Goal: Task Accomplishment & Management: Manage account settings

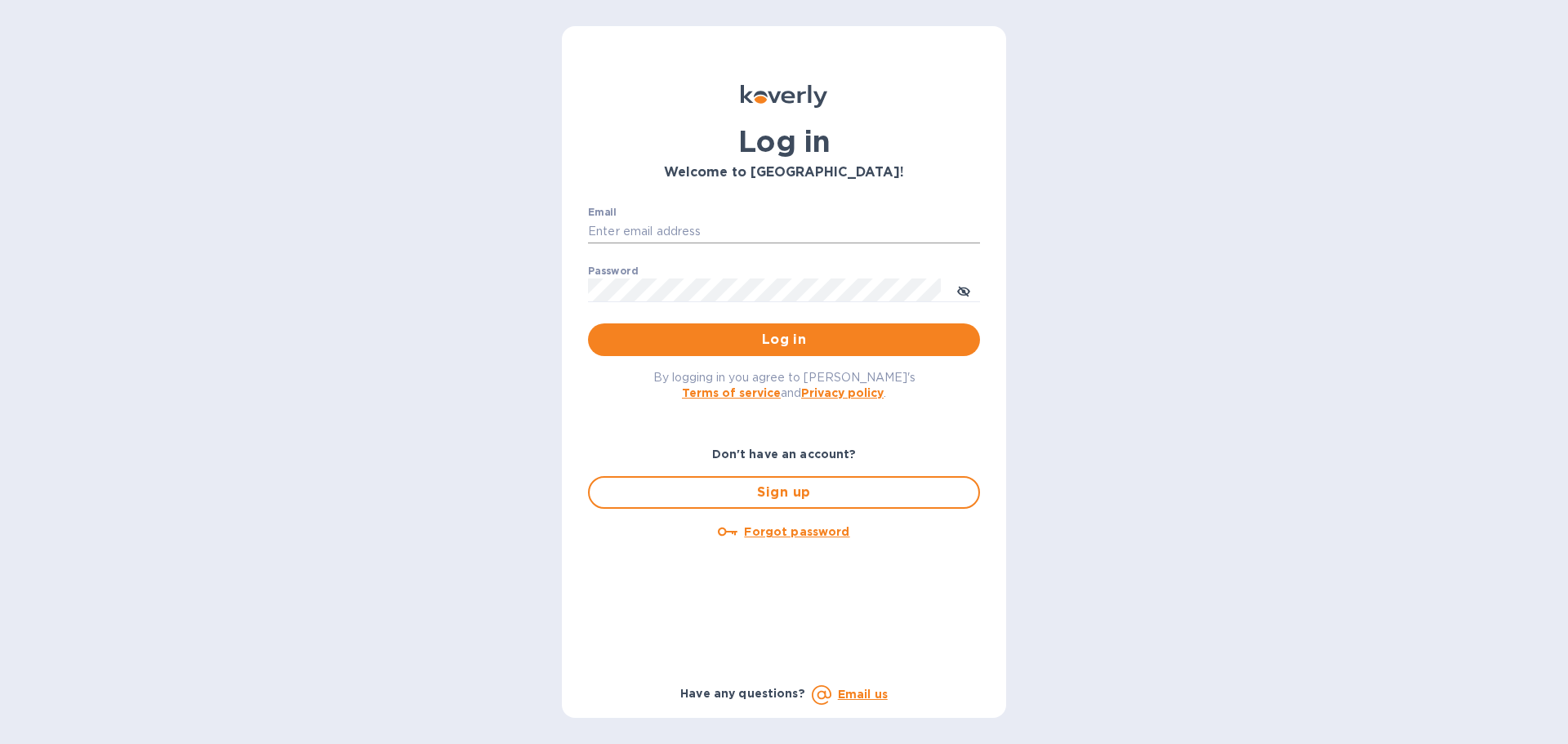
click at [661, 235] on input "Email" at bounding box center [784, 231] width 392 height 24
type input "jevans@roguemf.com"
click at [588, 324] on button "Log in" at bounding box center [784, 340] width 392 height 32
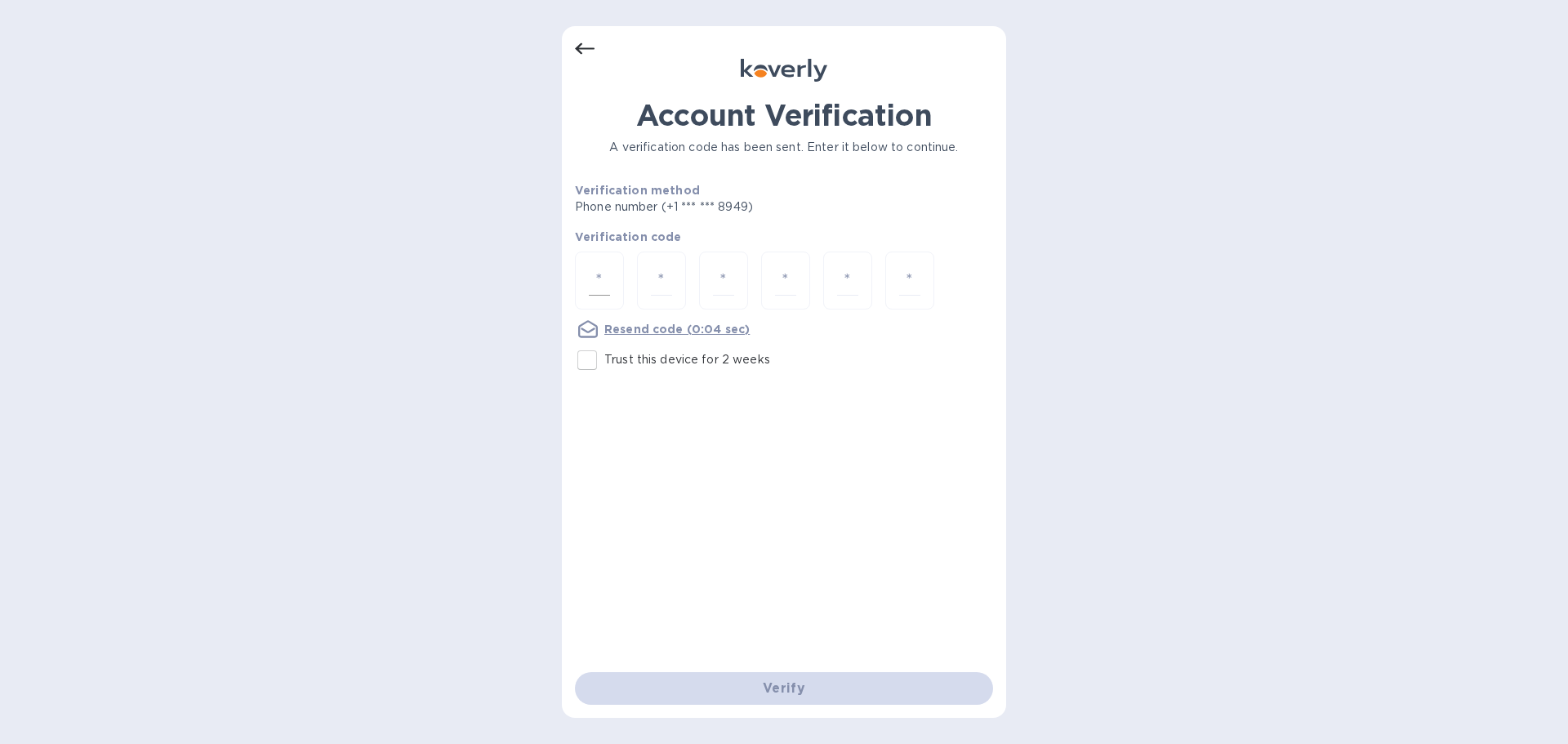
click at [599, 289] on input "number" at bounding box center [599, 280] width 21 height 31
type input "5"
type input "2"
type input "8"
type input "0"
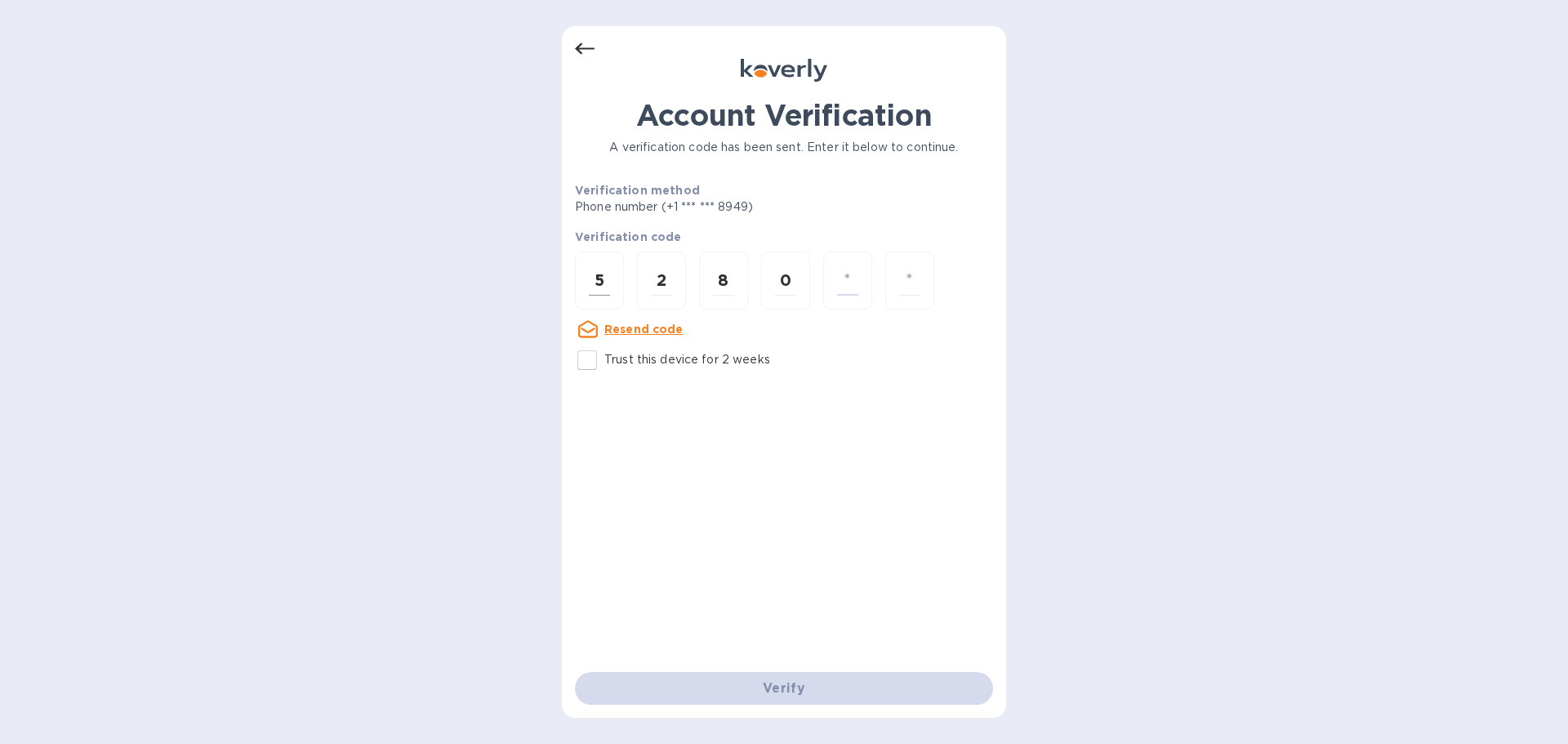
type input "5"
type input "7"
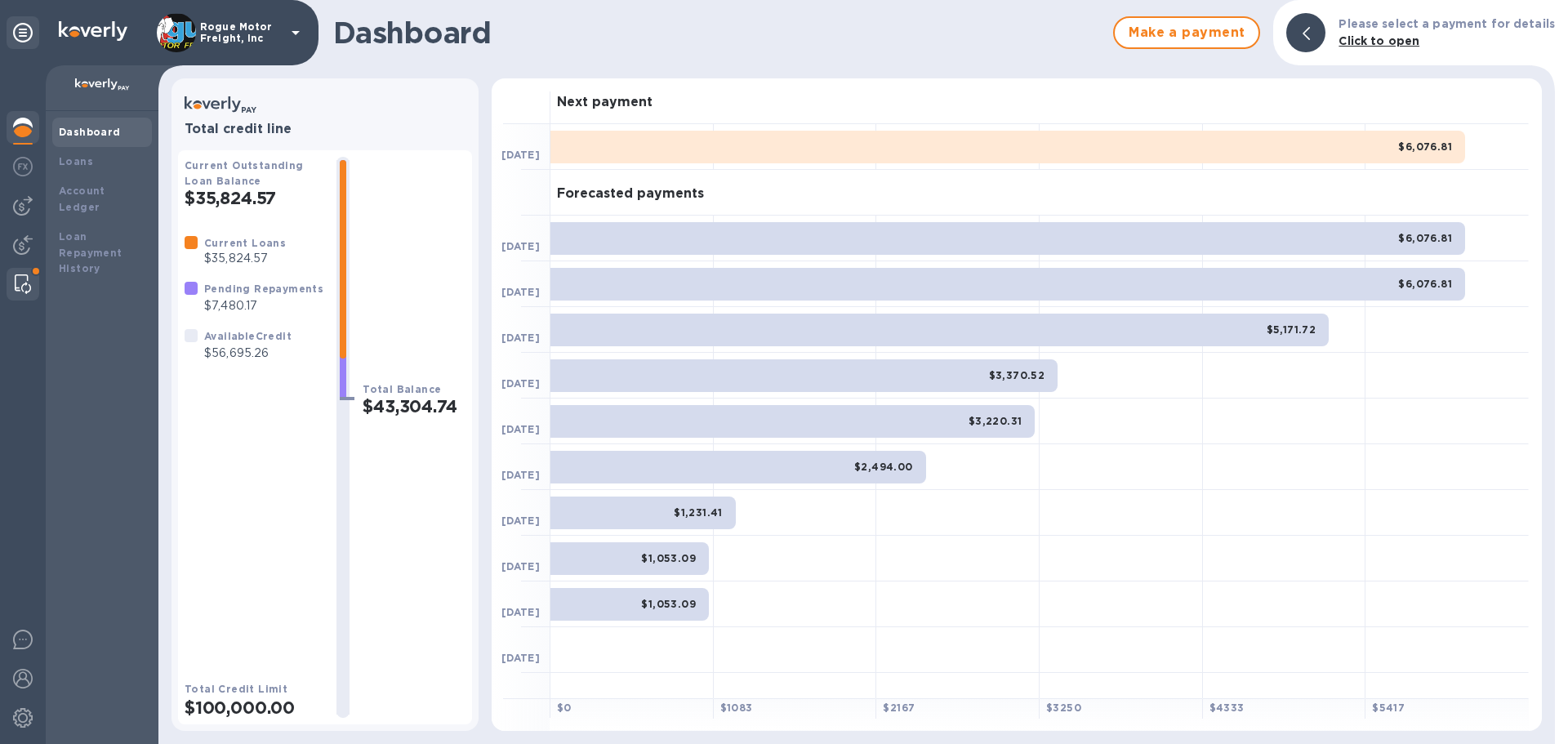
click at [20, 277] on img at bounding box center [23, 284] width 17 height 19
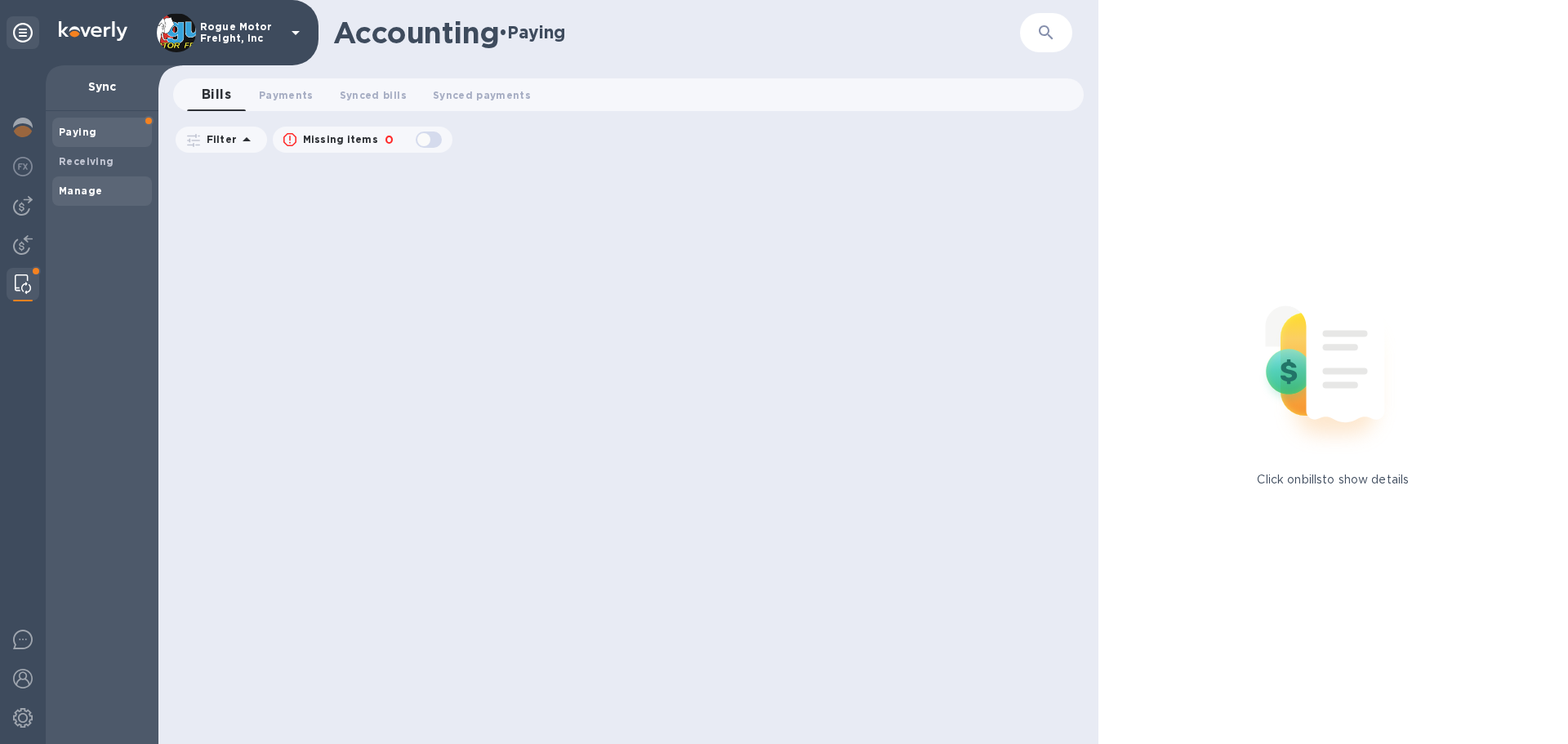
click at [79, 184] on b "Manage" at bounding box center [80, 190] width 43 height 12
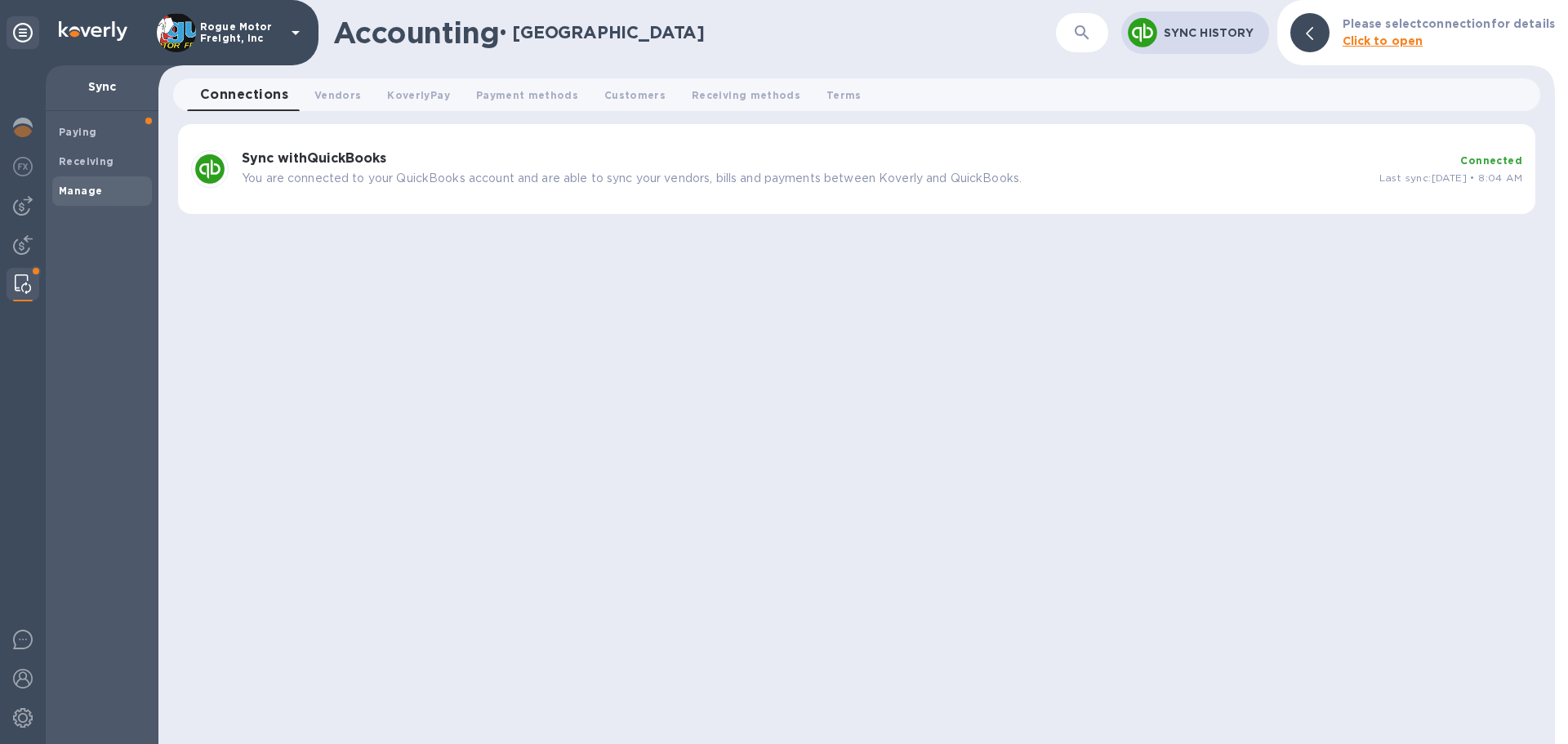
click at [526, 170] on p "You are connected to your QuickBooks account and are able to sync your vendors,…" at bounding box center [803, 179] width 1124 height 18
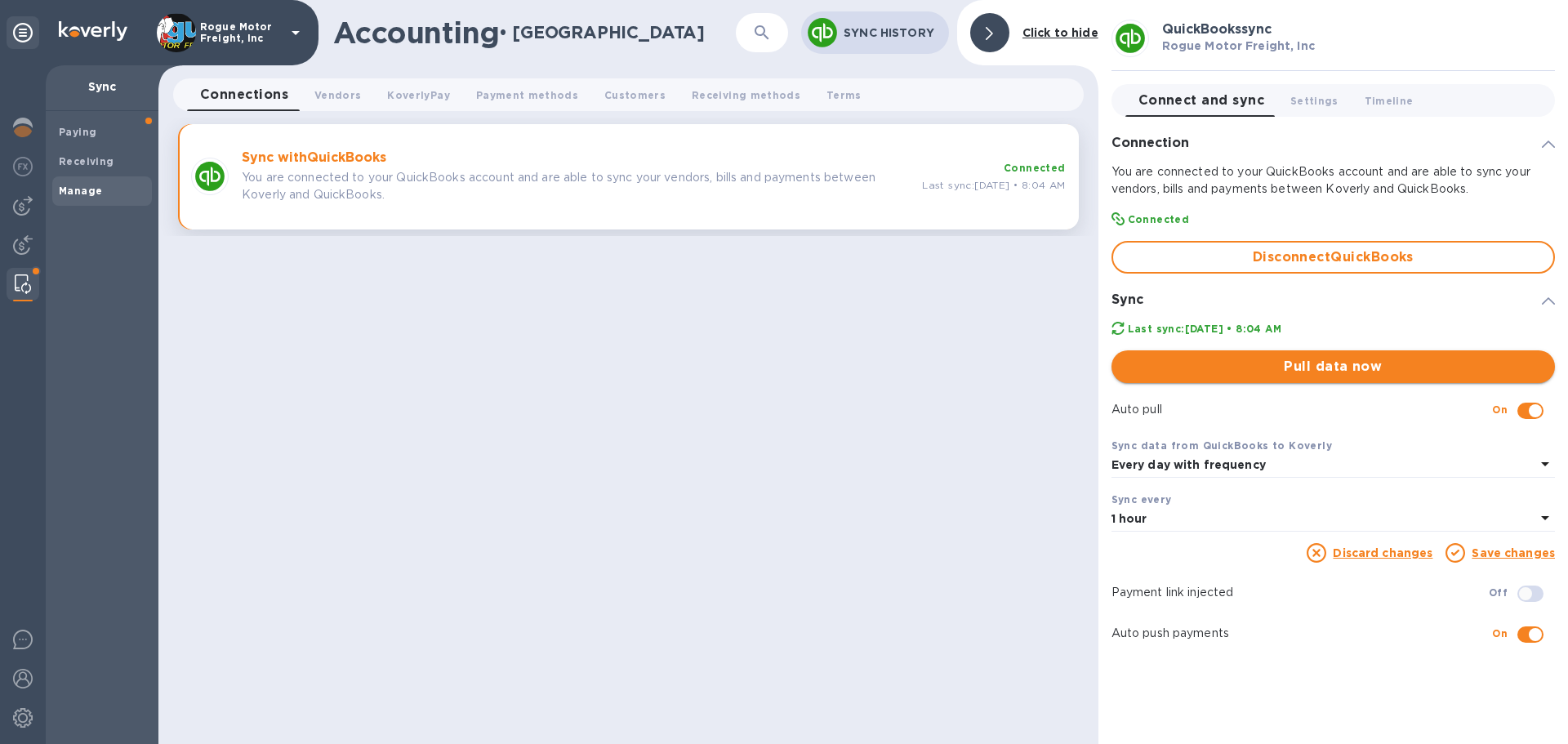
click at [1340, 365] on span "Pull data now" at bounding box center [1332, 366] width 417 height 19
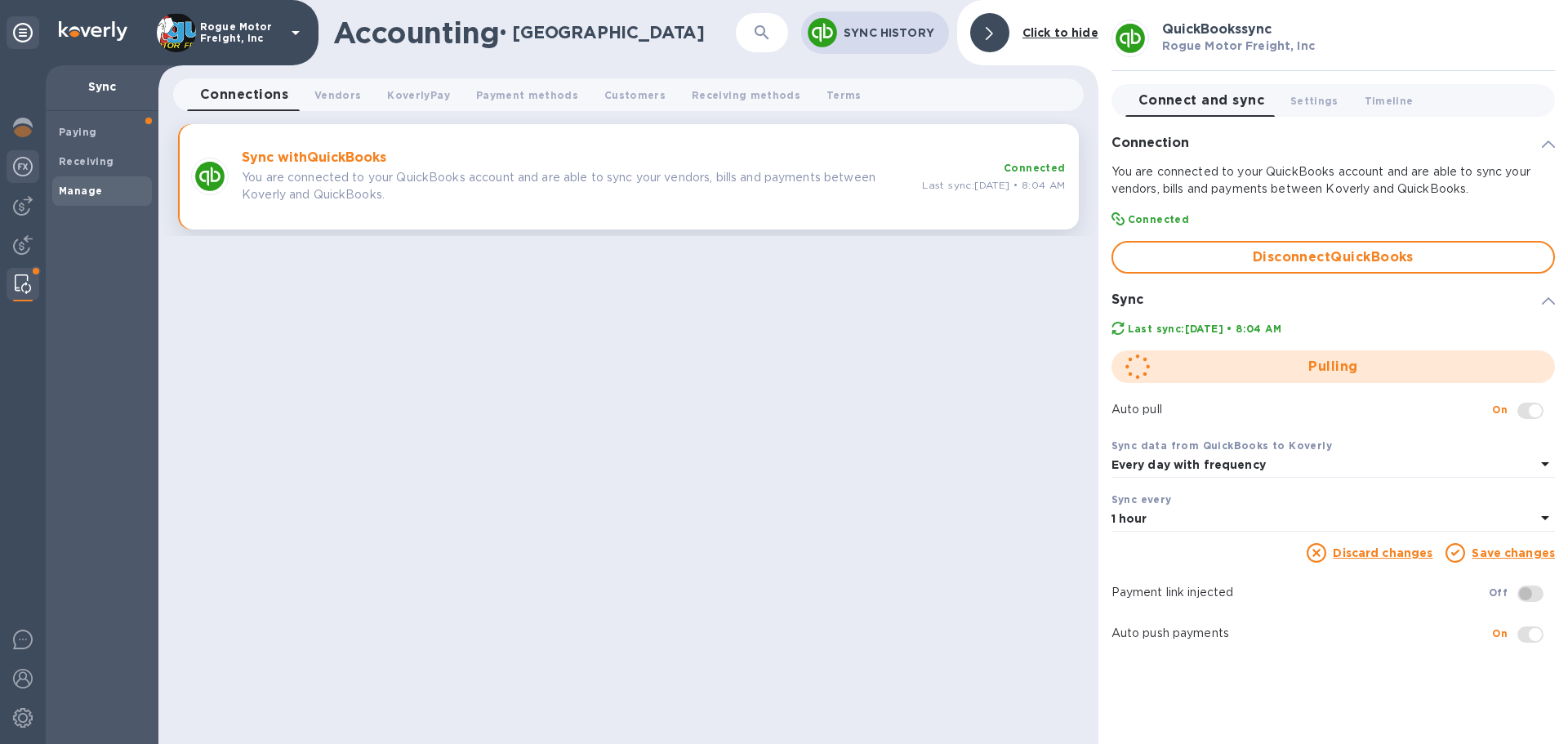
click at [16, 166] on img at bounding box center [22, 166] width 19 height 19
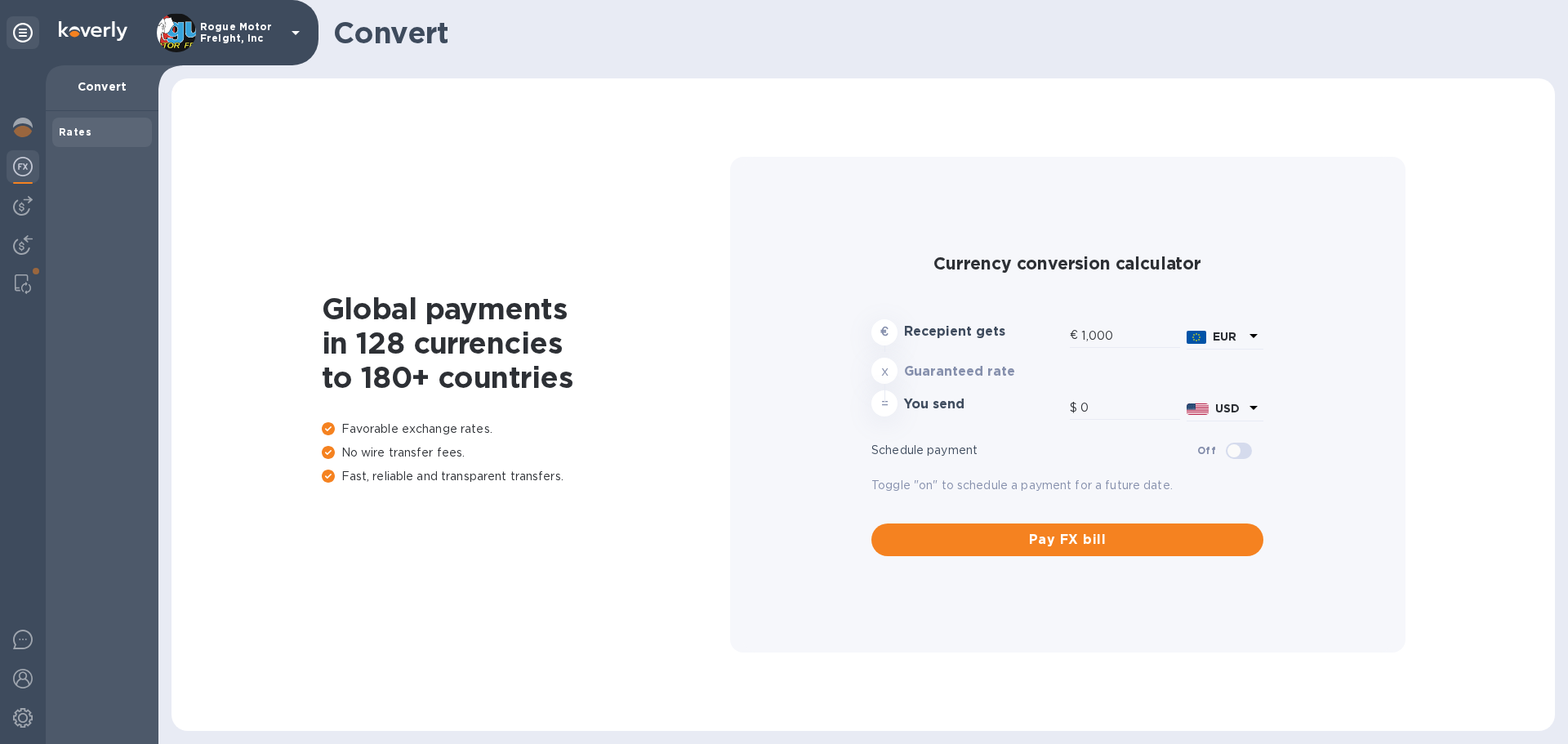
type input "1,161.55"
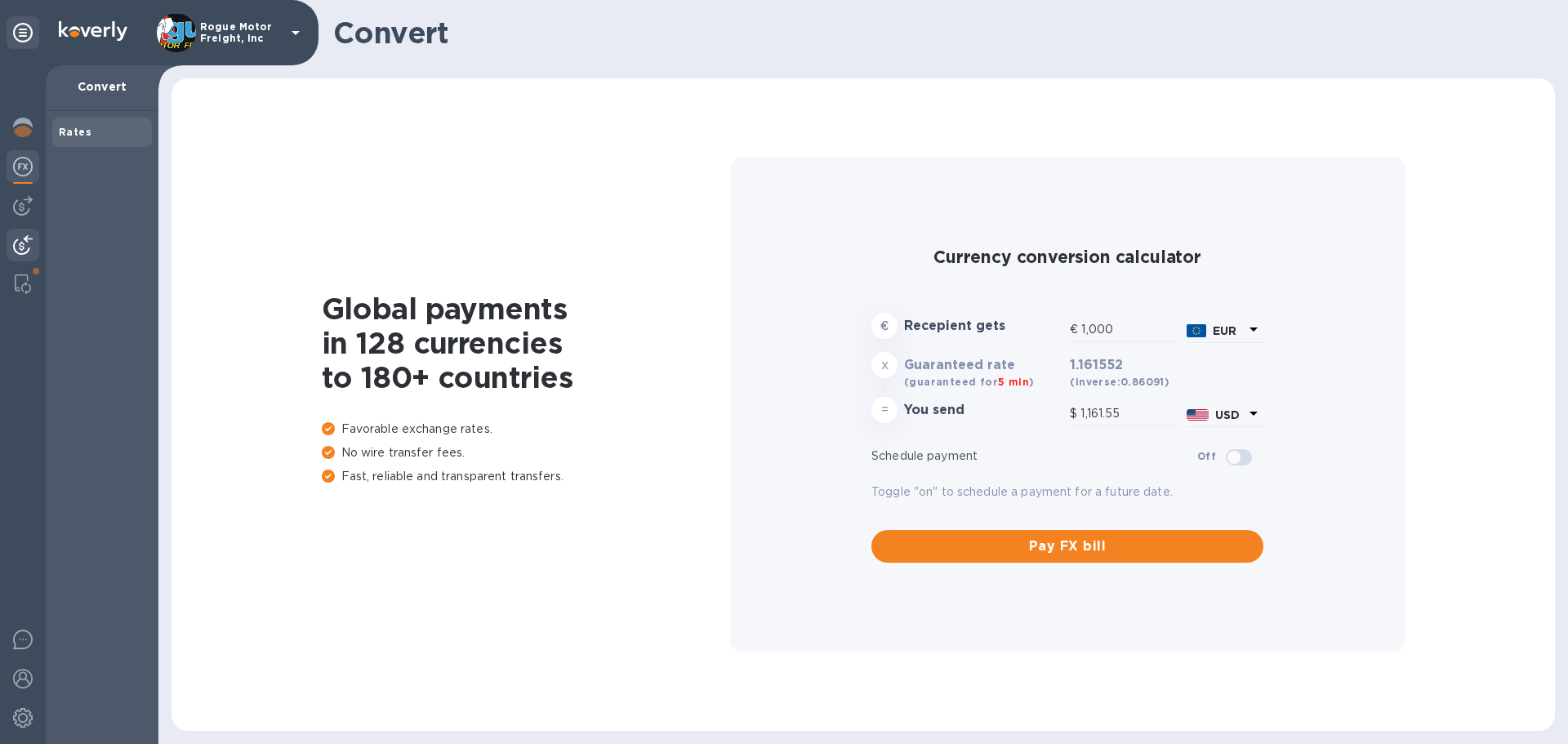
click at [22, 241] on img at bounding box center [22, 244] width 19 height 19
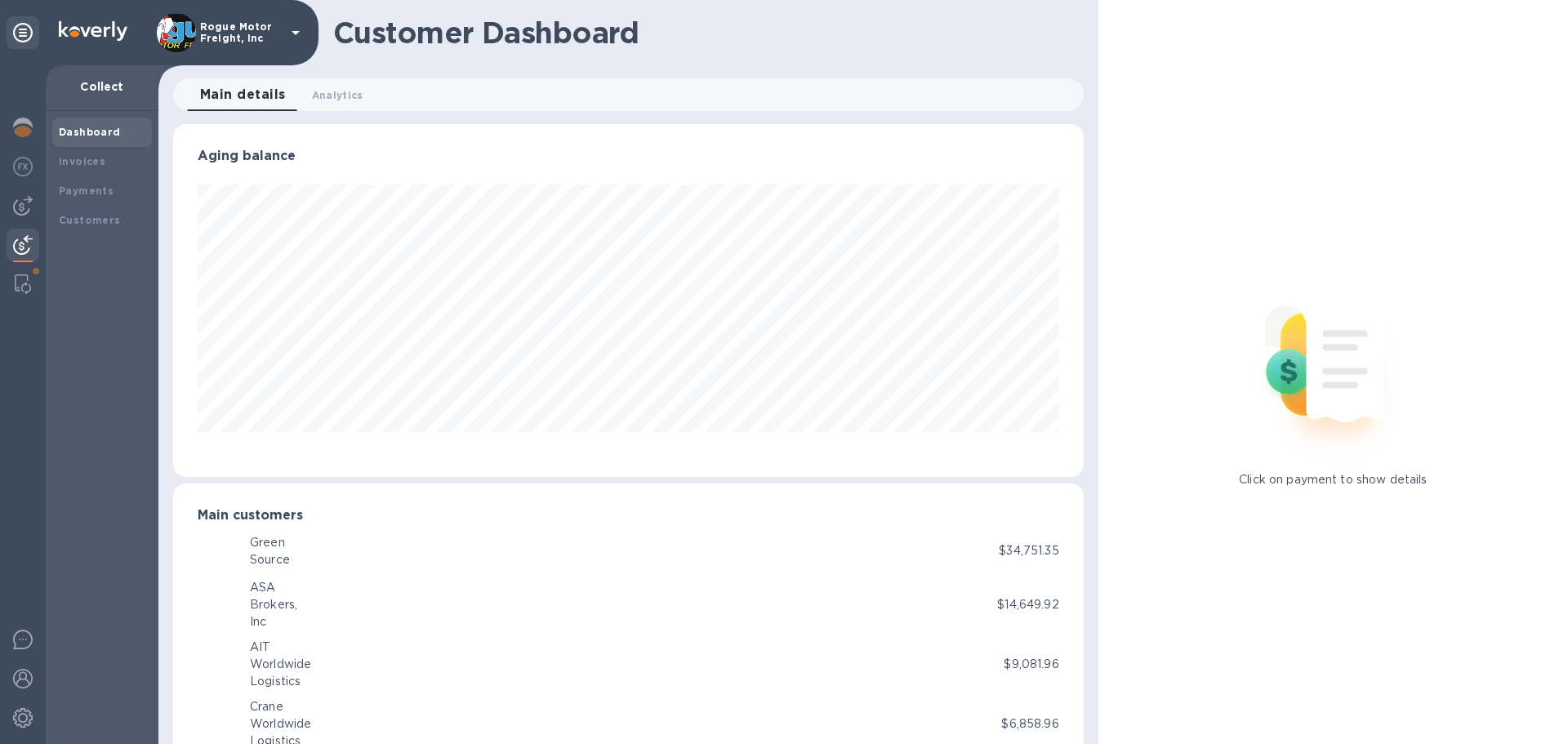
scroll to position [816422, 815607]
click at [24, 198] on img at bounding box center [22, 205] width 19 height 19
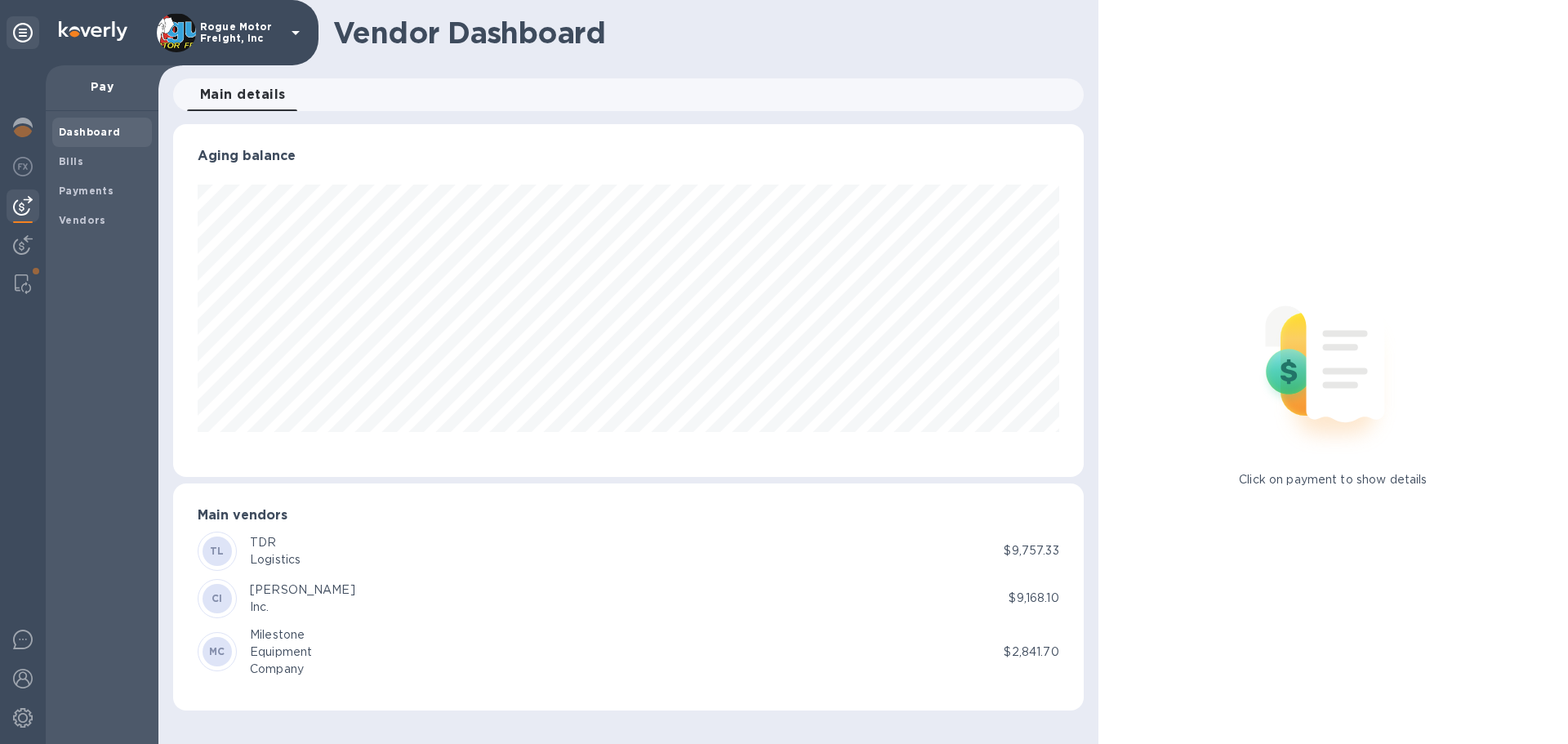
scroll to position [353, 909]
click at [26, 160] on img at bounding box center [22, 166] width 19 height 19
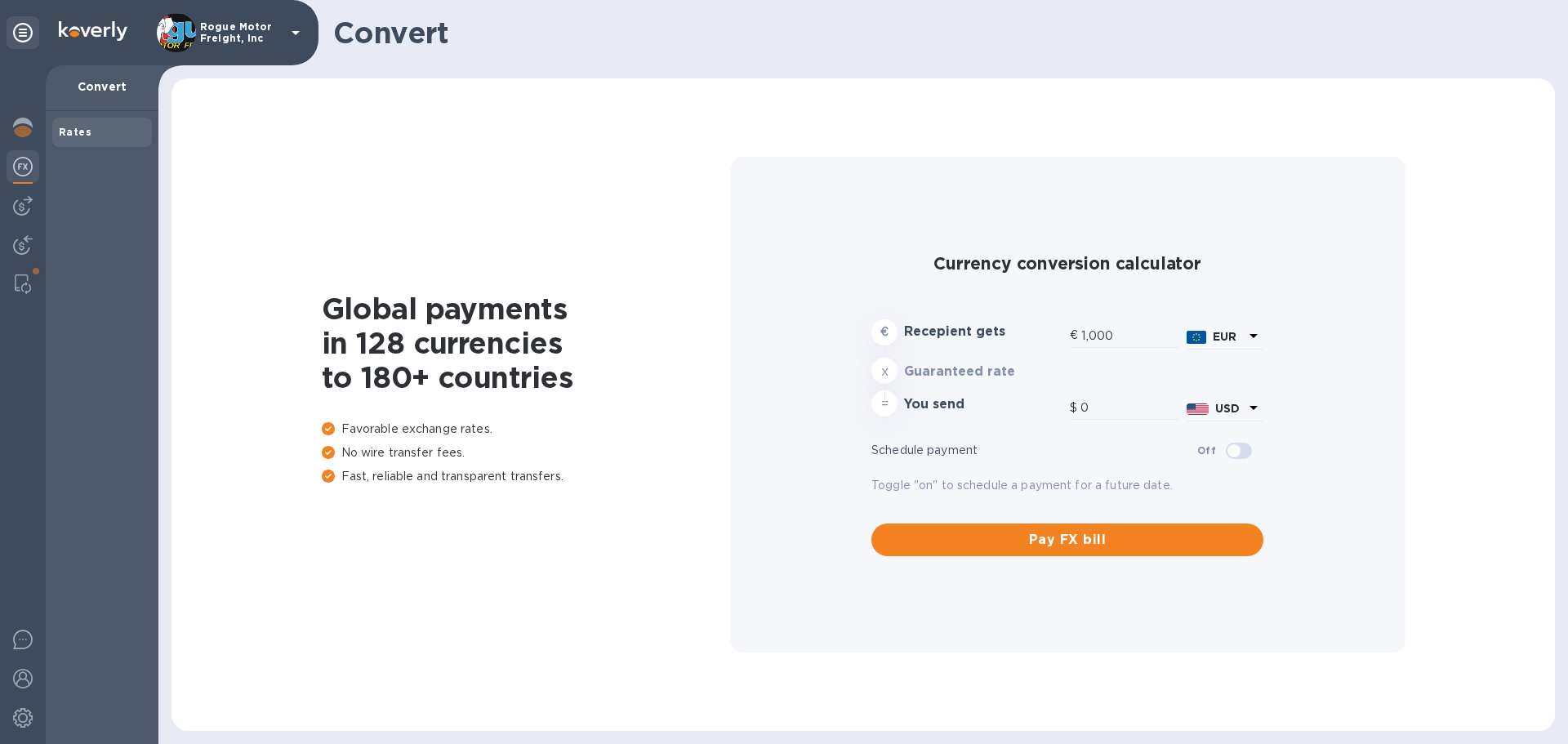
type input "1,161.55"
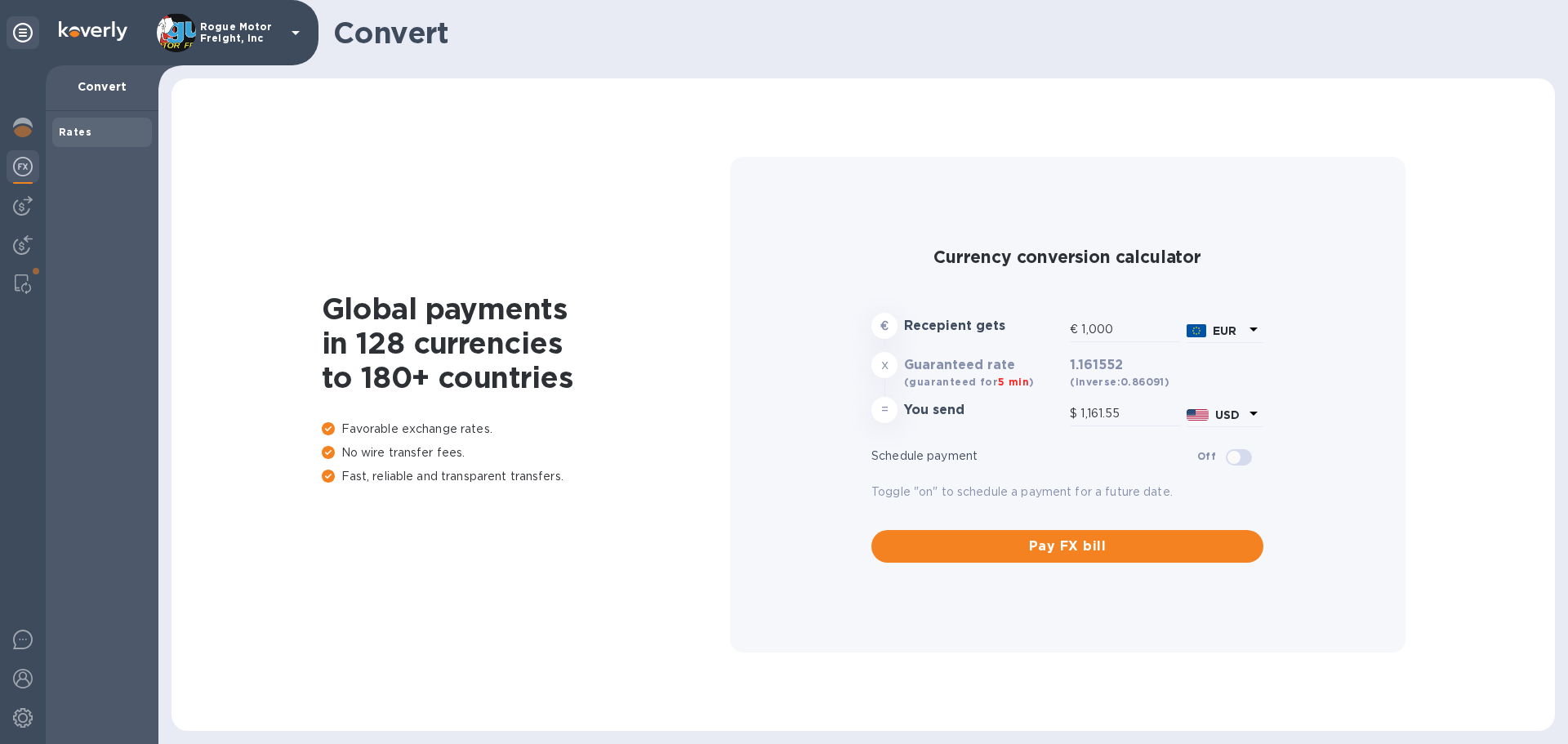
click at [24, 227] on div at bounding box center [22, 404] width 45 height 678
click at [24, 240] on img at bounding box center [22, 244] width 19 height 19
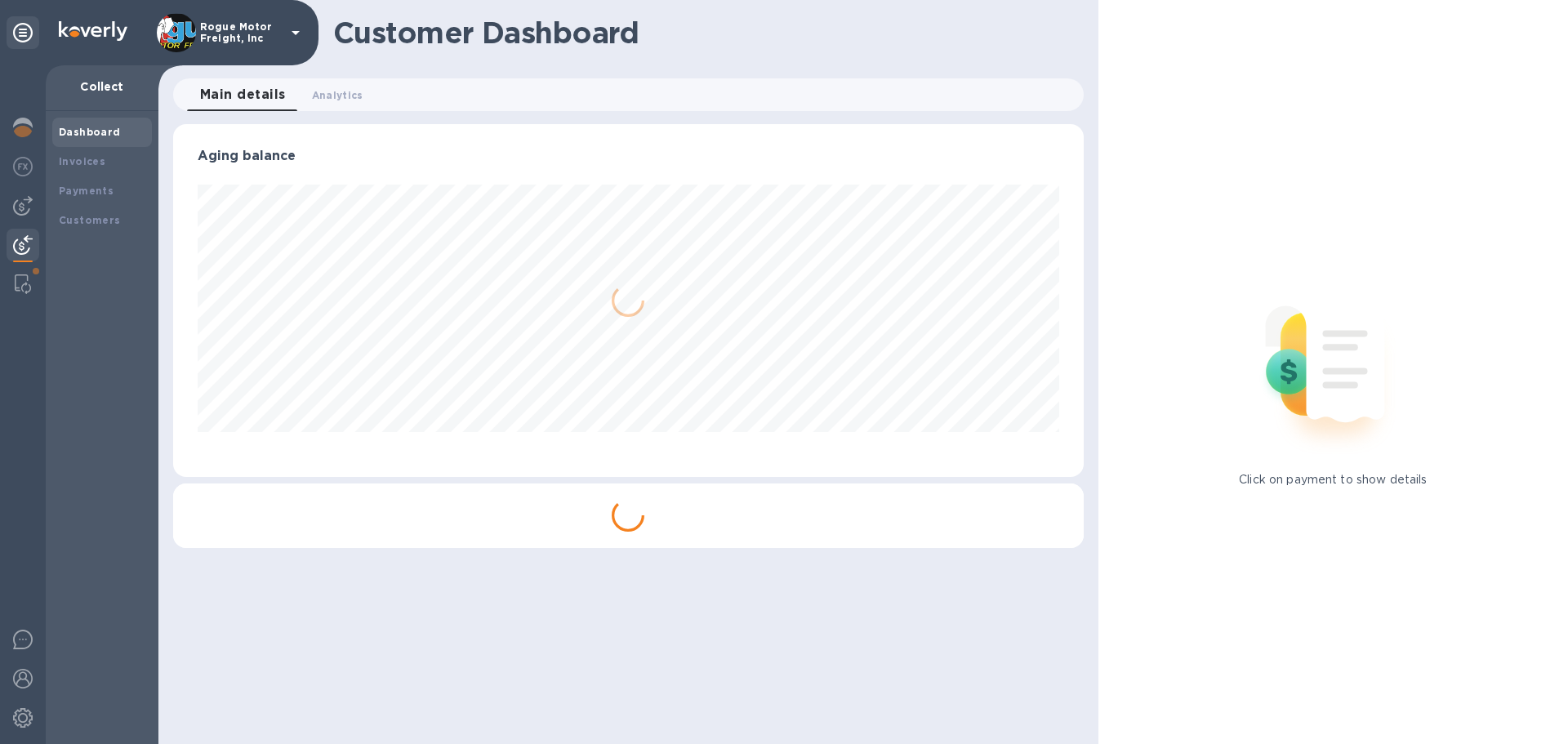
scroll to position [353, 903]
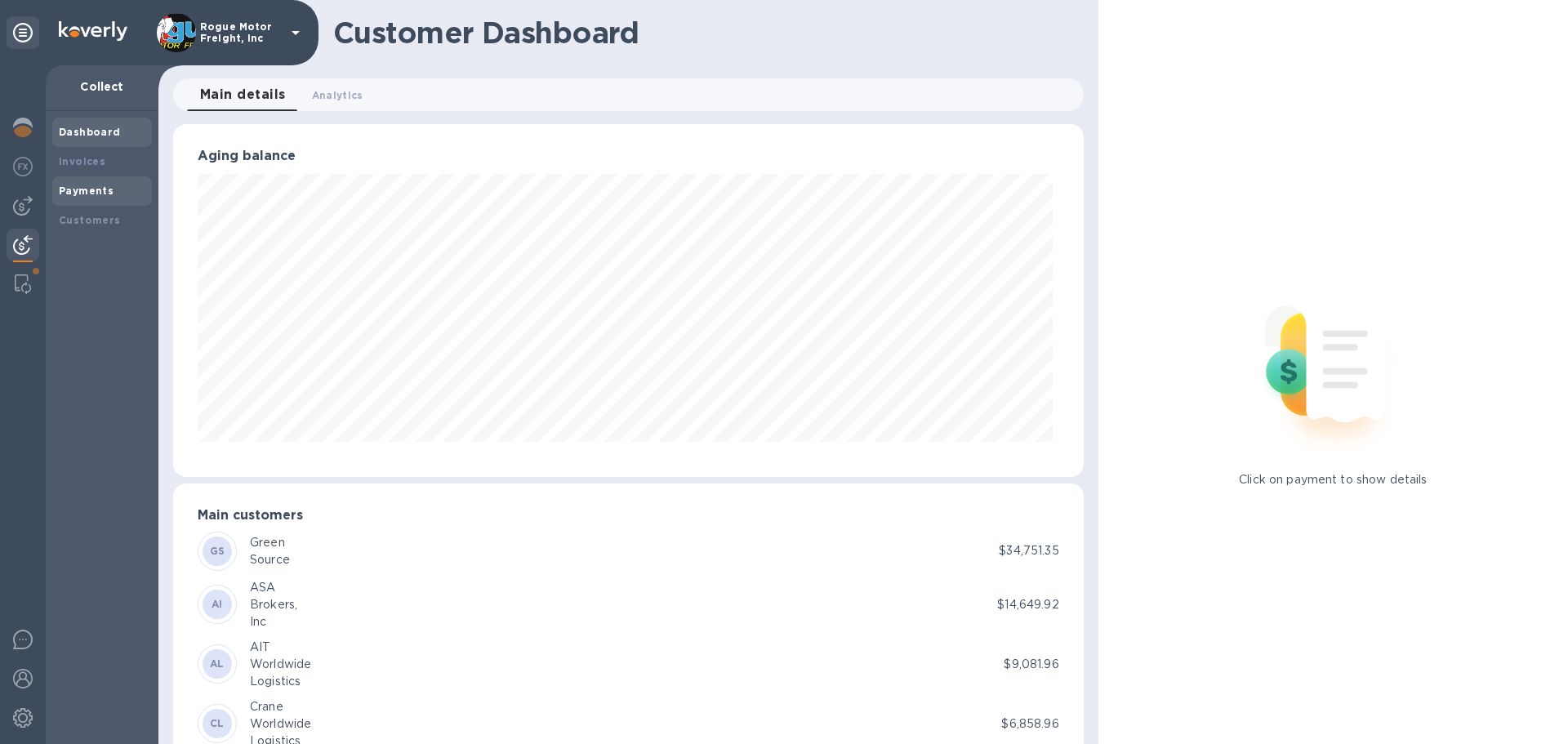
click at [94, 185] on b "Payments" at bounding box center [86, 190] width 55 height 12
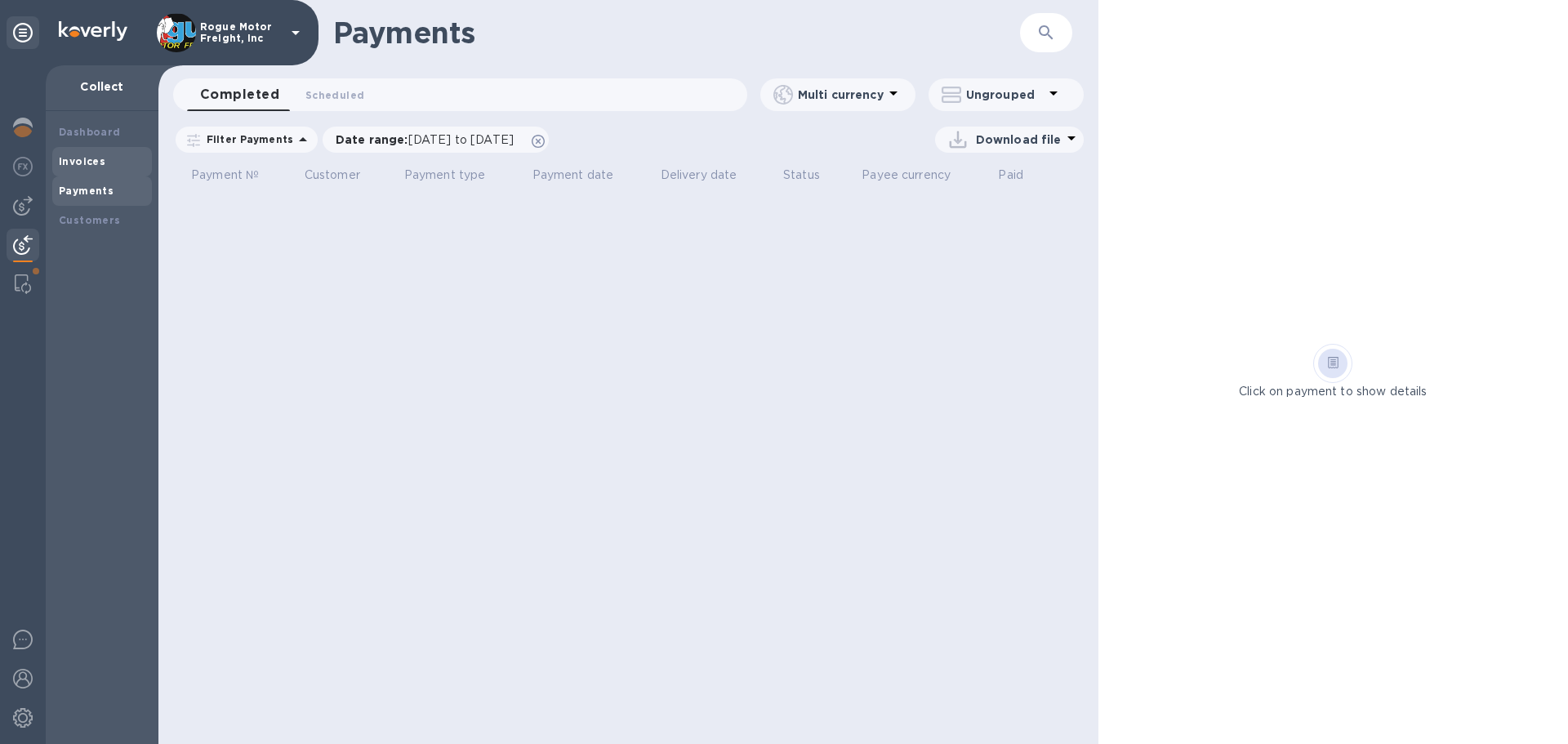
click at [105, 161] on div "Invoices" at bounding box center [103, 162] width 87 height 17
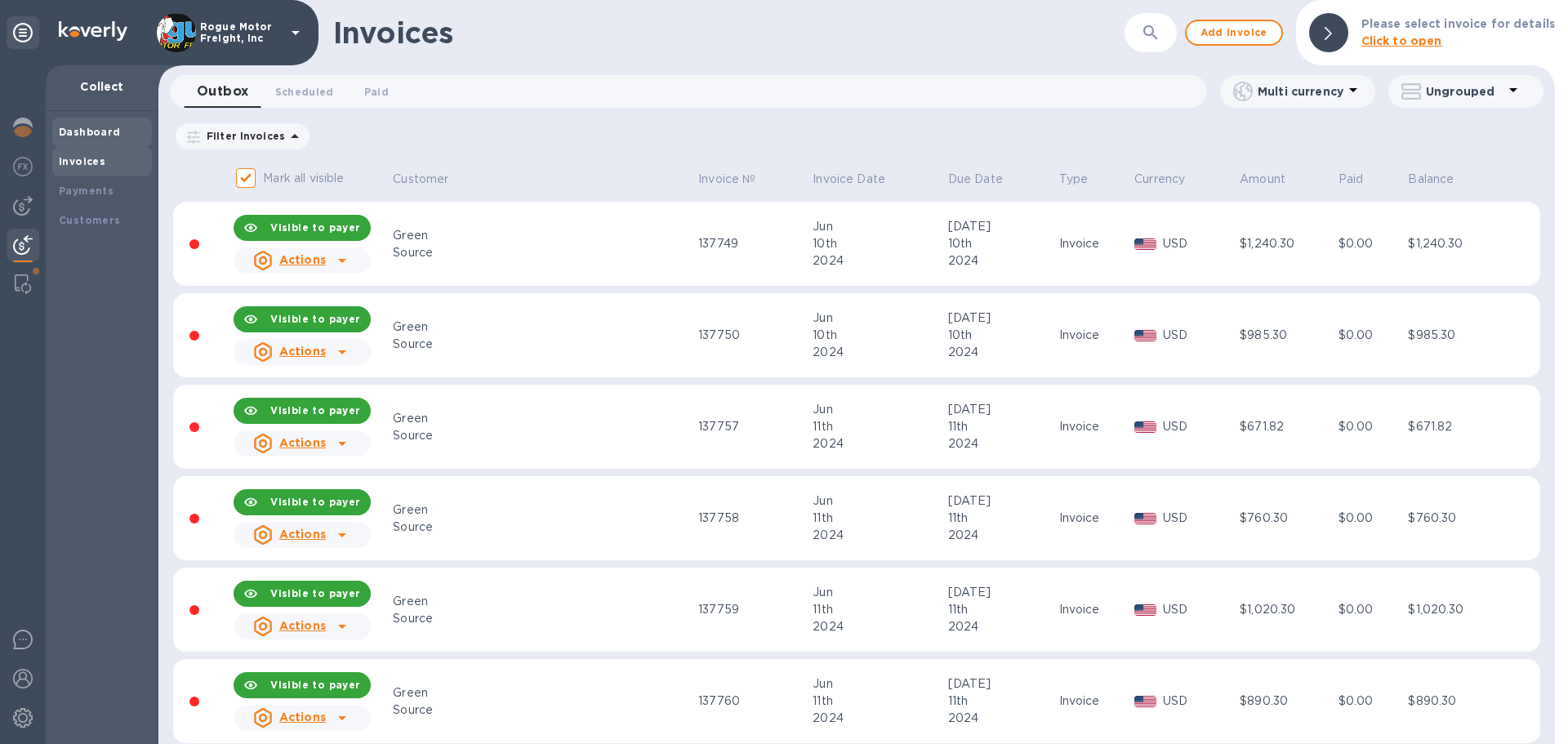
click at [80, 128] on b "Dashboard" at bounding box center [90, 131] width 62 height 12
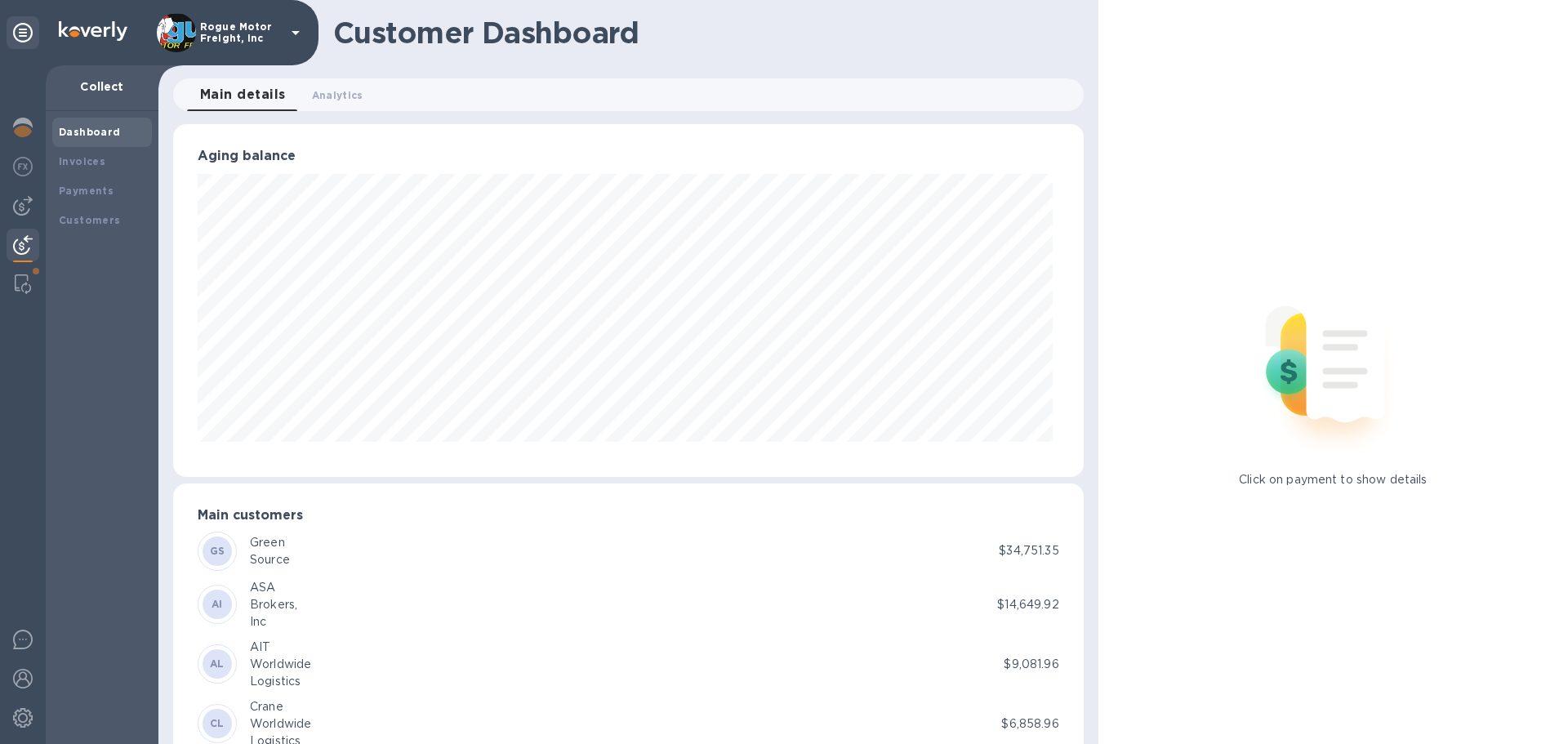
scroll to position [816422, 815607]
click at [80, 184] on b "Payments" at bounding box center [86, 190] width 55 height 12
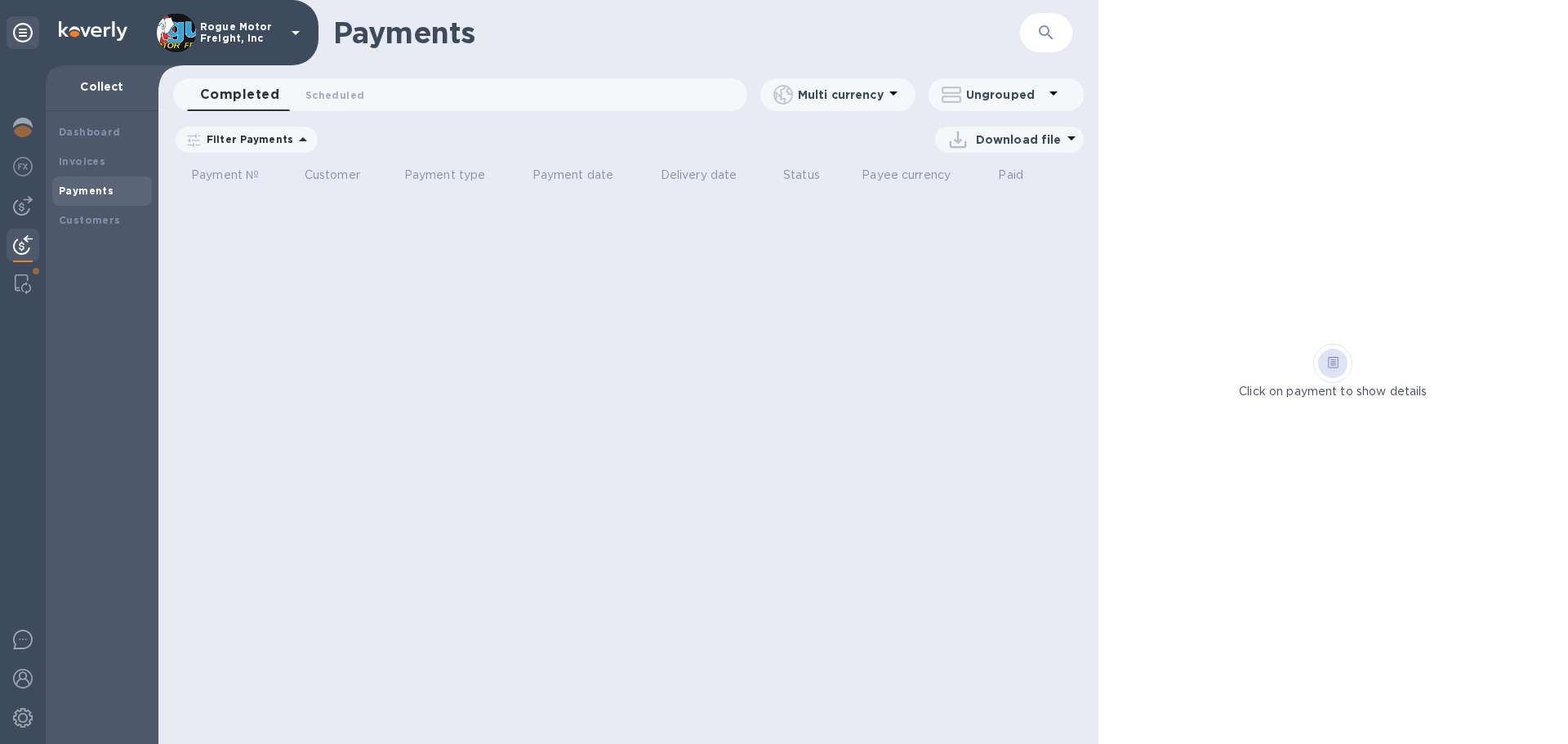
click at [0, 0] on icon at bounding box center [0, 0] width 0 height 0
click at [338, 92] on span "Scheduled 0" at bounding box center [335, 95] width 59 height 18
click at [282, 139] on p "Filter Payments" at bounding box center [246, 139] width 93 height 14
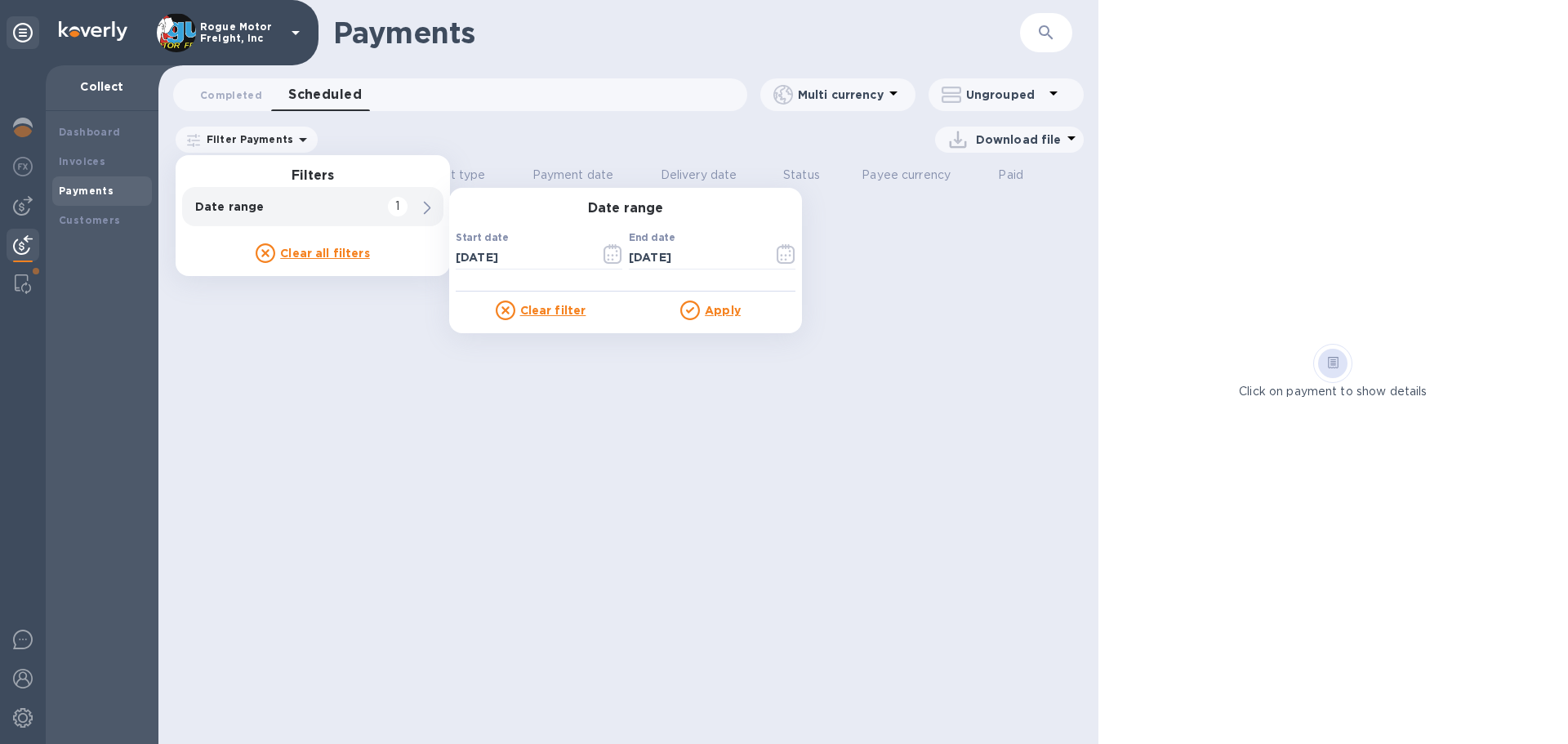
click at [720, 320] on div "Apply" at bounding box center [710, 310] width 170 height 19
click at [717, 305] on u "Apply" at bounding box center [722, 310] width 36 height 13
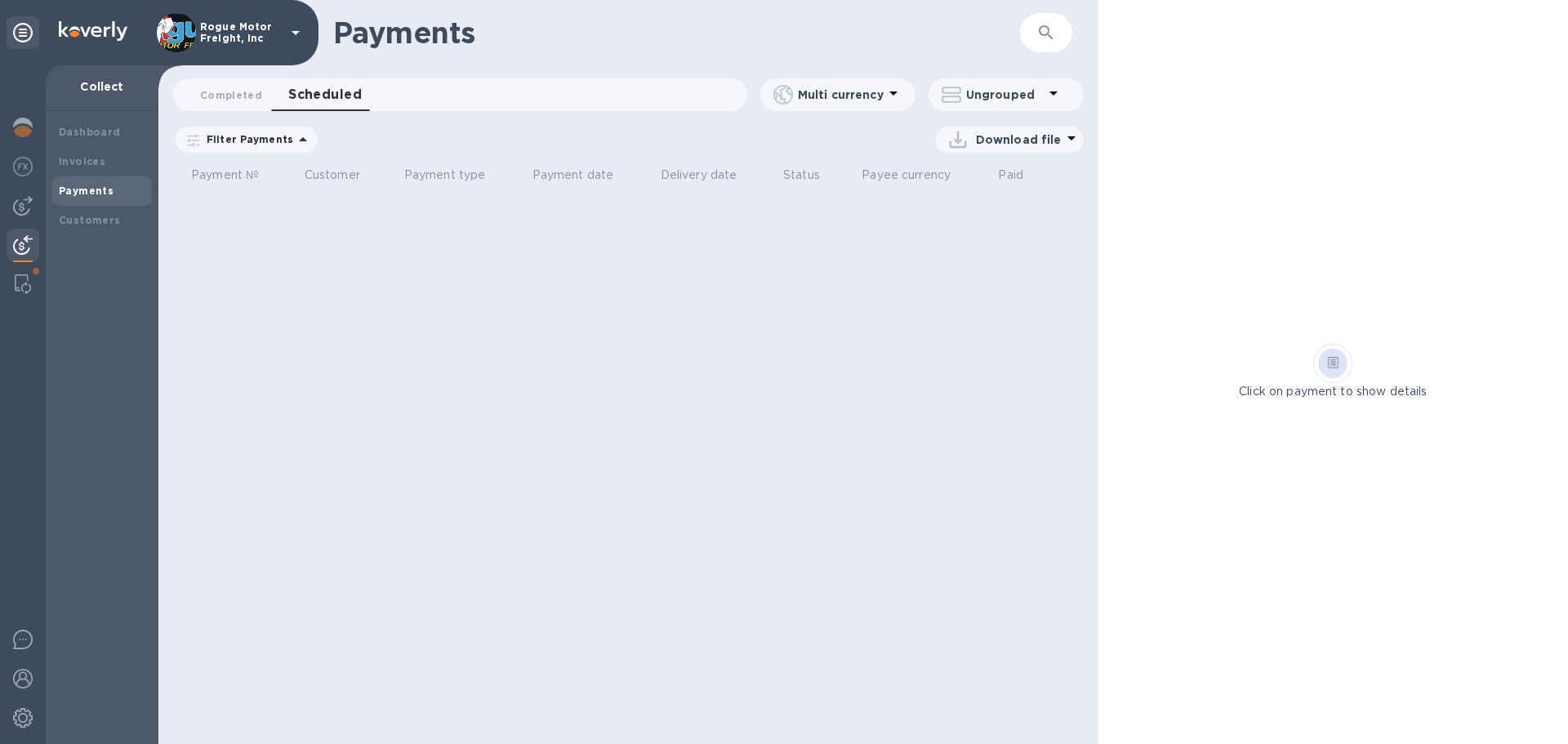
click at [0, 0] on icon at bounding box center [0, 0] width 0 height 0
click at [83, 126] on b "Dashboard" at bounding box center [90, 131] width 62 height 12
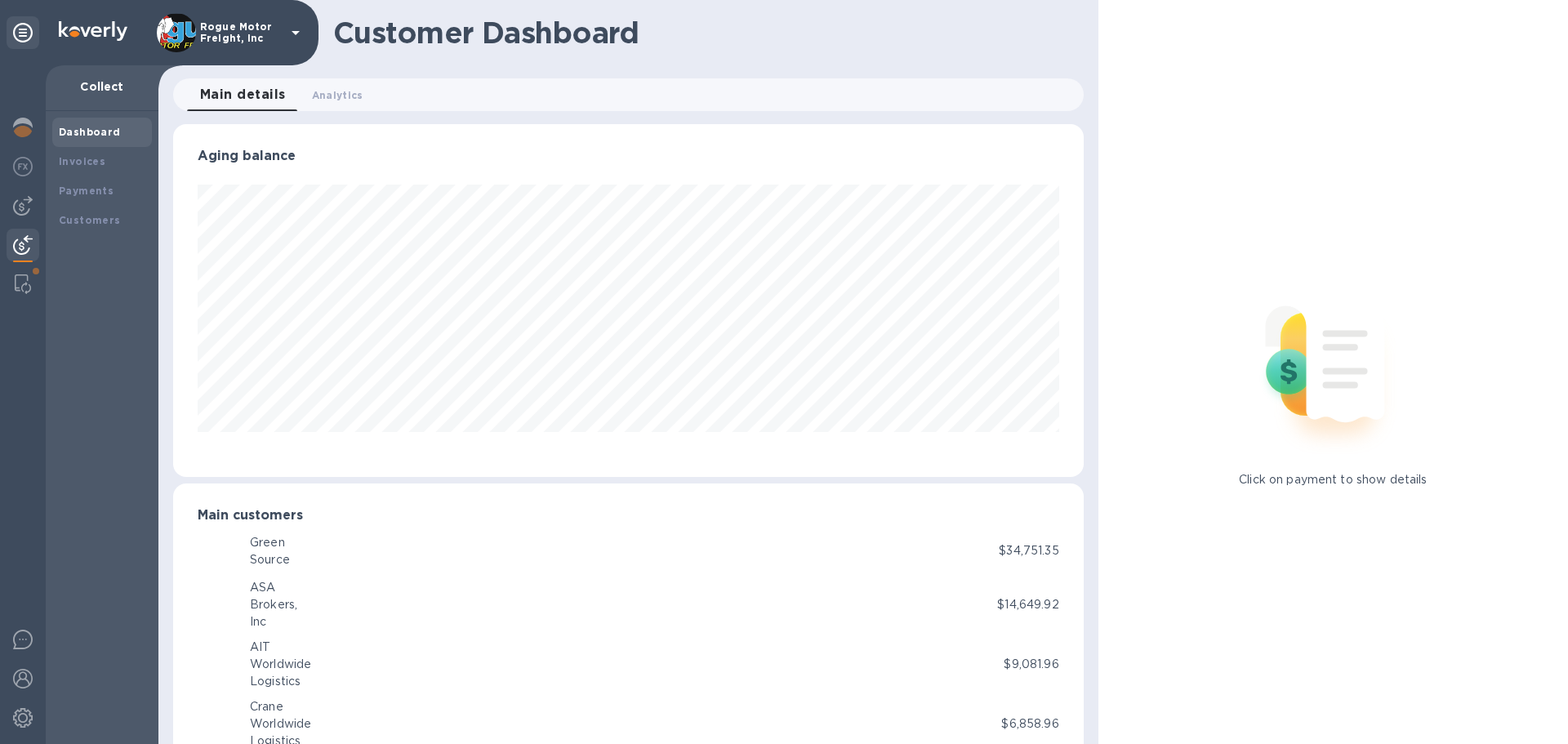
scroll to position [816422, 815607]
click at [15, 170] on img at bounding box center [22, 166] width 19 height 19
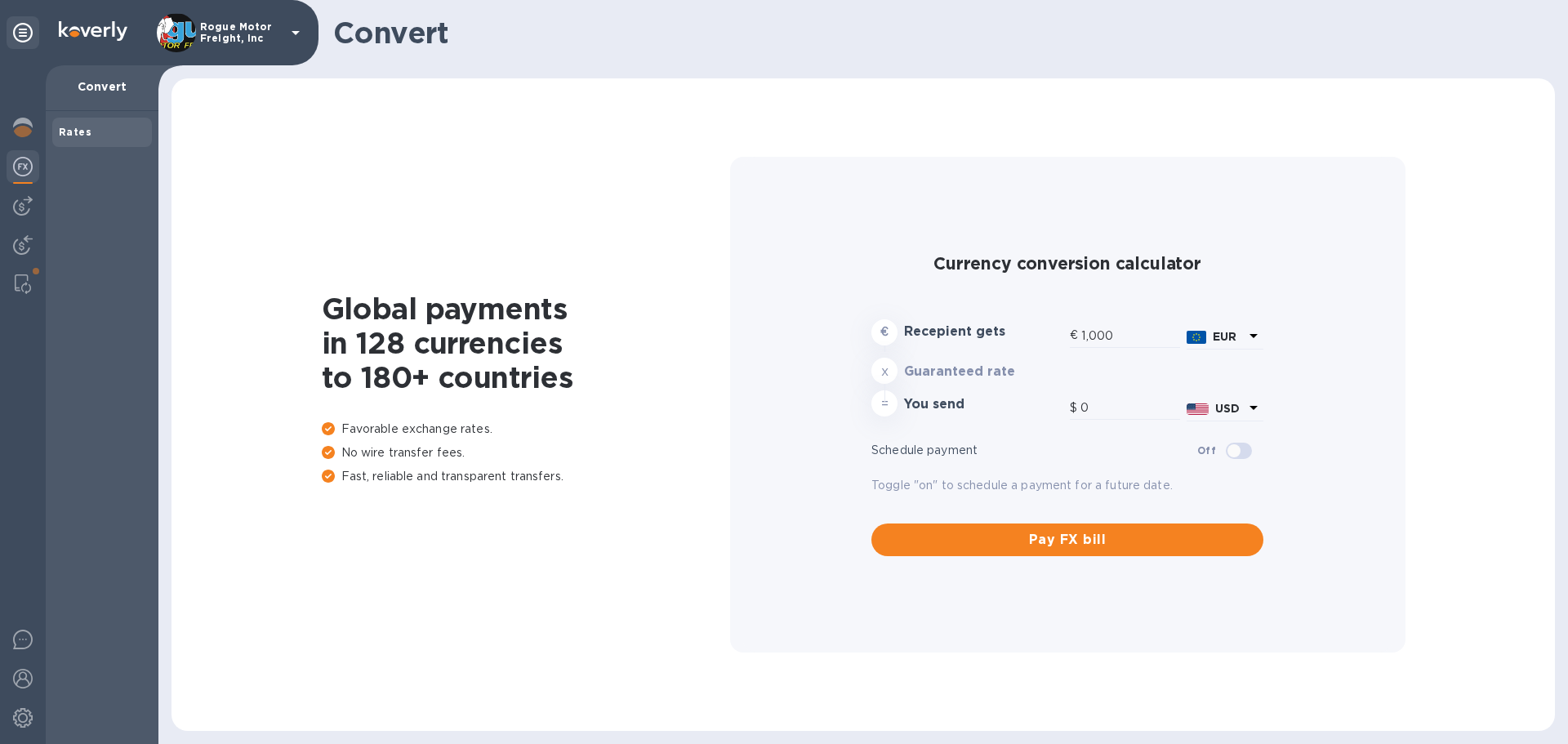
type input "1,161.15"
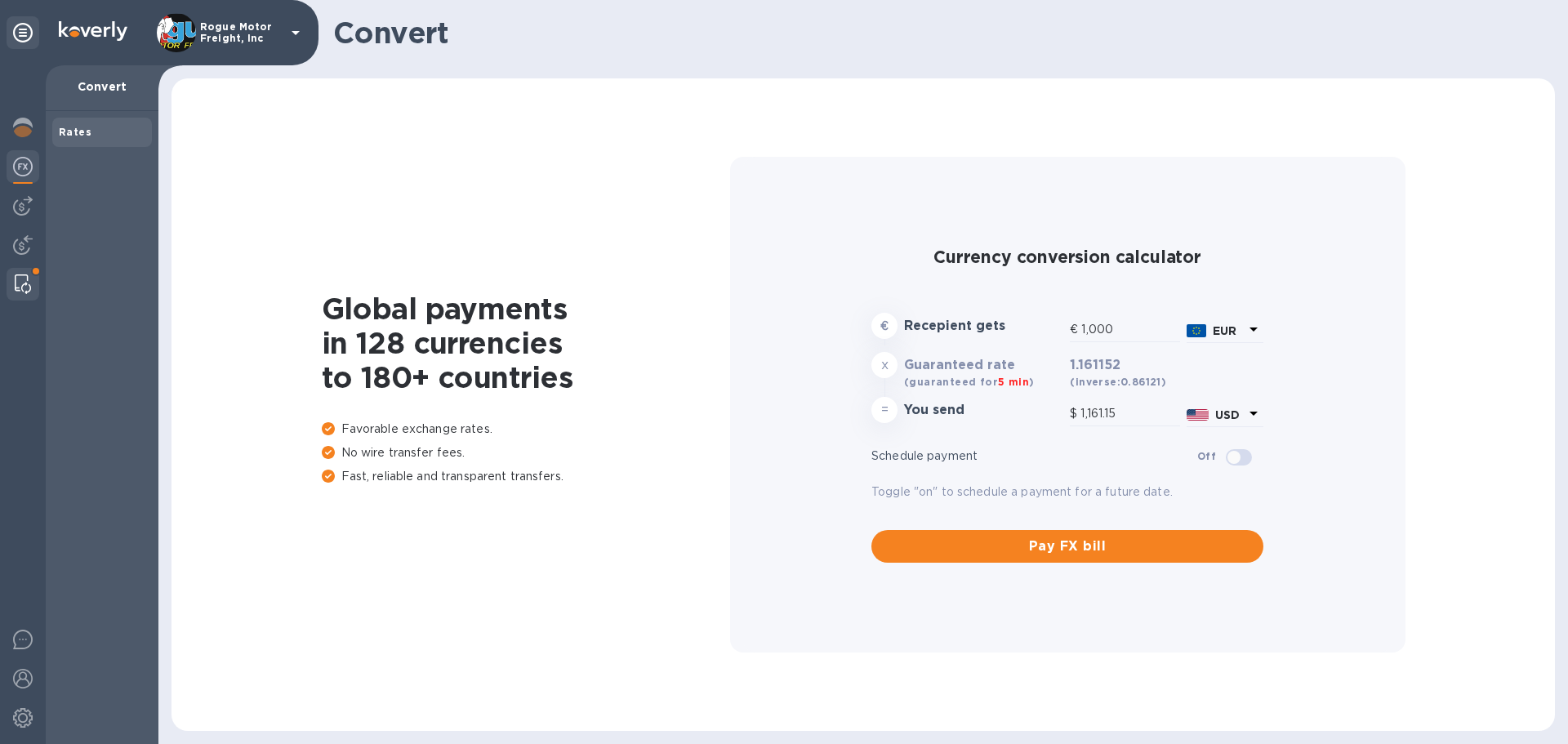
click at [15, 281] on img at bounding box center [23, 284] width 17 height 19
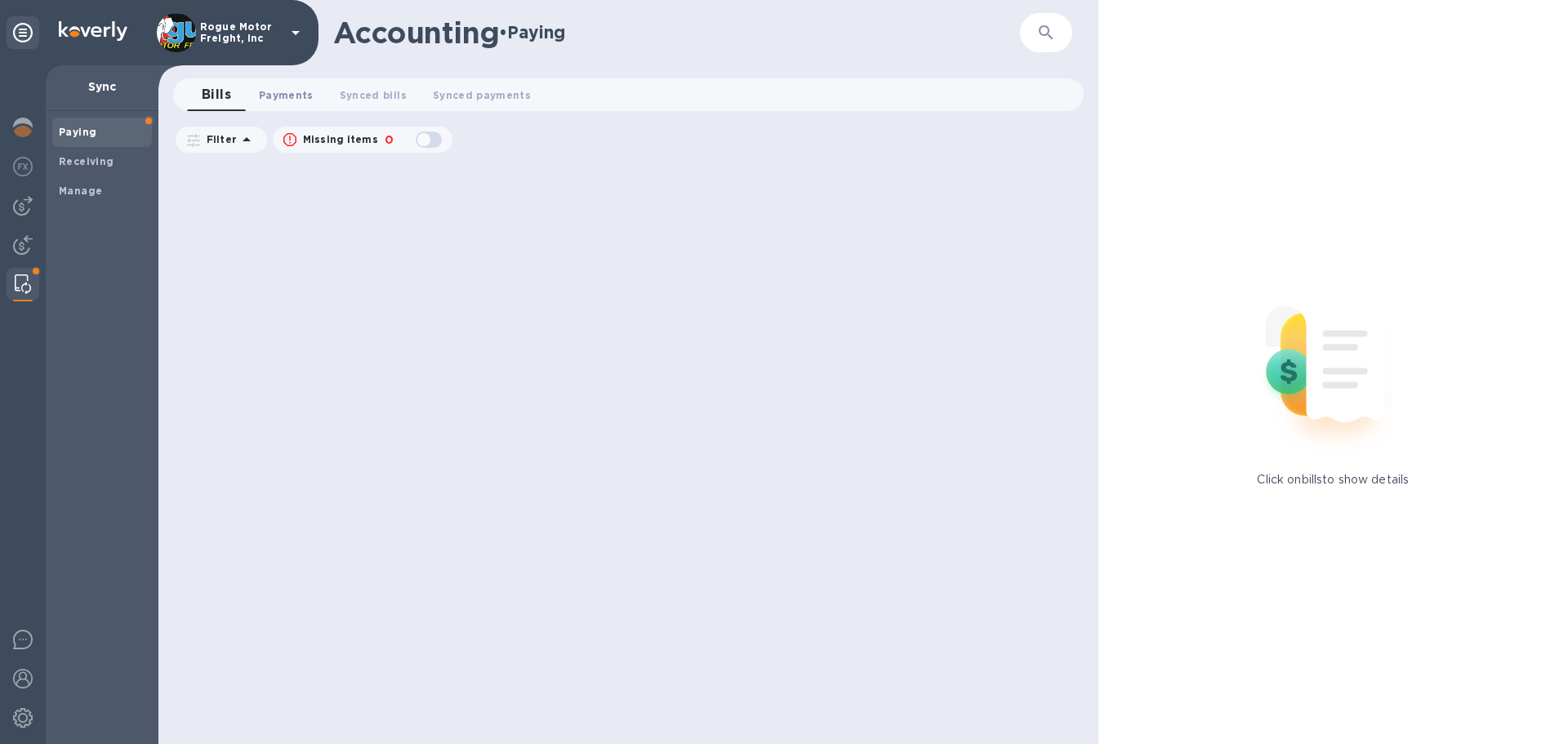
click at [281, 92] on span "Payments 0" at bounding box center [286, 95] width 55 height 18
click at [20, 244] on img at bounding box center [22, 244] width 19 height 19
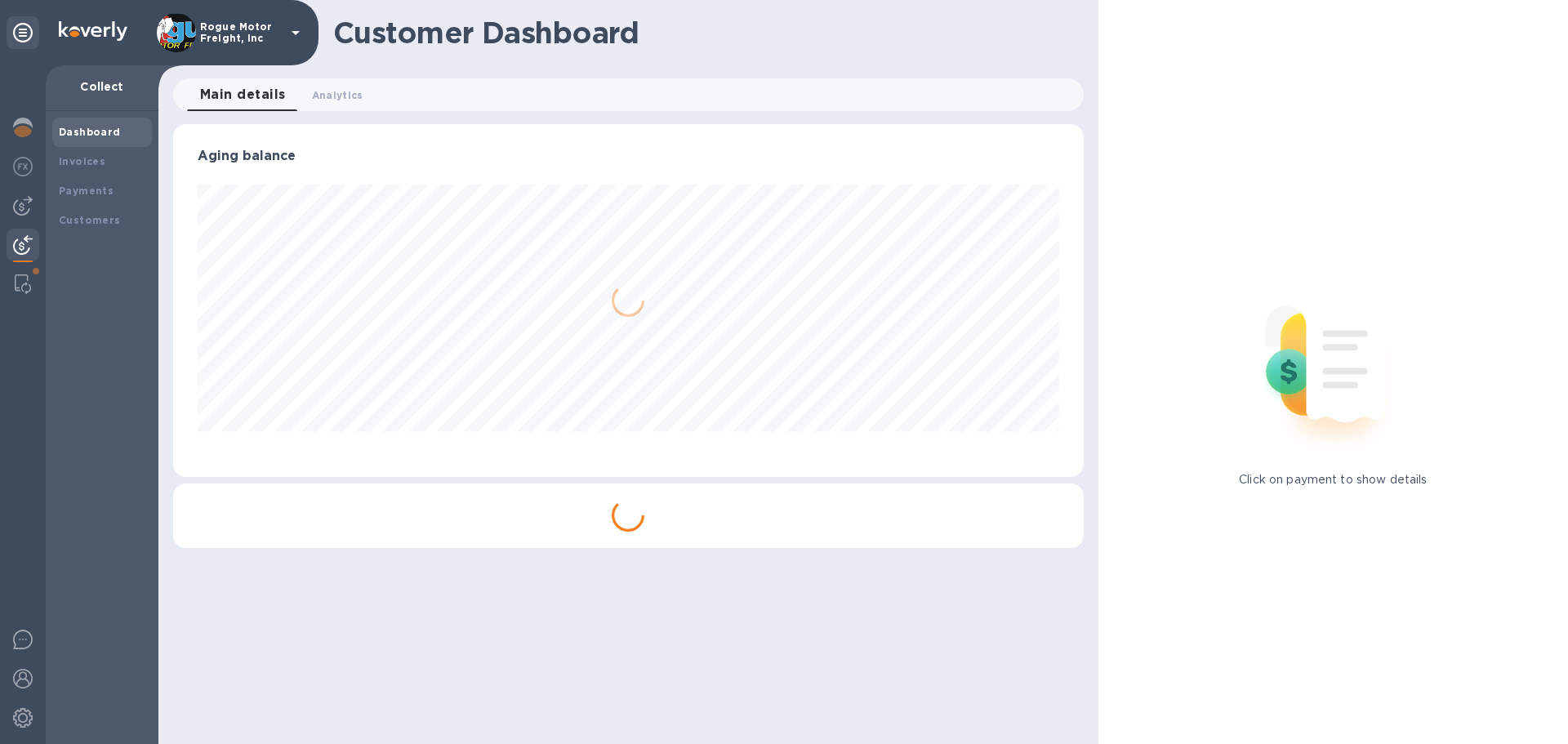
scroll to position [353, 903]
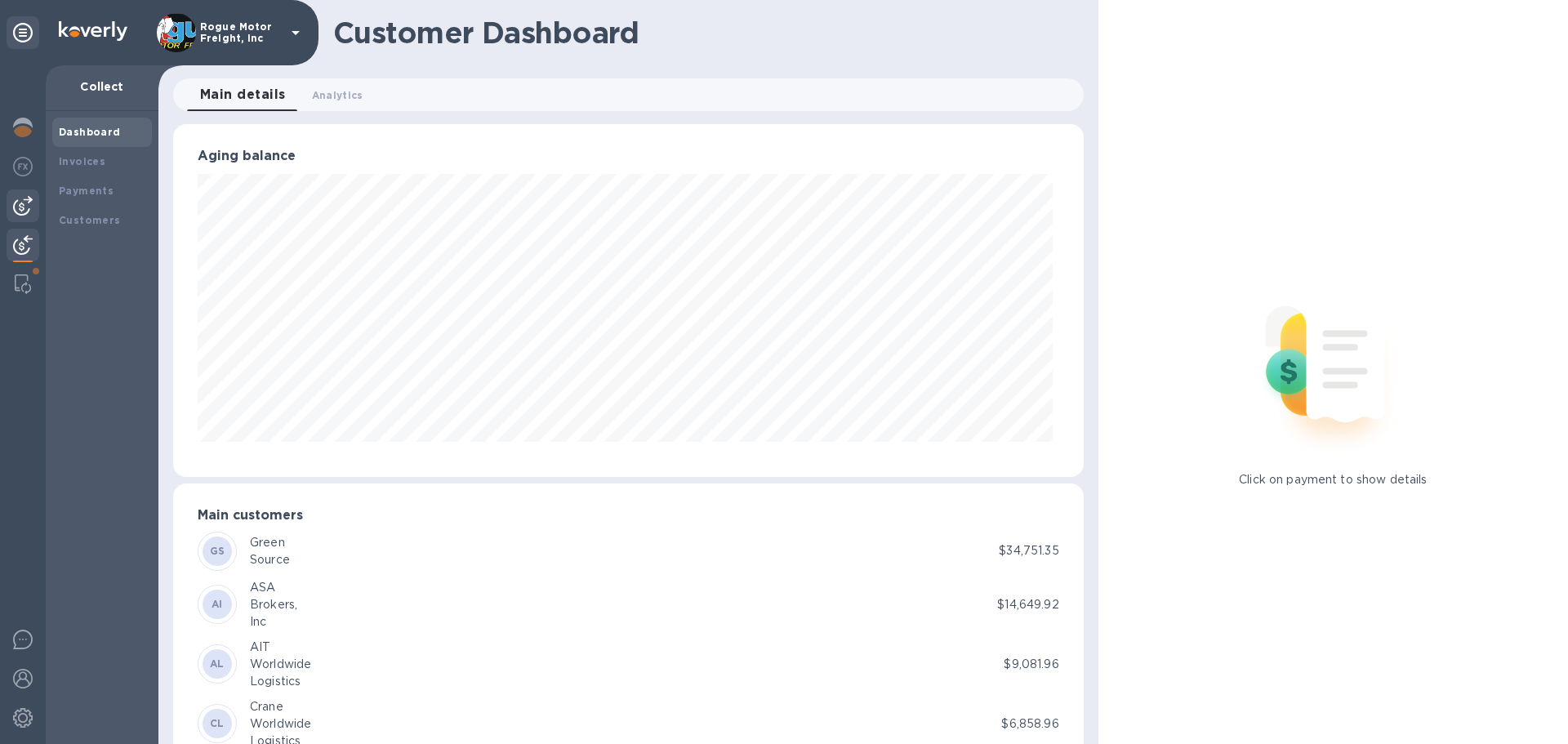
click at [19, 205] on img at bounding box center [22, 205] width 19 height 19
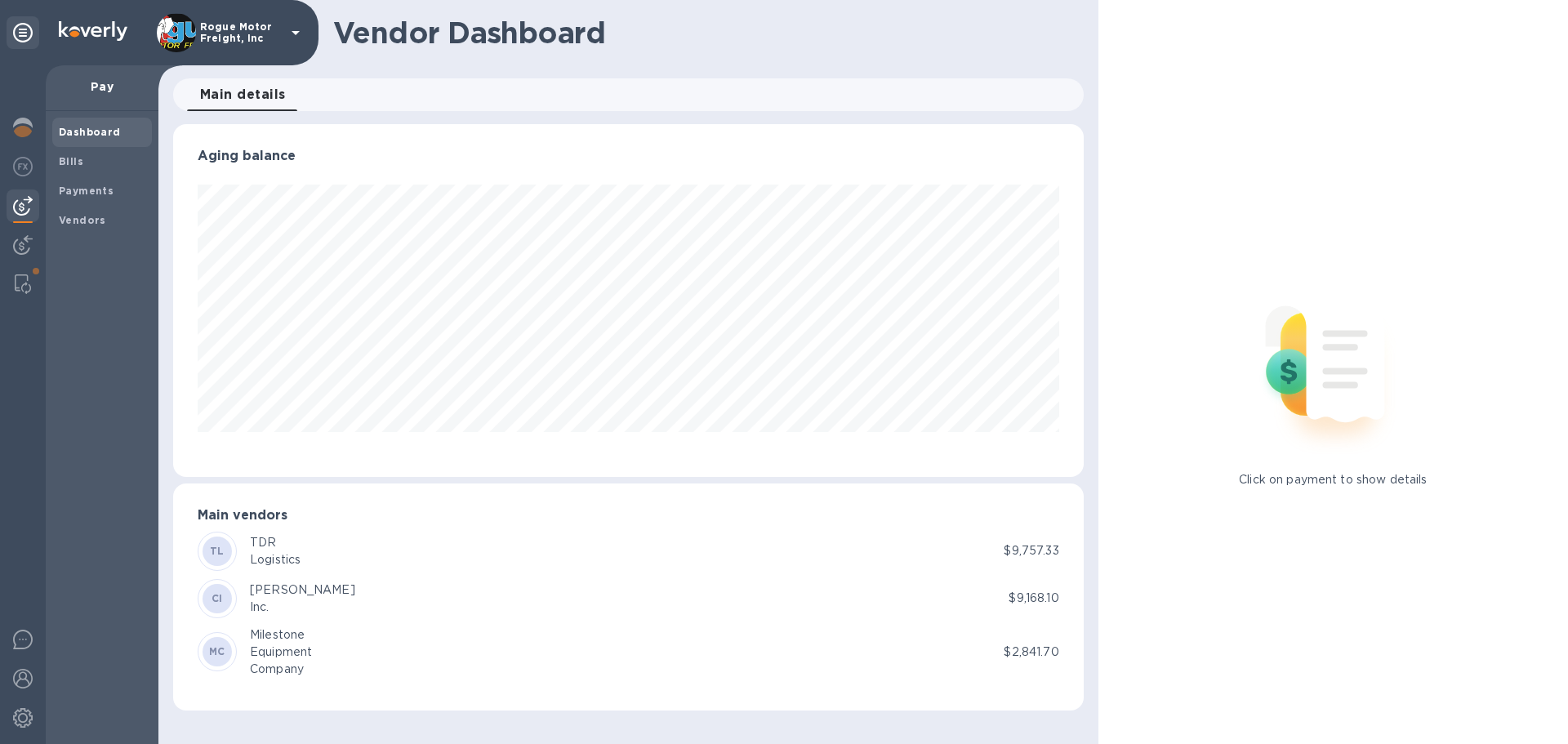
scroll to position [353, 909]
click at [104, 189] on b "Payments" at bounding box center [86, 190] width 55 height 12
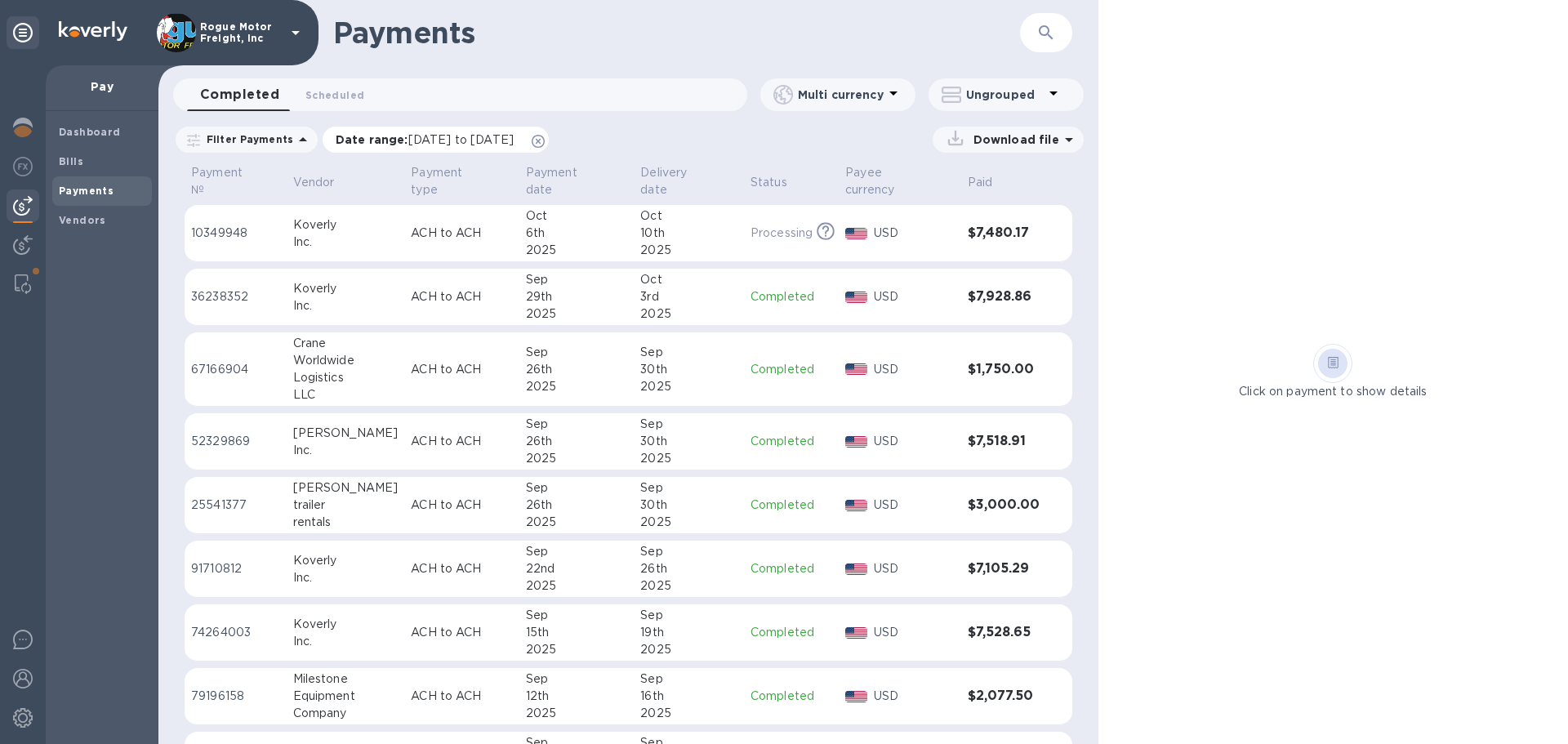
click at [545, 138] on icon at bounding box center [538, 142] width 13 height 13
click at [93, 143] on div "Dashboard" at bounding box center [102, 132] width 100 height 30
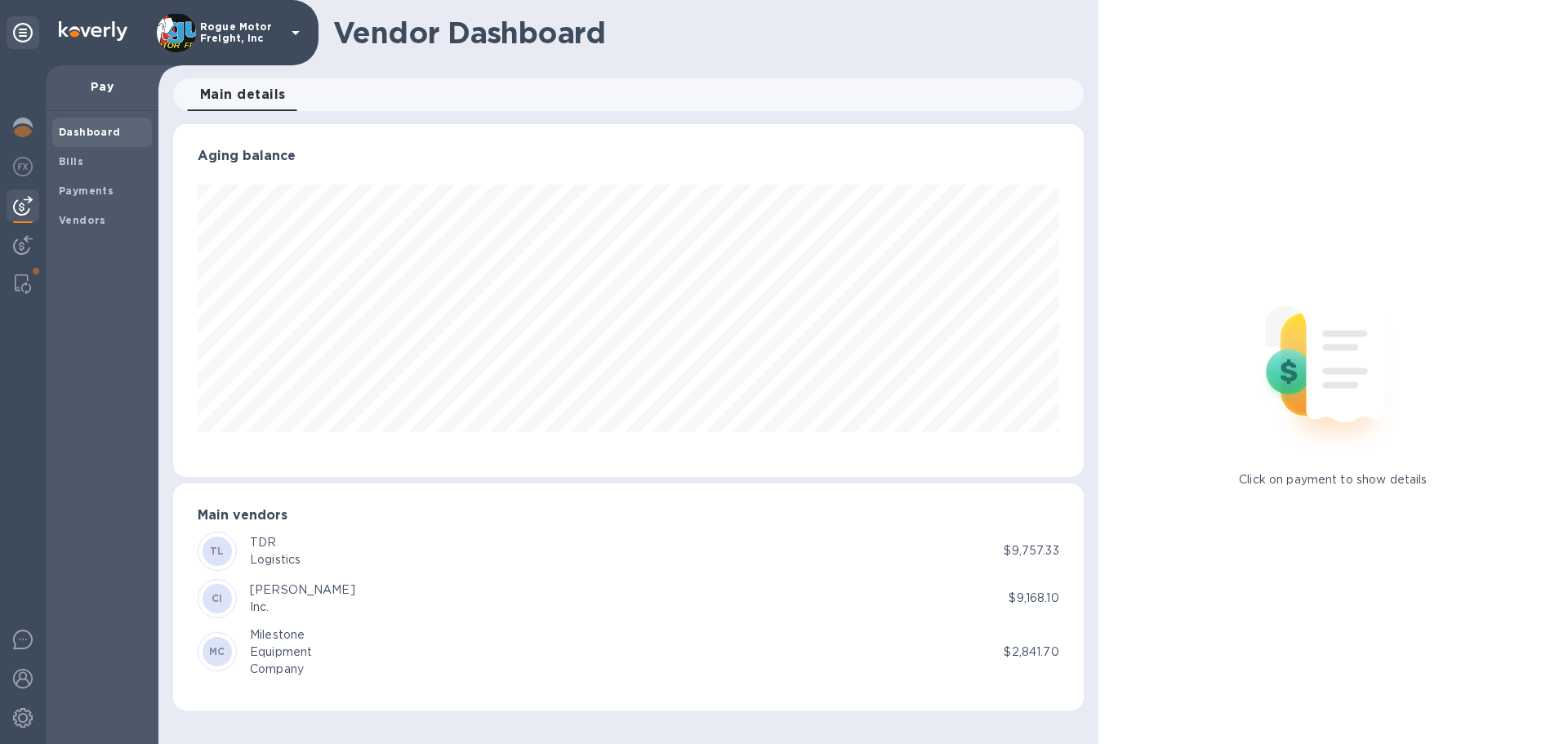
scroll to position [353, 909]
click at [74, 155] on b "Bills" at bounding box center [71, 161] width 24 height 12
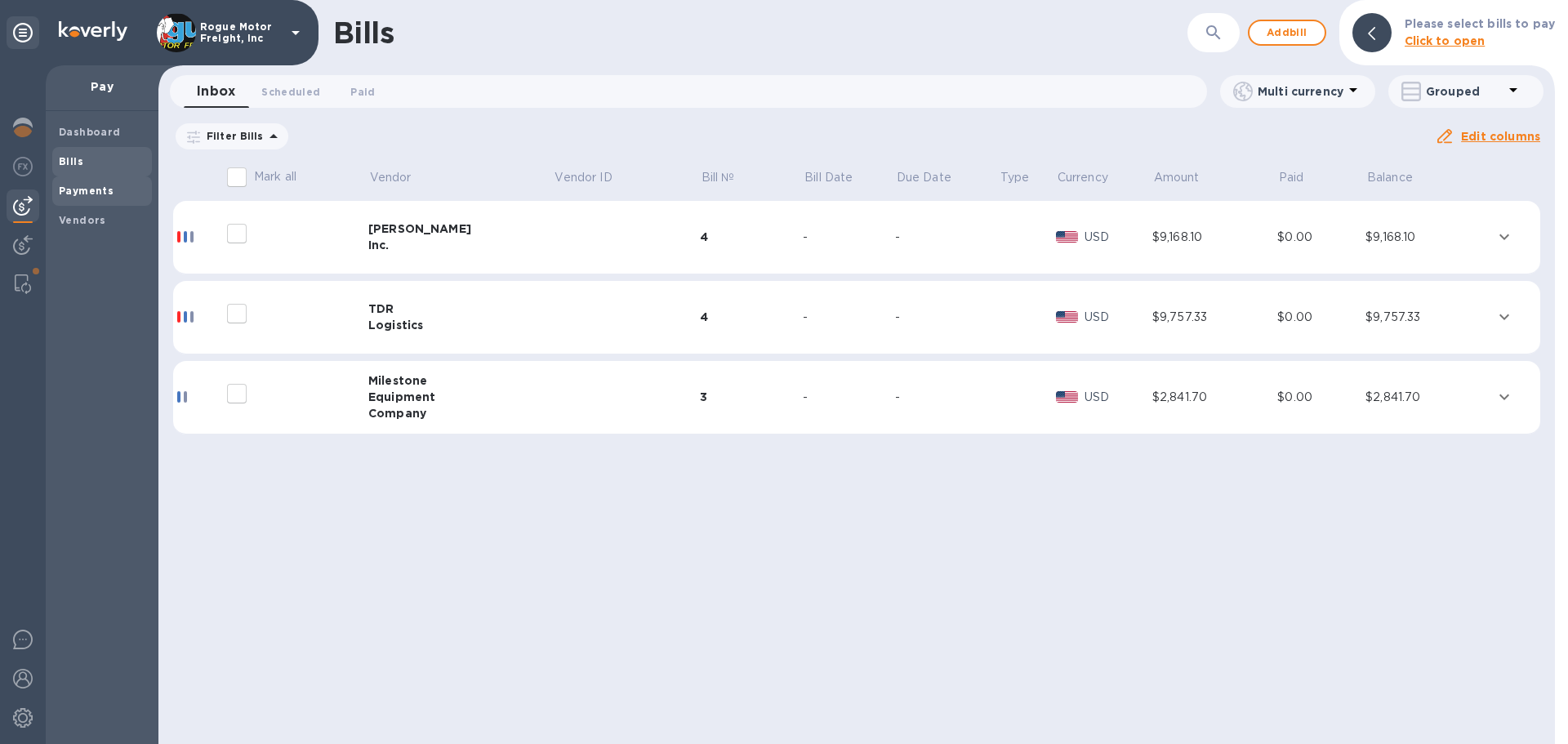
click at [77, 192] on b "Payments" at bounding box center [86, 190] width 55 height 12
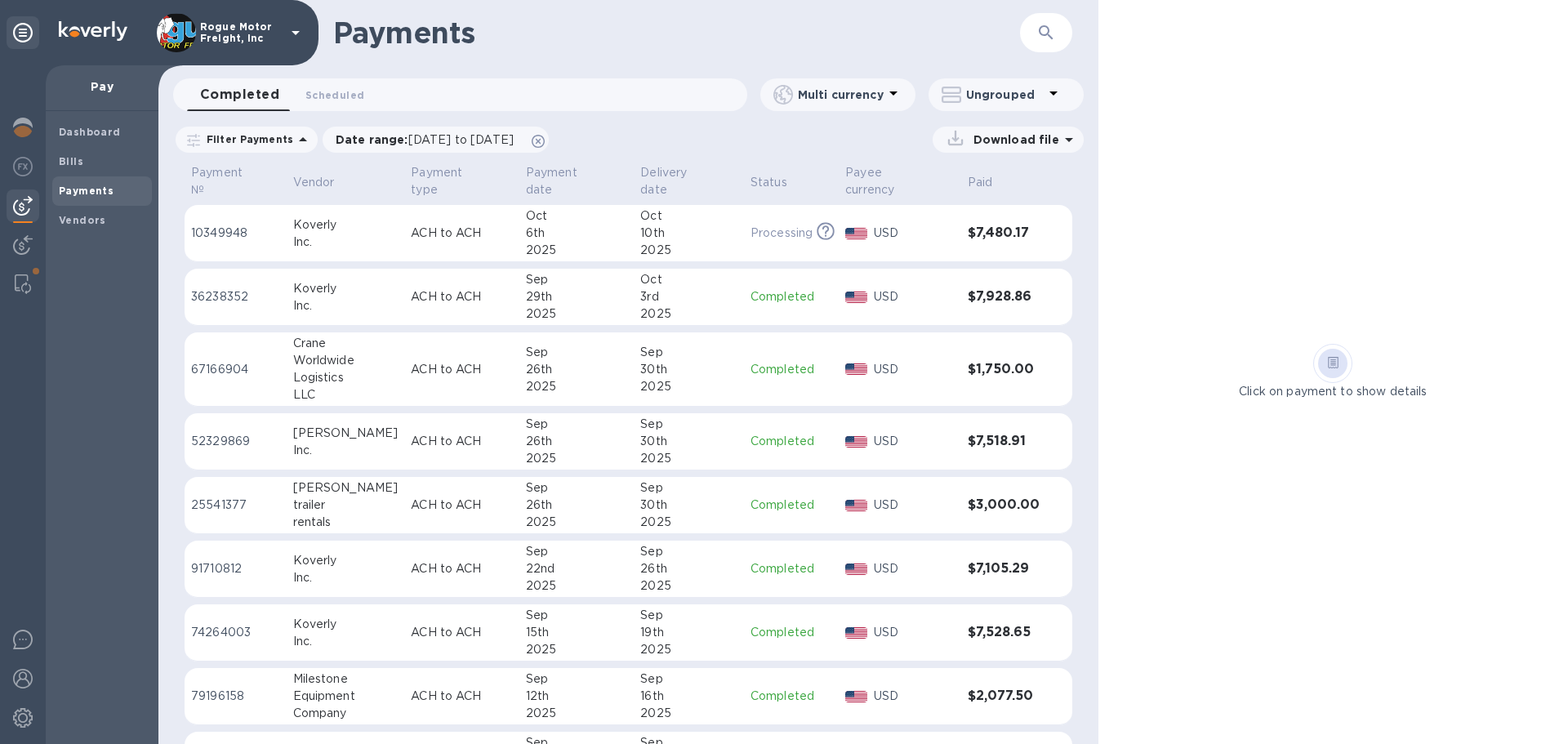
click at [270, 143] on p "Filter Payments" at bounding box center [246, 139] width 93 height 14
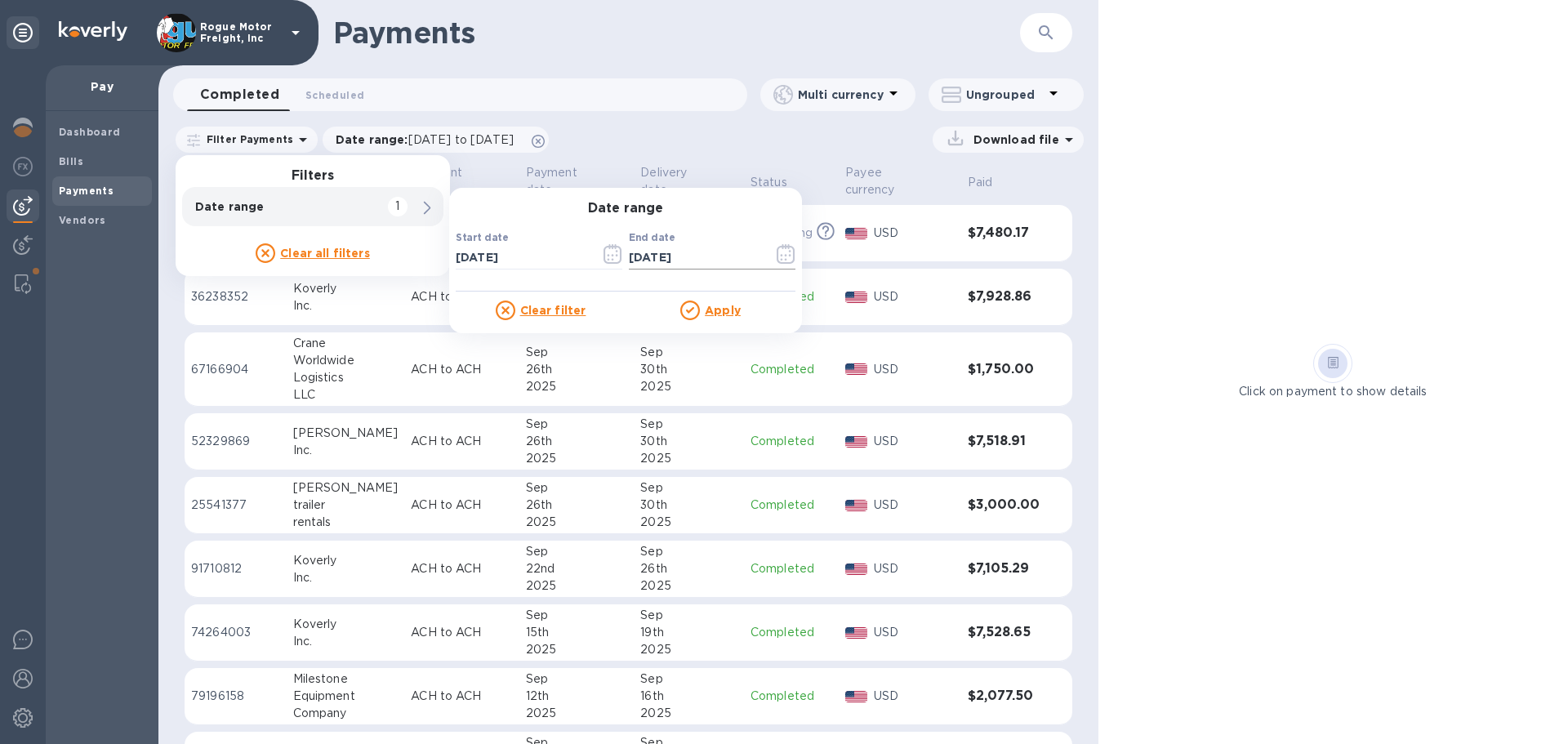
click at [783, 248] on icon "button" at bounding box center [784, 254] width 18 height 19
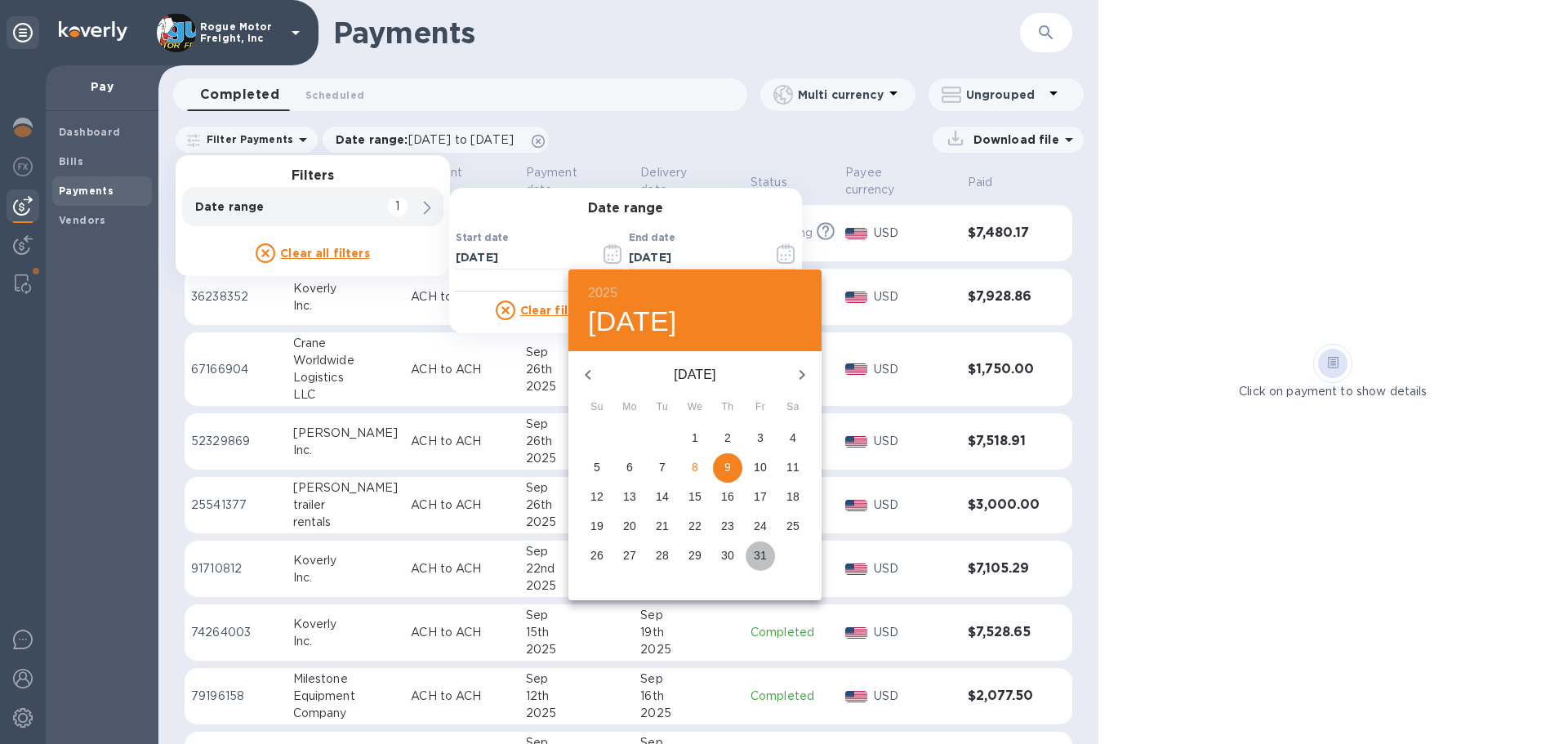
click at [761, 552] on p "31" at bounding box center [760, 555] width 13 height 17
type input "10/31/2025"
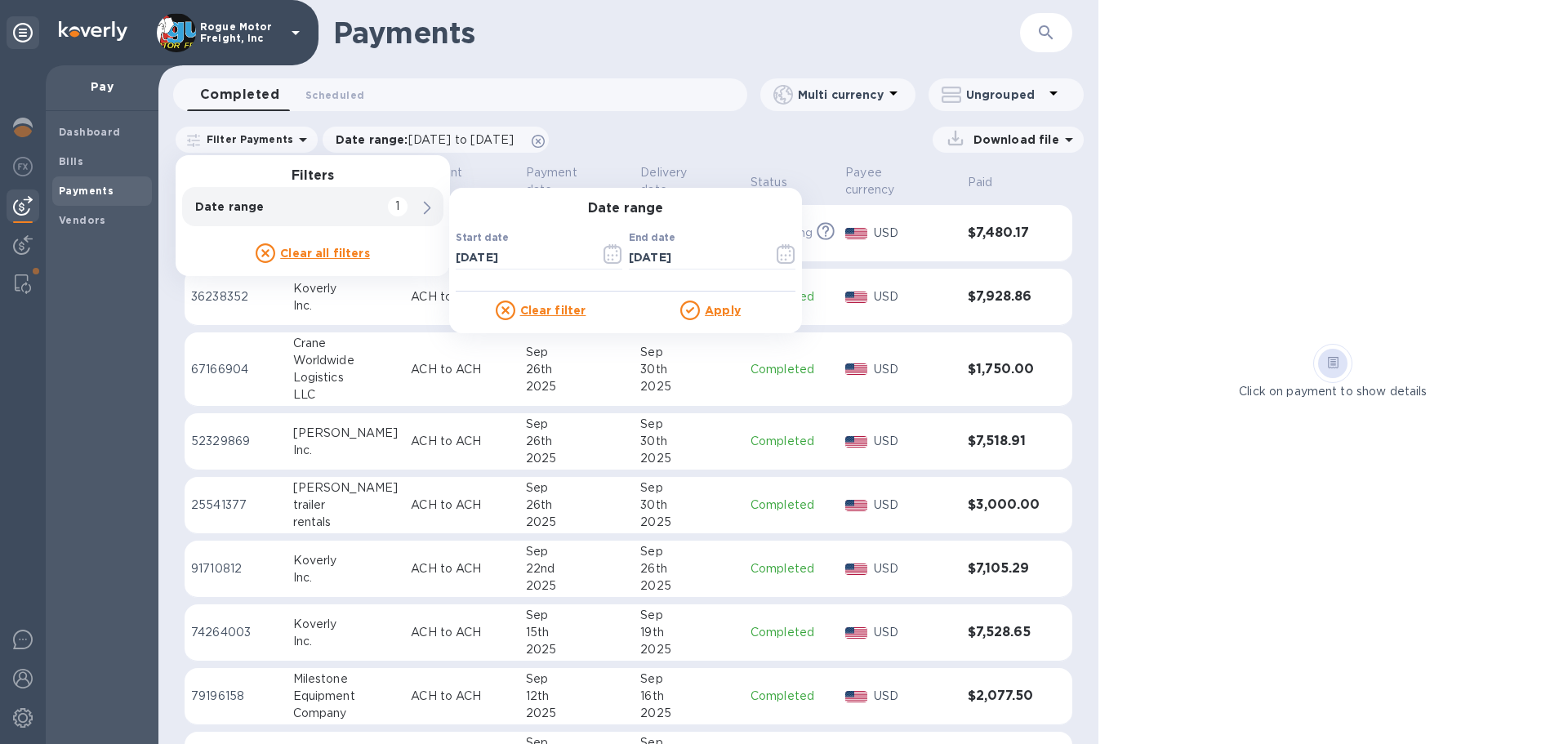
click at [715, 310] on u "Apply" at bounding box center [722, 310] width 36 height 13
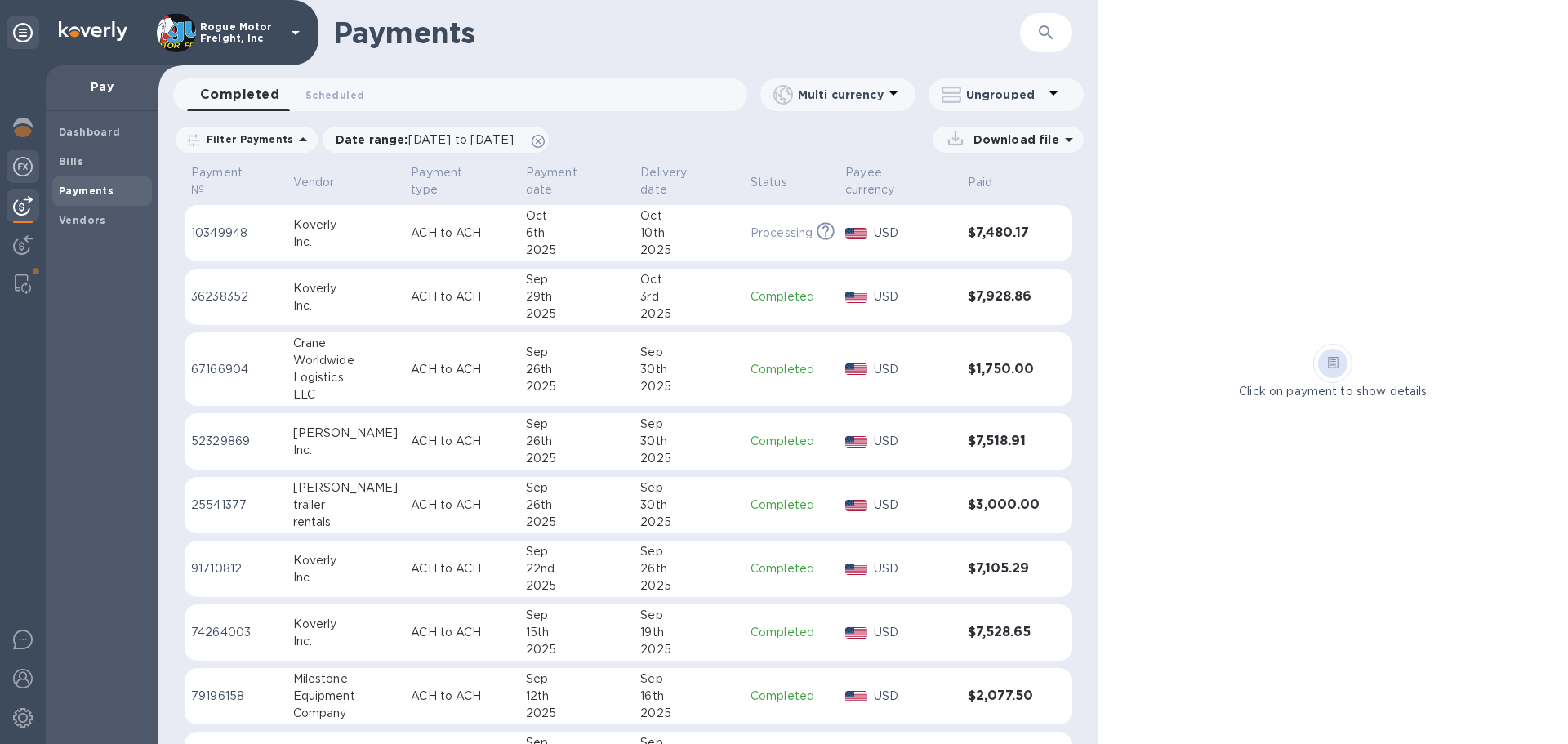
click at [23, 170] on img at bounding box center [22, 166] width 19 height 19
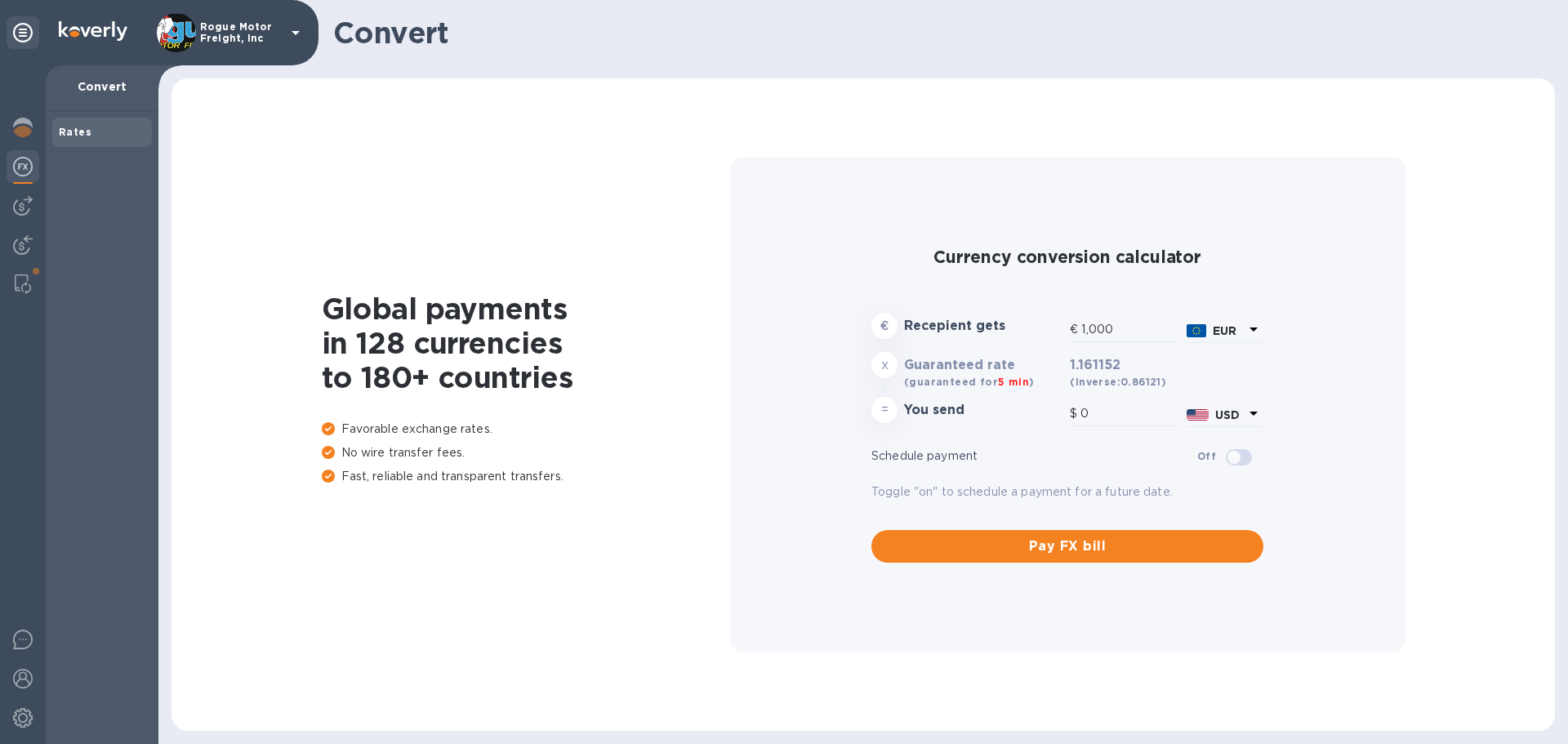
type input "1,161.15"
click at [18, 209] on img at bounding box center [22, 205] width 19 height 19
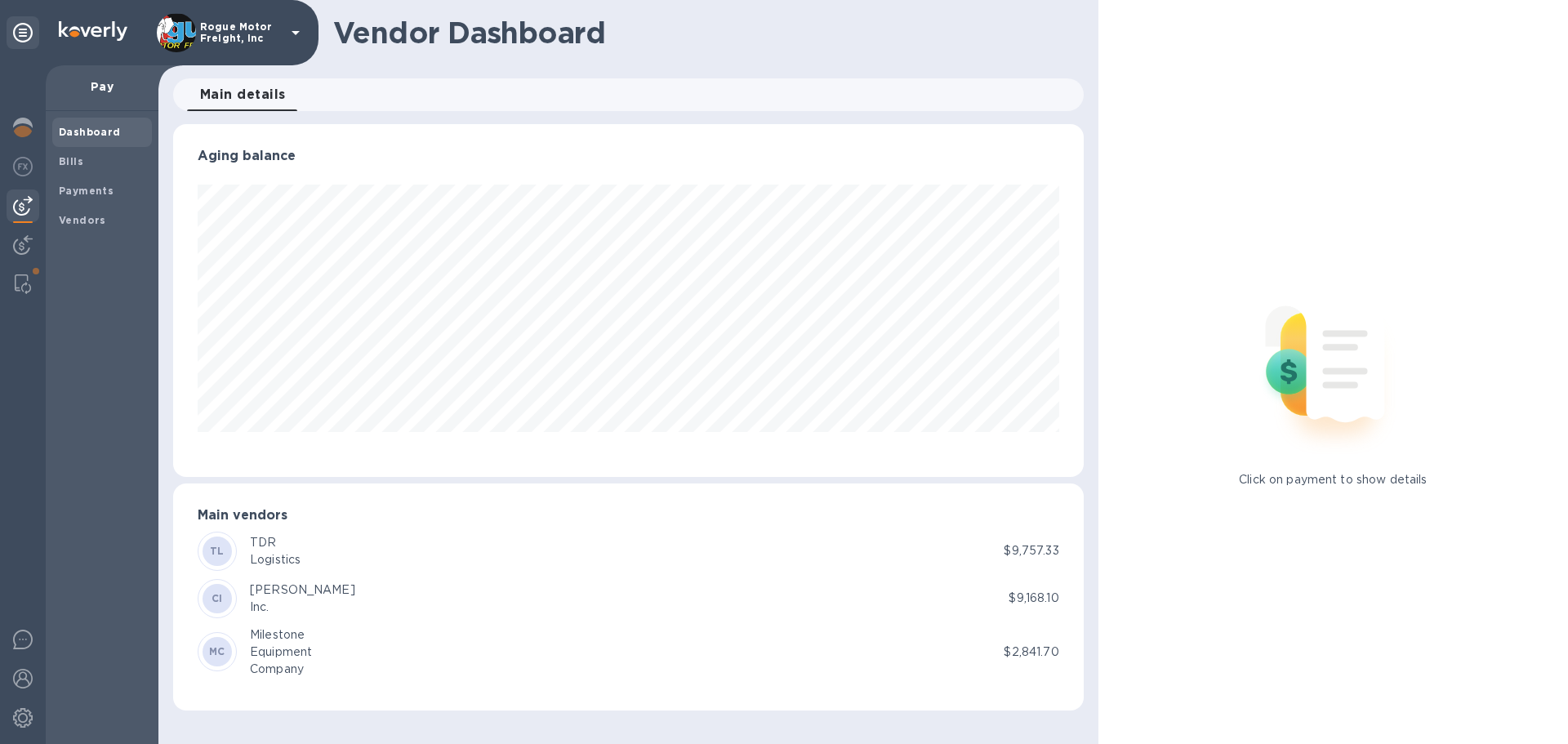
scroll to position [353, 909]
click at [23, 280] on img at bounding box center [23, 284] width 17 height 19
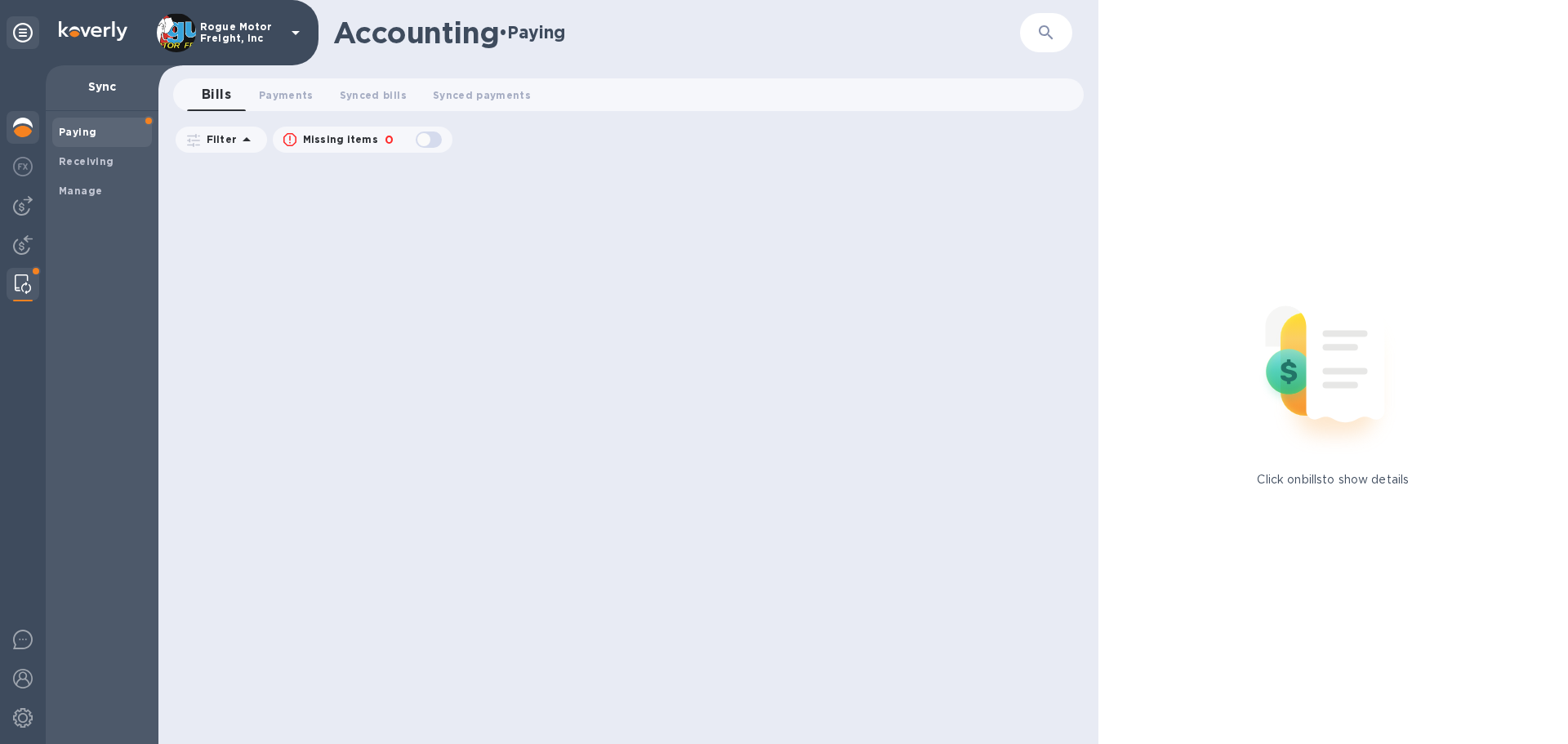
click at [24, 129] on img at bounding box center [22, 127] width 19 height 19
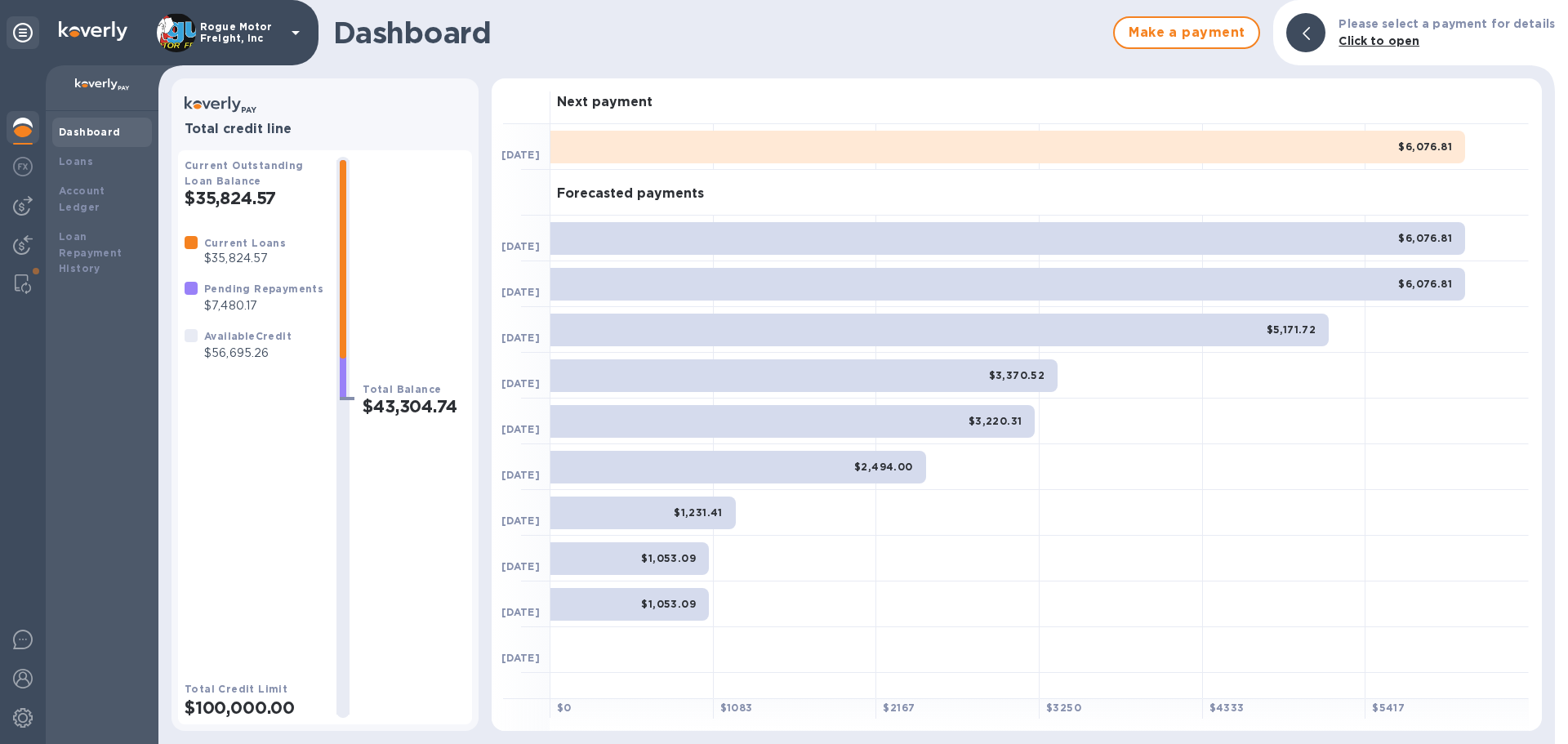
scroll to position [20, 0]
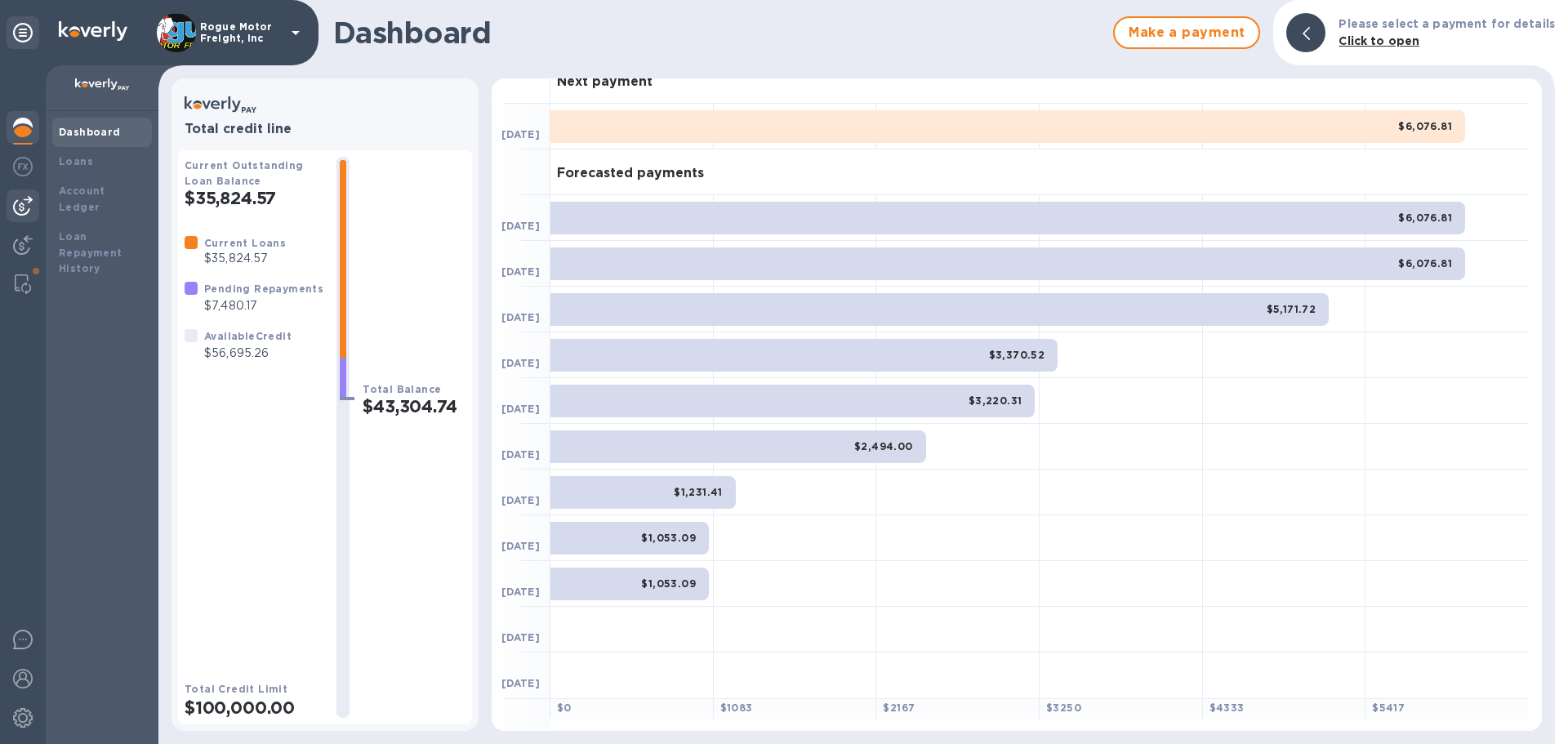
click at [22, 204] on img at bounding box center [22, 205] width 19 height 19
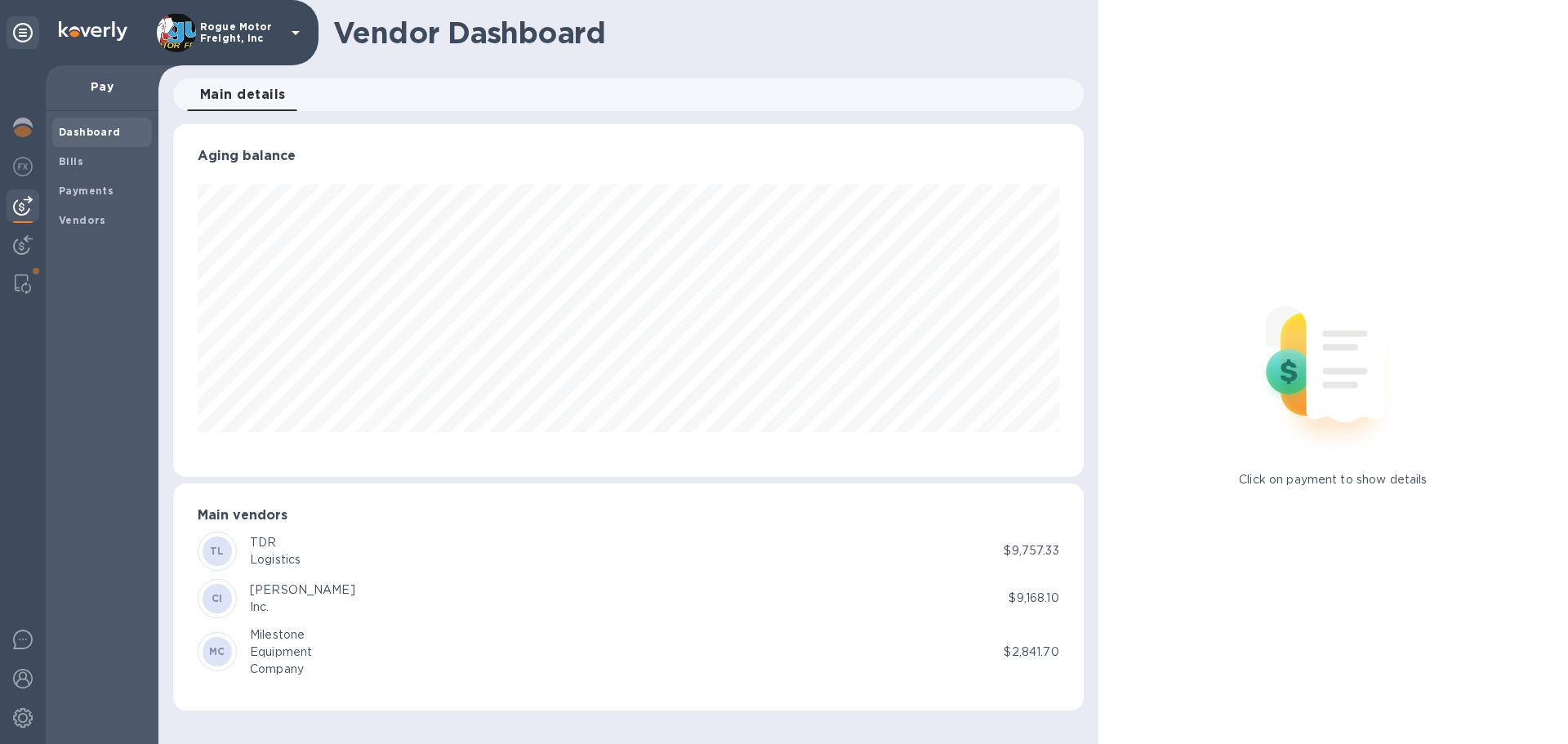
scroll to position [353, 909]
click at [80, 167] on span "Bills" at bounding box center [71, 162] width 24 height 17
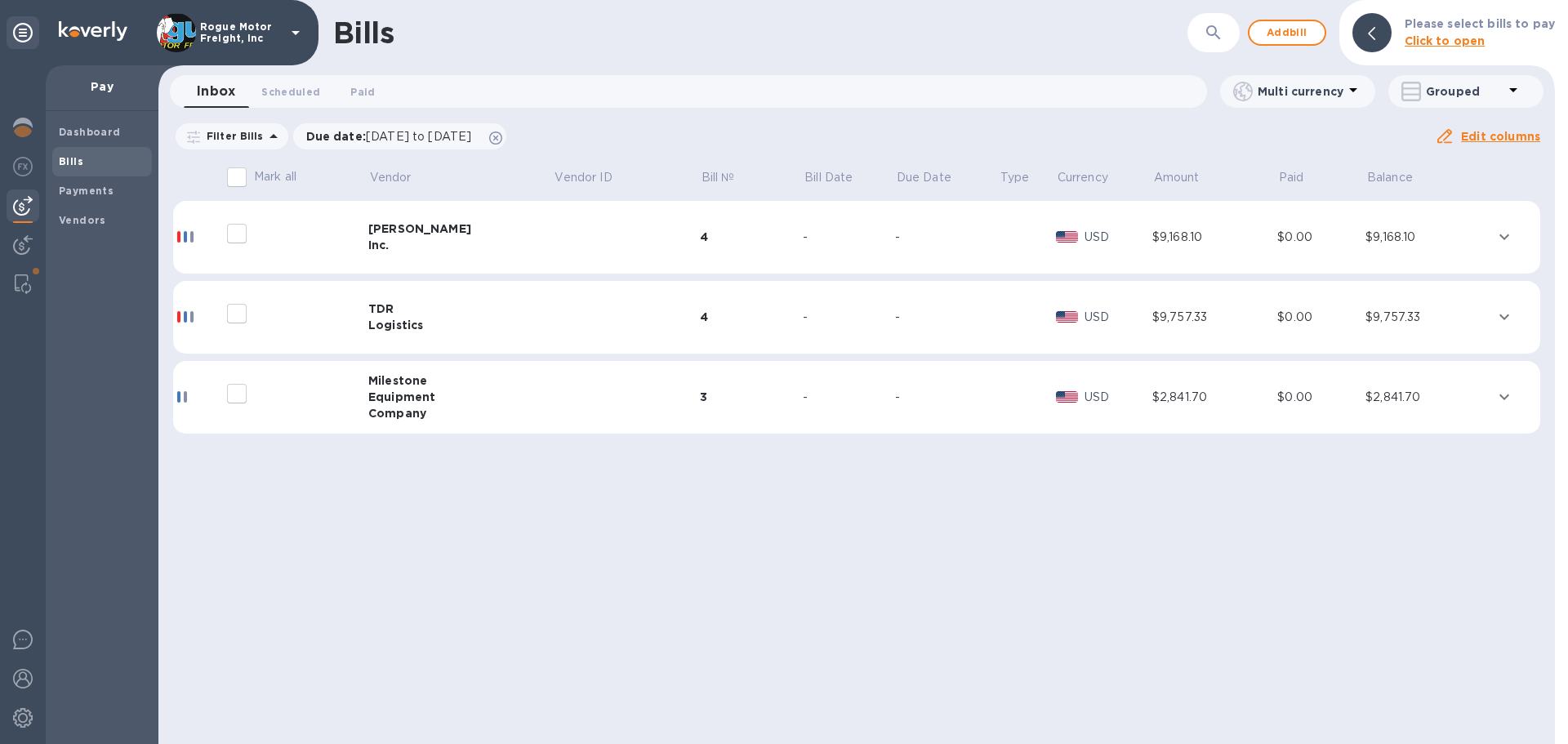
click at [430, 239] on div "Inc." at bounding box center [461, 245] width 185 height 17
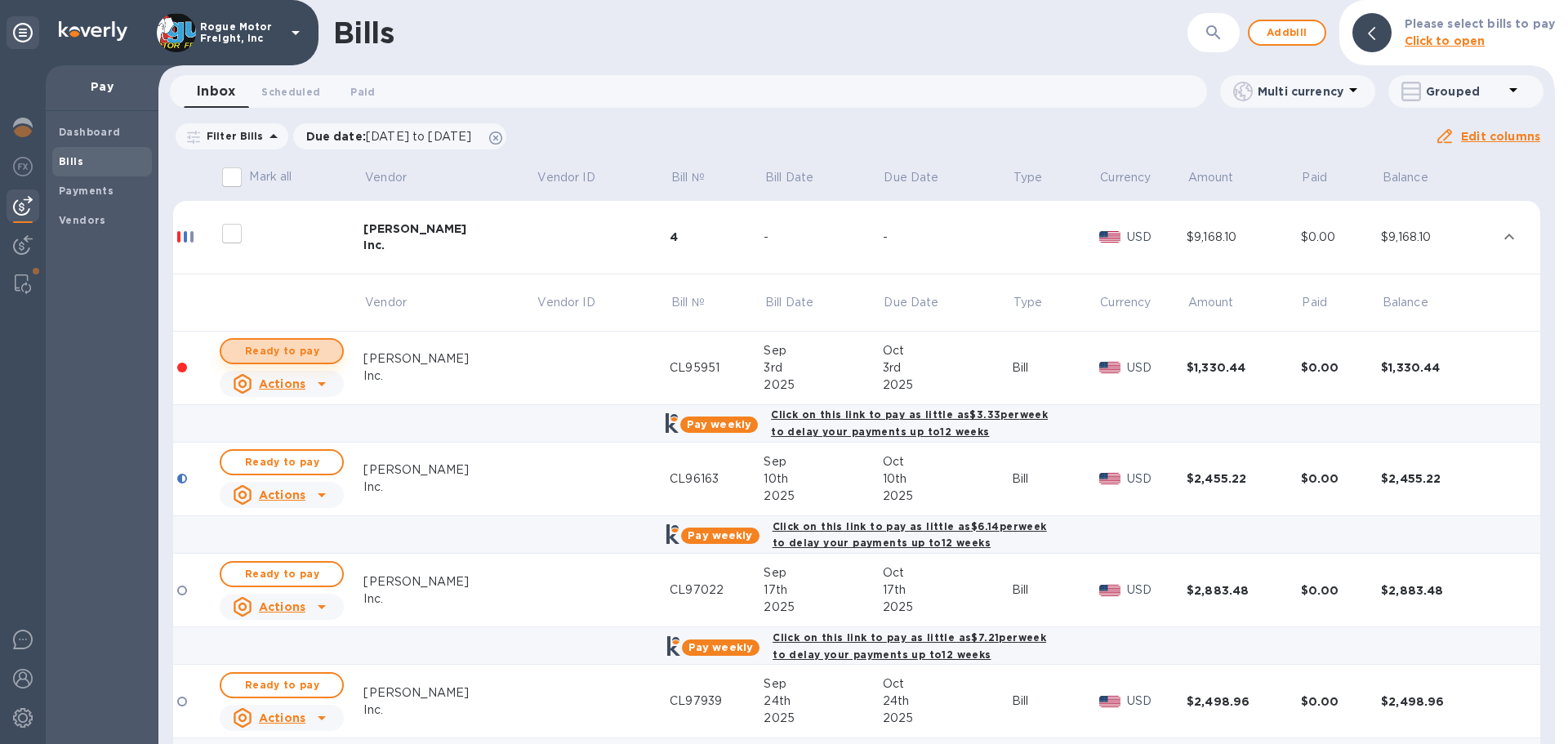
click at [289, 345] on span "Ready to pay" at bounding box center [281, 351] width 94 height 19
click at [283, 352] on span "Ready to pay" at bounding box center [281, 351] width 94 height 19
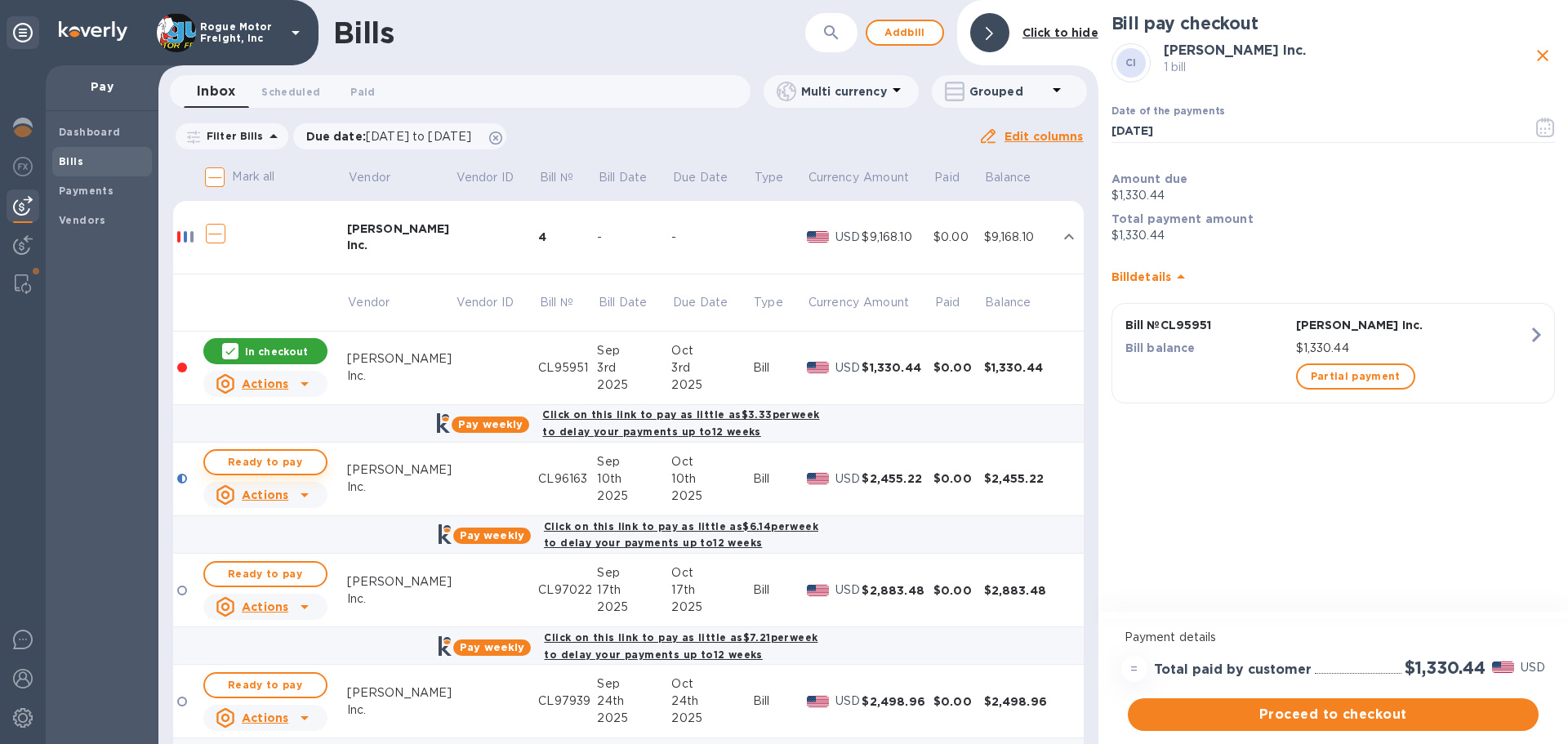
click at [262, 464] on span "Ready to pay" at bounding box center [265, 462] width 94 height 19
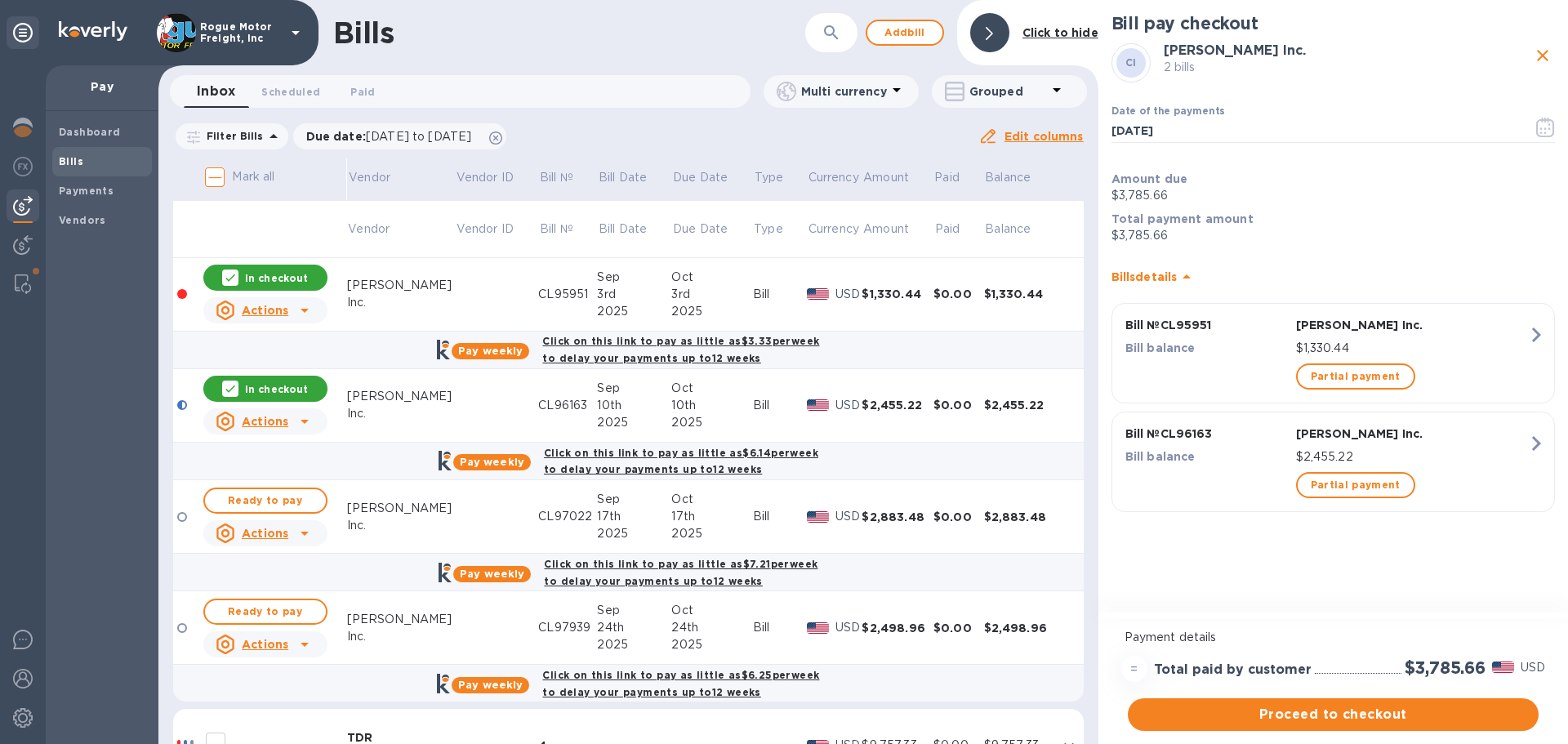
scroll to position [81, 0]
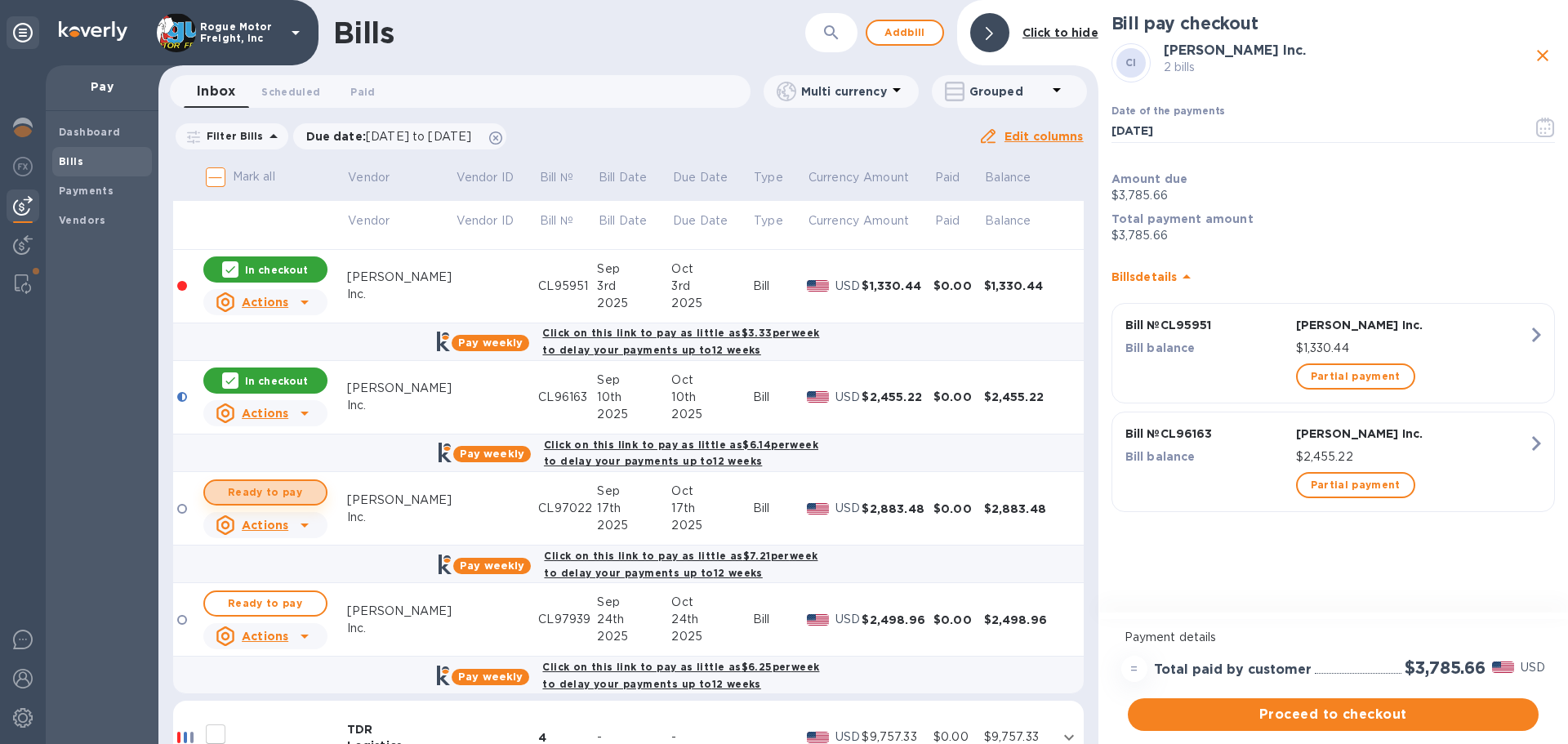
click at [259, 493] on span "Ready to pay" at bounding box center [265, 492] width 94 height 19
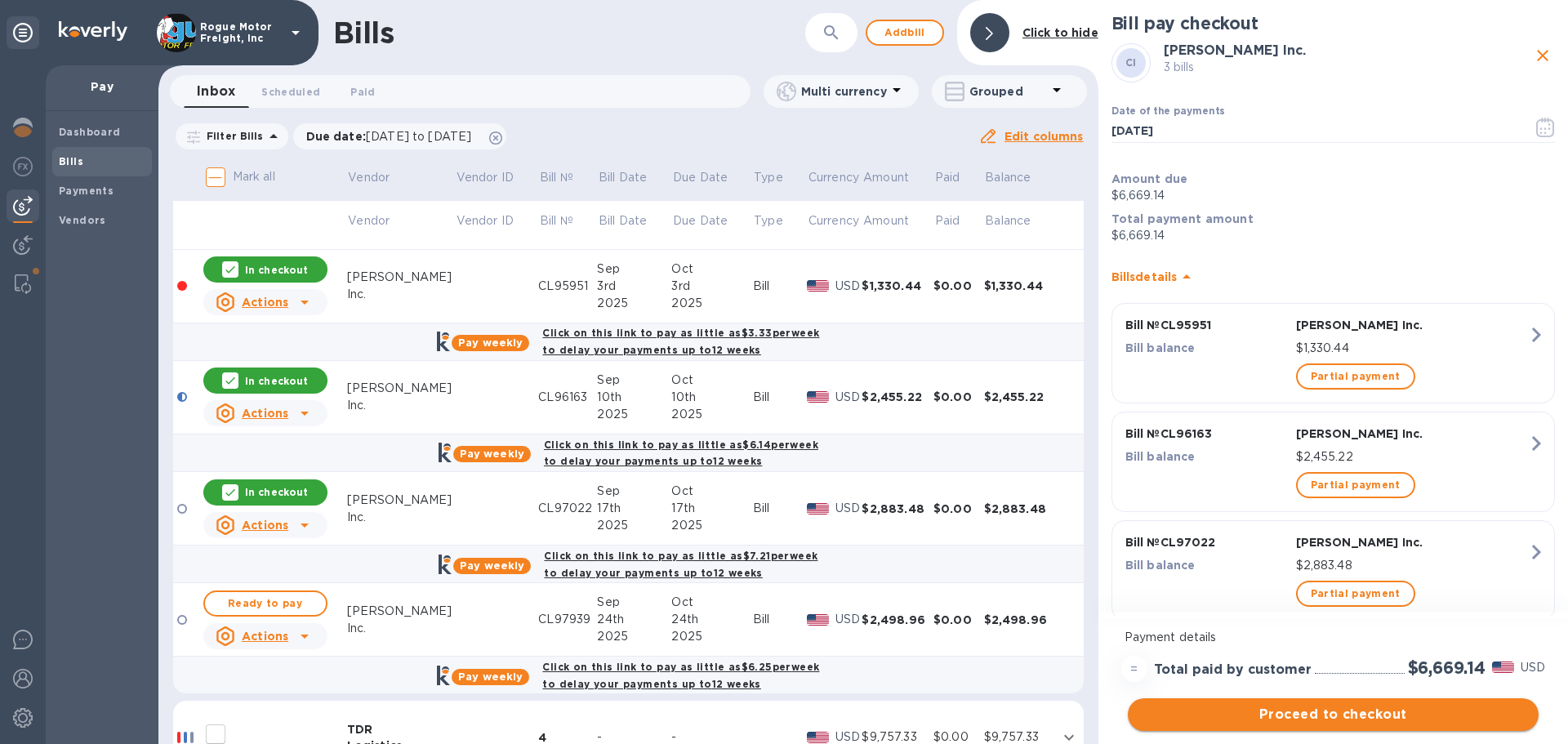
click at [1322, 713] on span "Proceed to checkout" at bounding box center [1333, 714] width 385 height 19
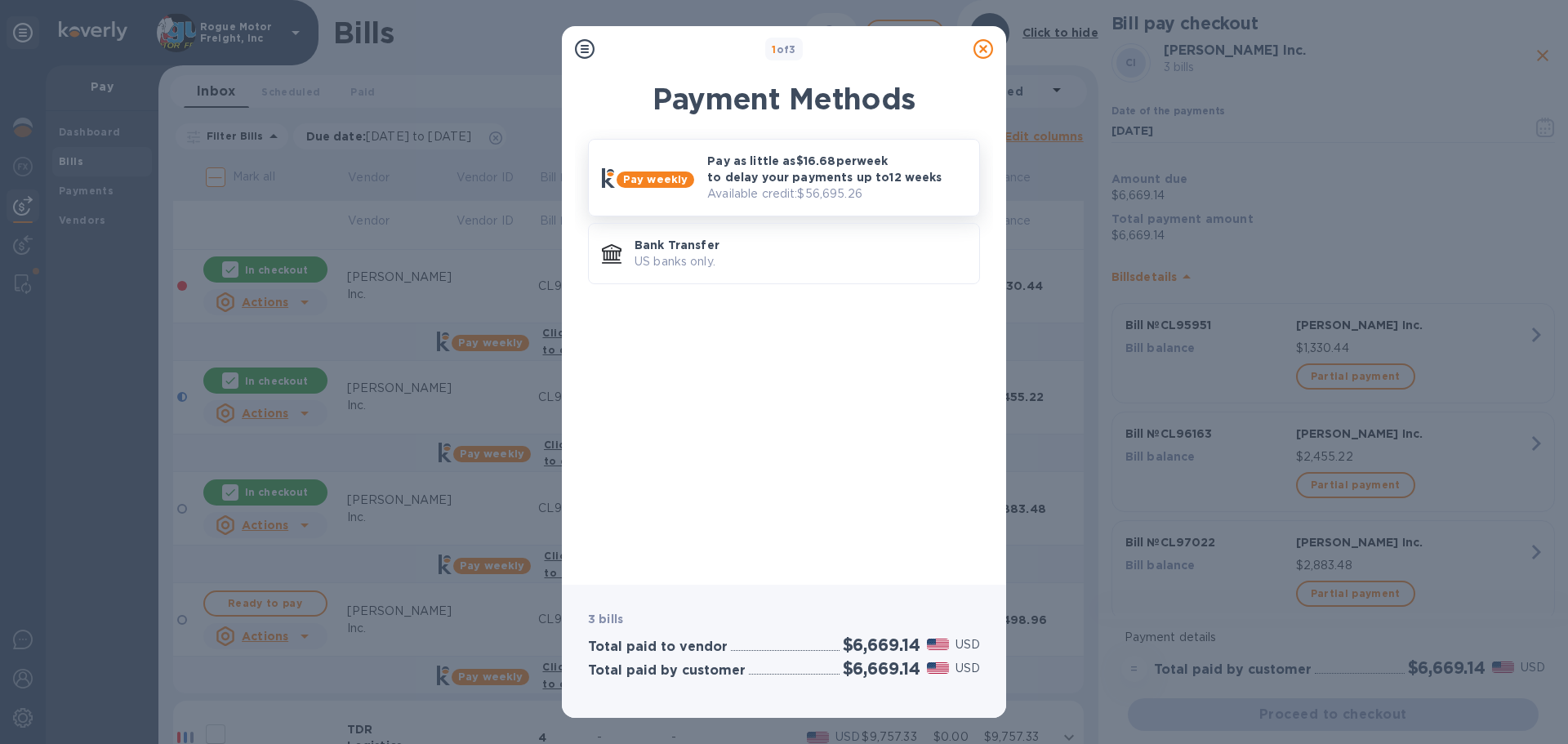
click at [784, 175] on p "Pay as little as $16.68 per week to delay your payments up to 12 weeks" at bounding box center [836, 168] width 259 height 32
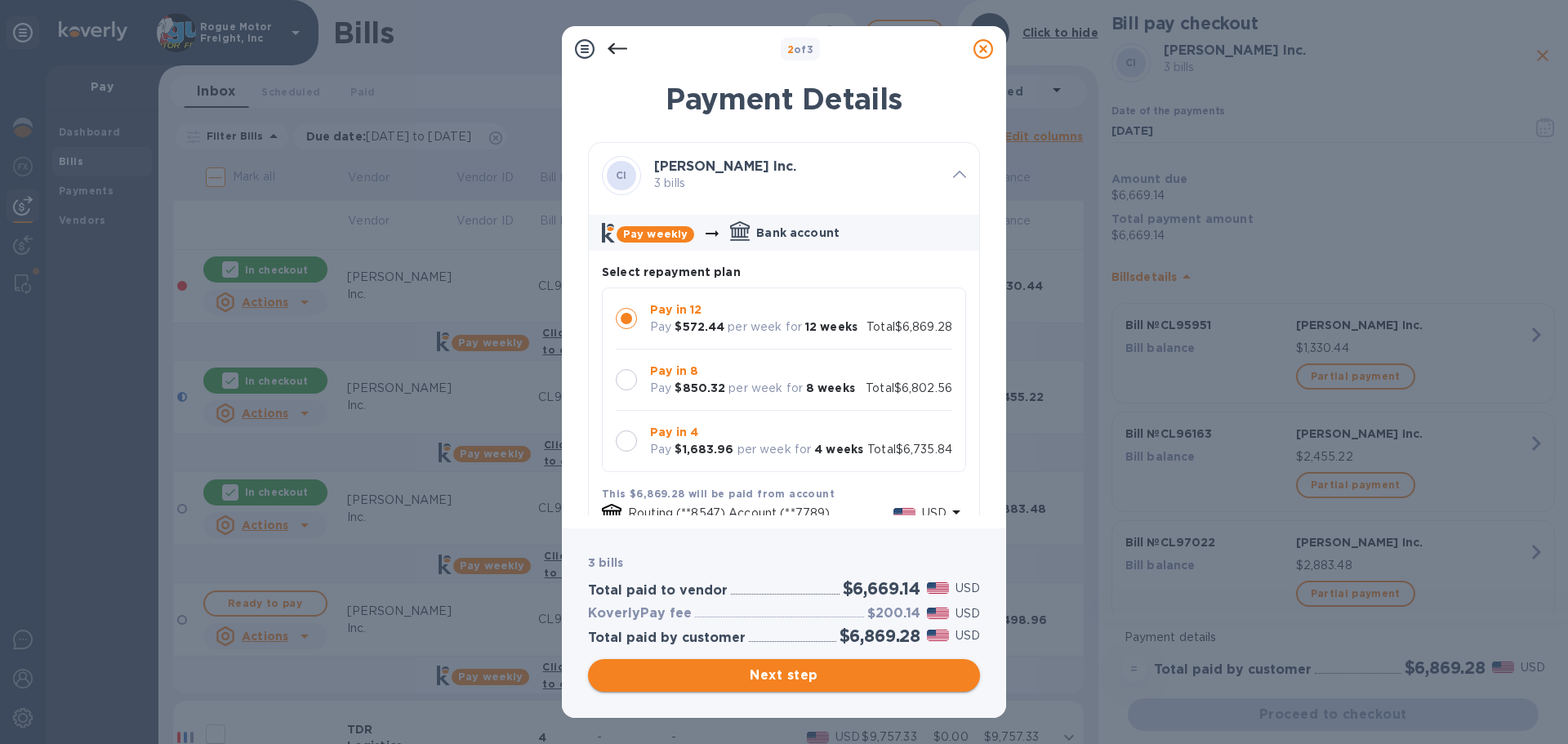
click at [748, 671] on span "Next step" at bounding box center [784, 675] width 365 height 19
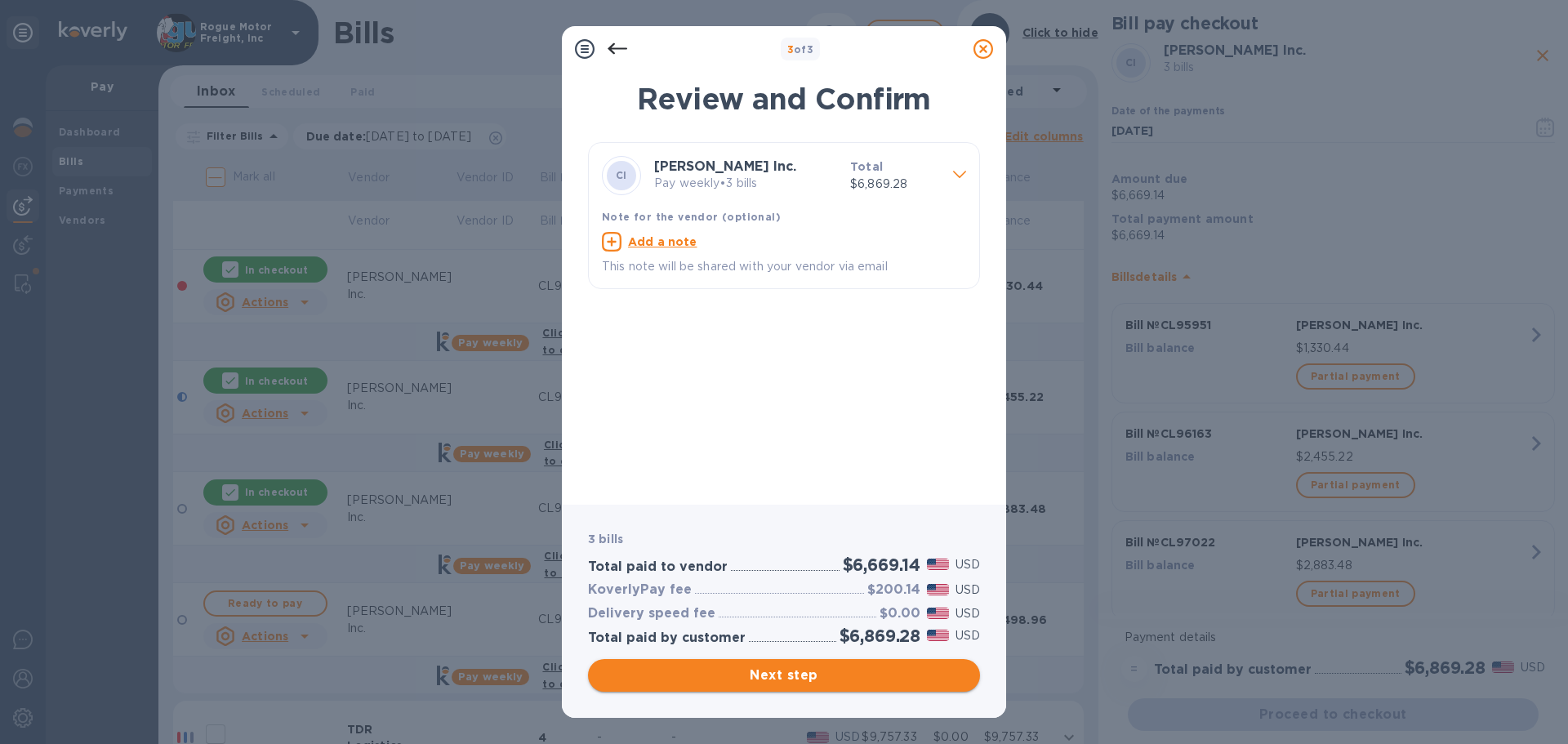
click at [800, 664] on button "Next step" at bounding box center [784, 675] width 392 height 32
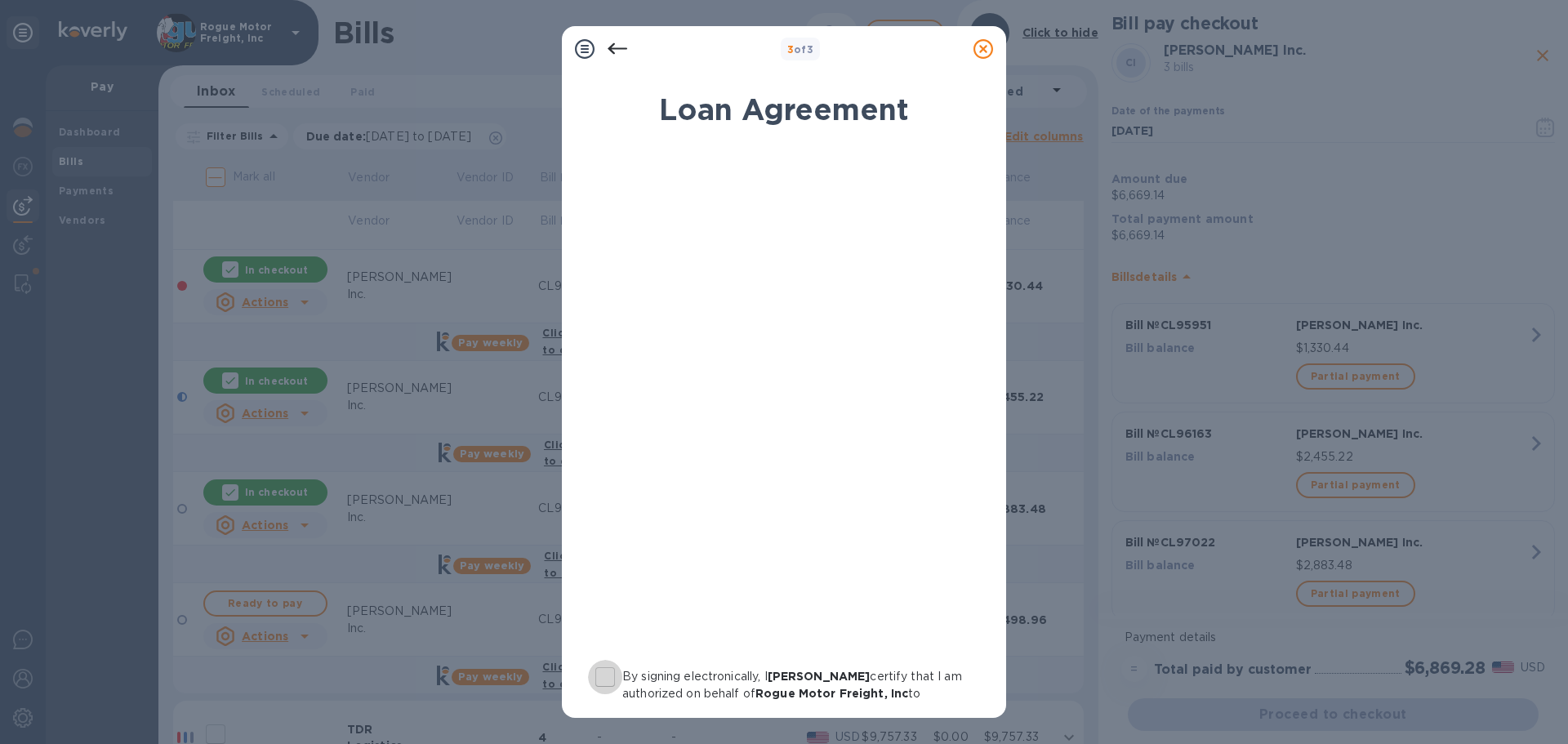
click at [604, 677] on input "By signing electronically, I Jason Evans certify that I am authorized on behalf…" at bounding box center [605, 676] width 34 height 34
checkbox input "true"
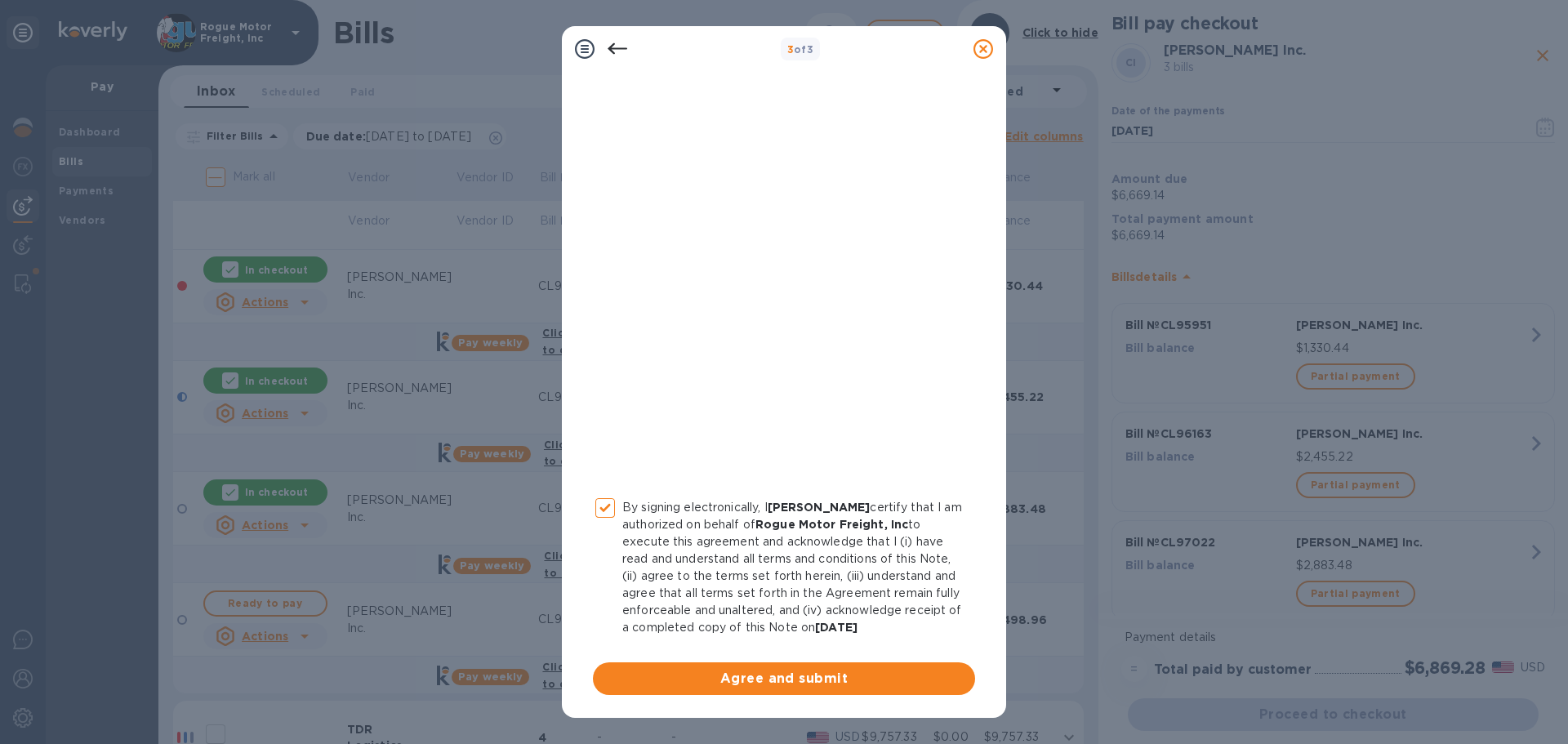
scroll to position [186, 0]
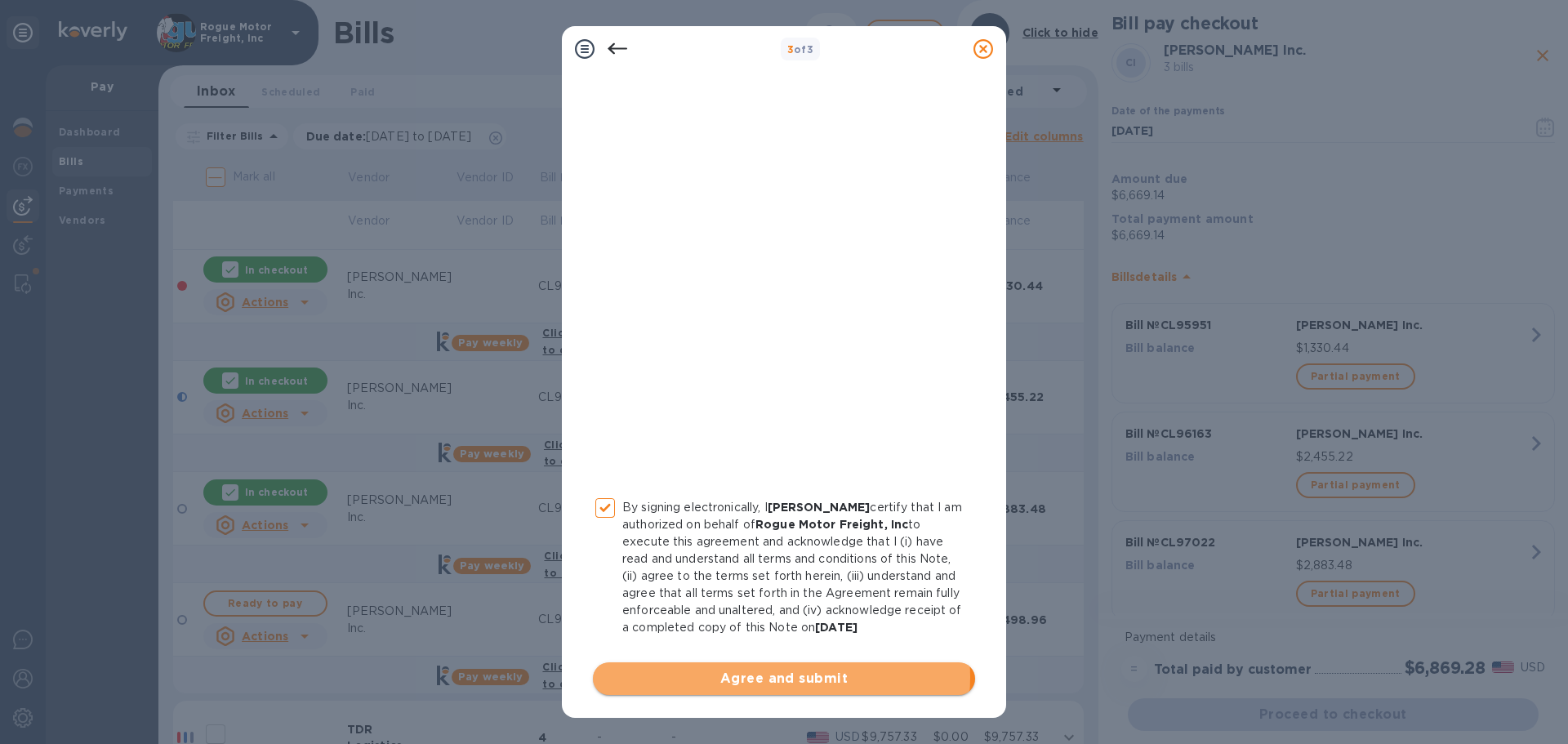
click at [781, 677] on span "Agree and submit" at bounding box center [784, 678] width 356 height 19
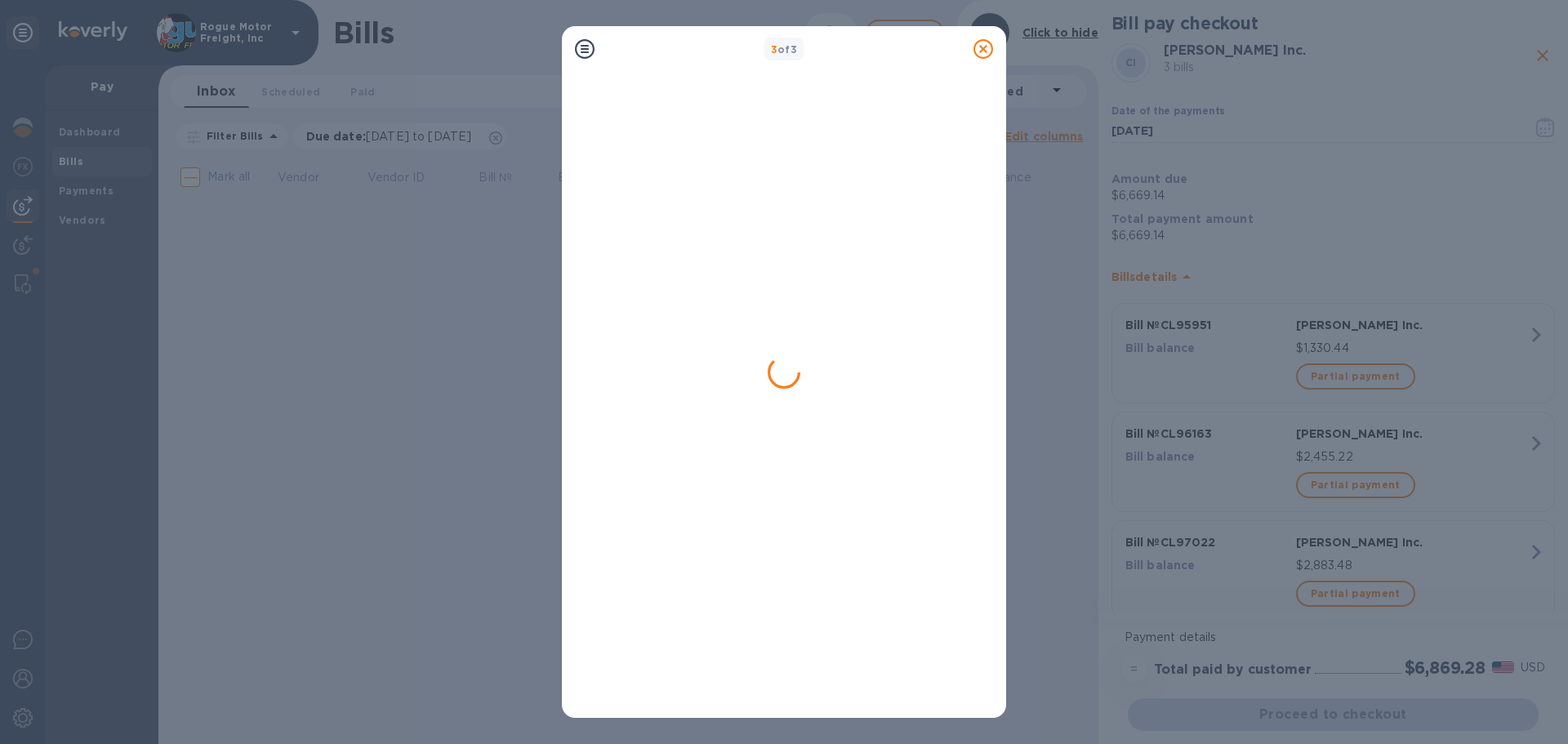
scroll to position [0, 0]
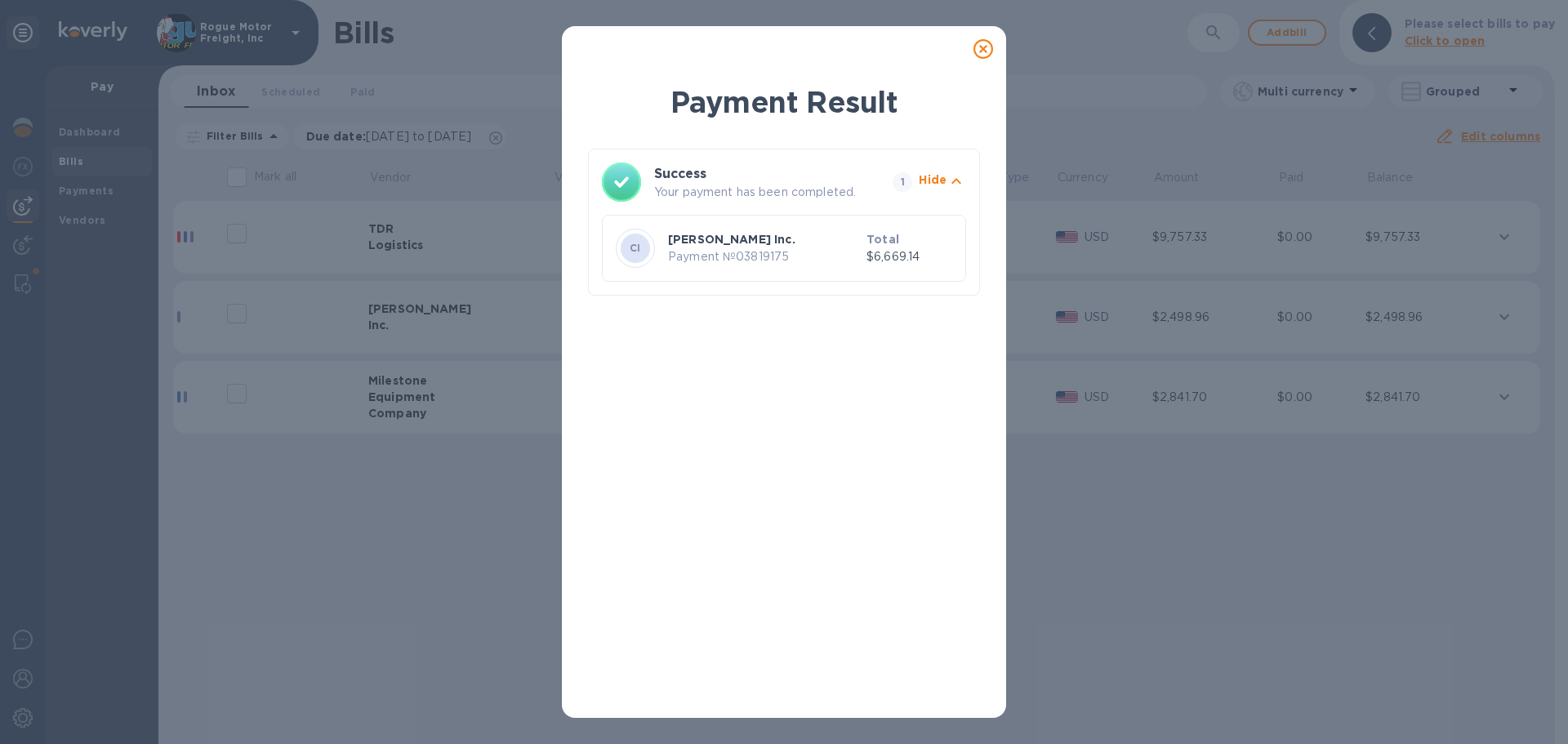
click at [985, 46] on icon at bounding box center [982, 48] width 19 height 19
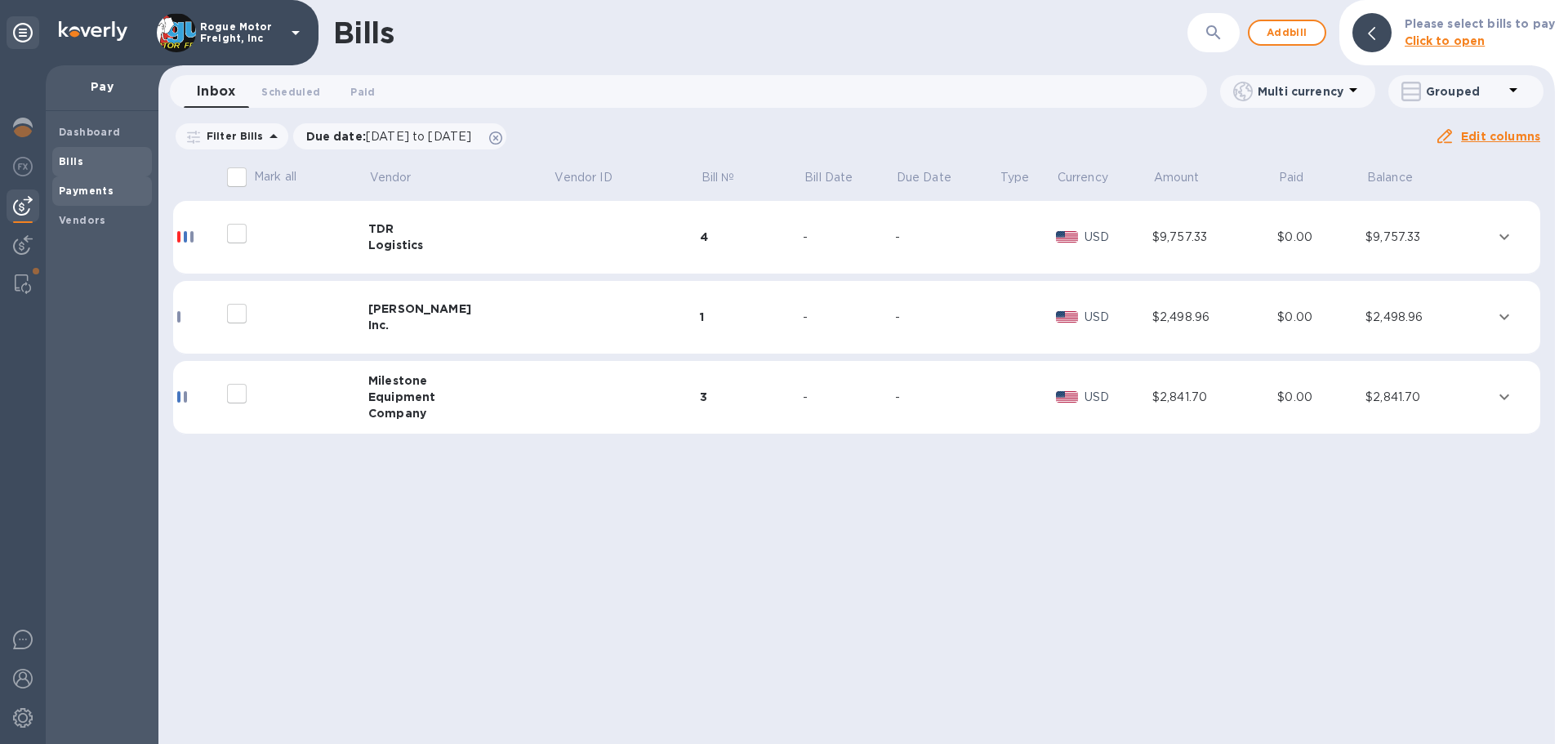
click at [89, 188] on b "Payments" at bounding box center [86, 190] width 55 height 12
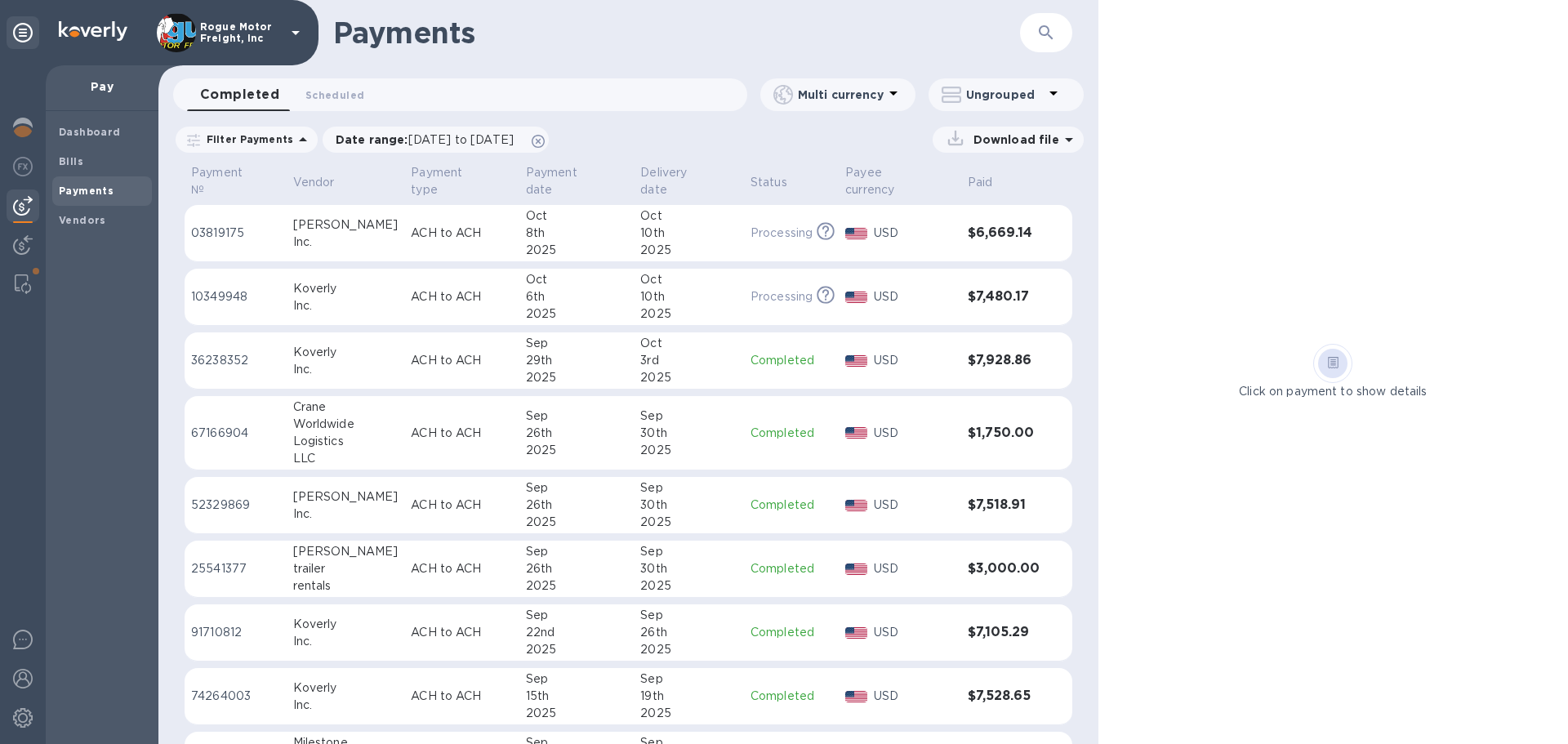
click at [642, 225] on div "10th" at bounding box center [688, 233] width 97 height 18
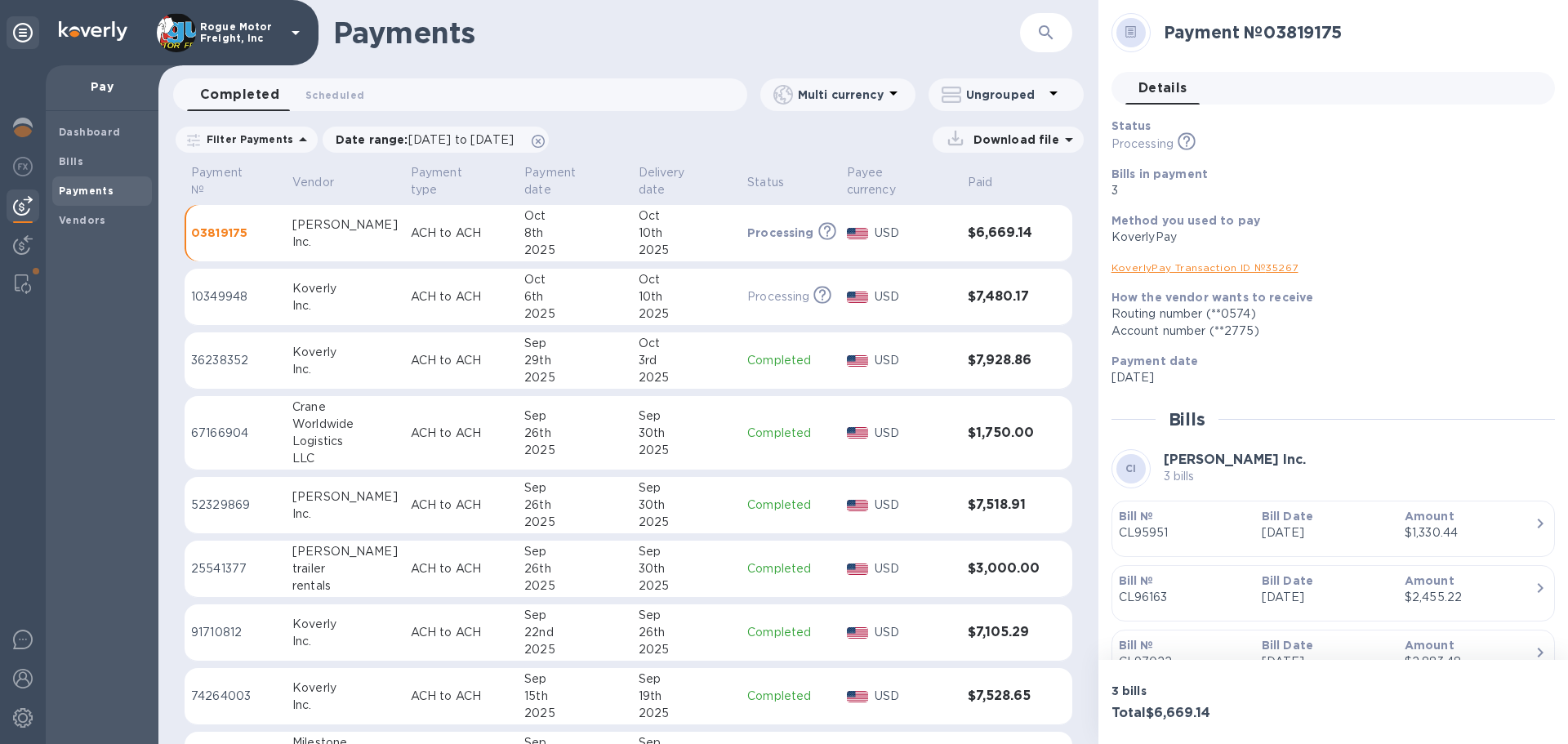
click at [1240, 524] on p "Bill №" at bounding box center [1183, 516] width 130 height 17
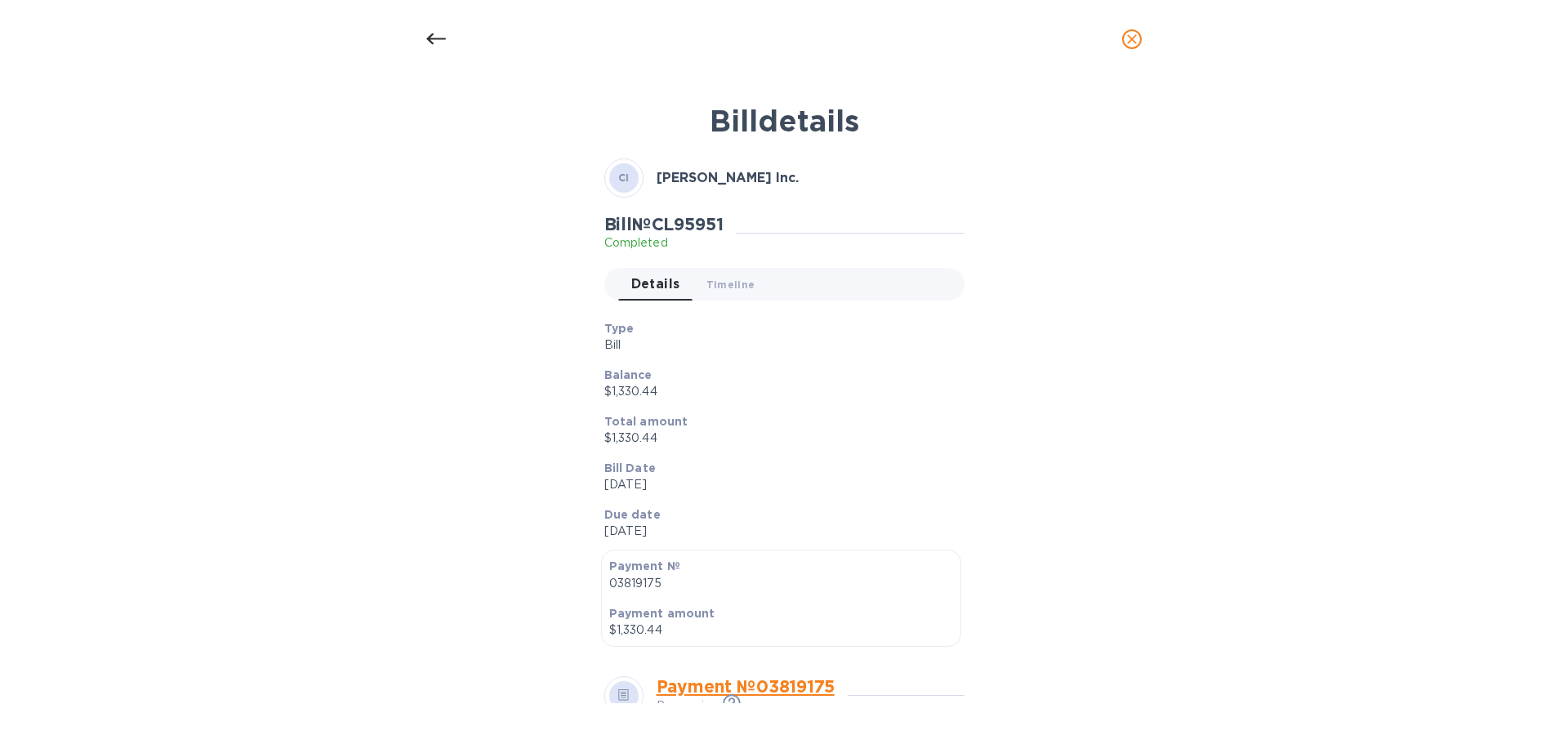
click at [1125, 37] on icon "close" at bounding box center [1132, 40] width 17 height 17
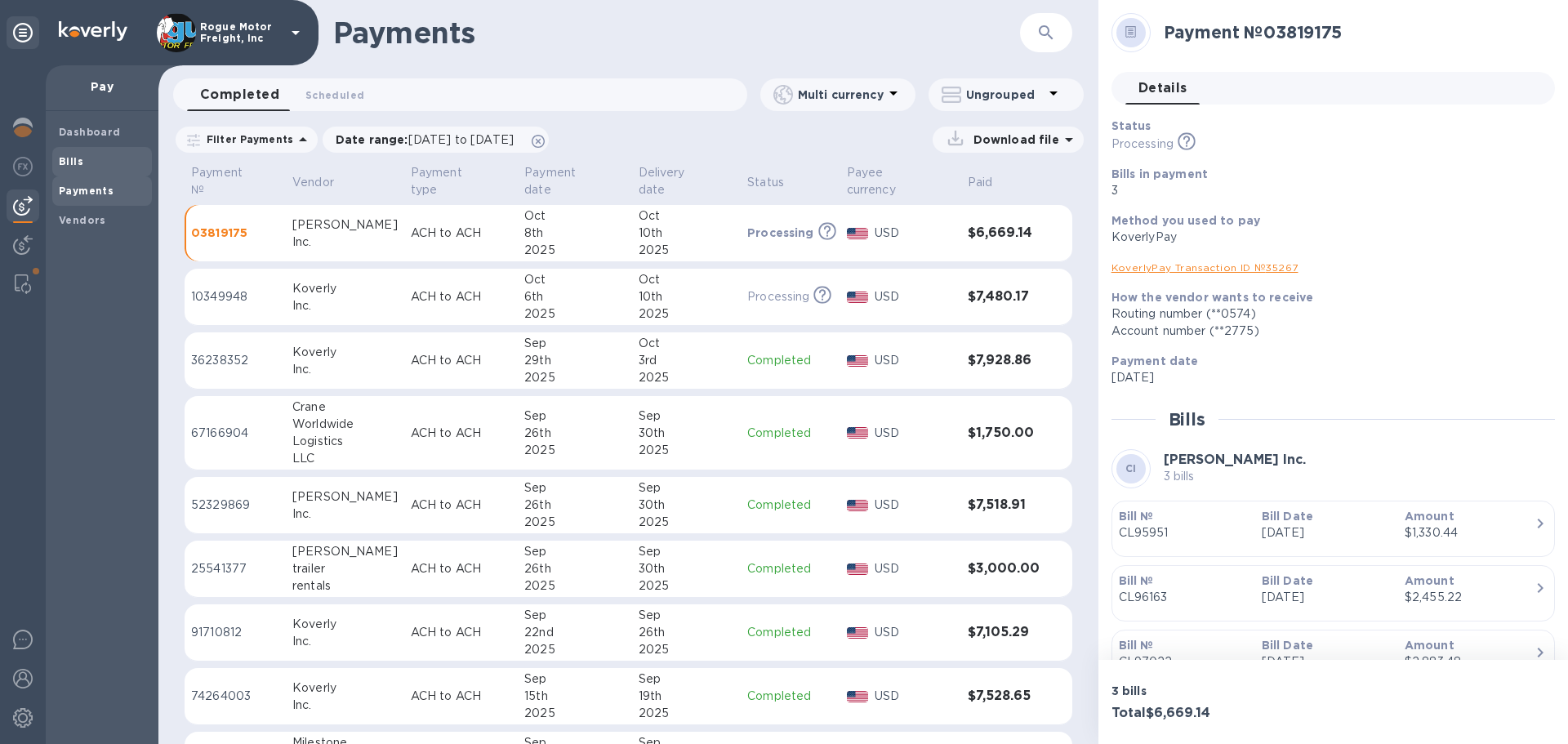
click at [73, 155] on b "Bills" at bounding box center [71, 161] width 24 height 12
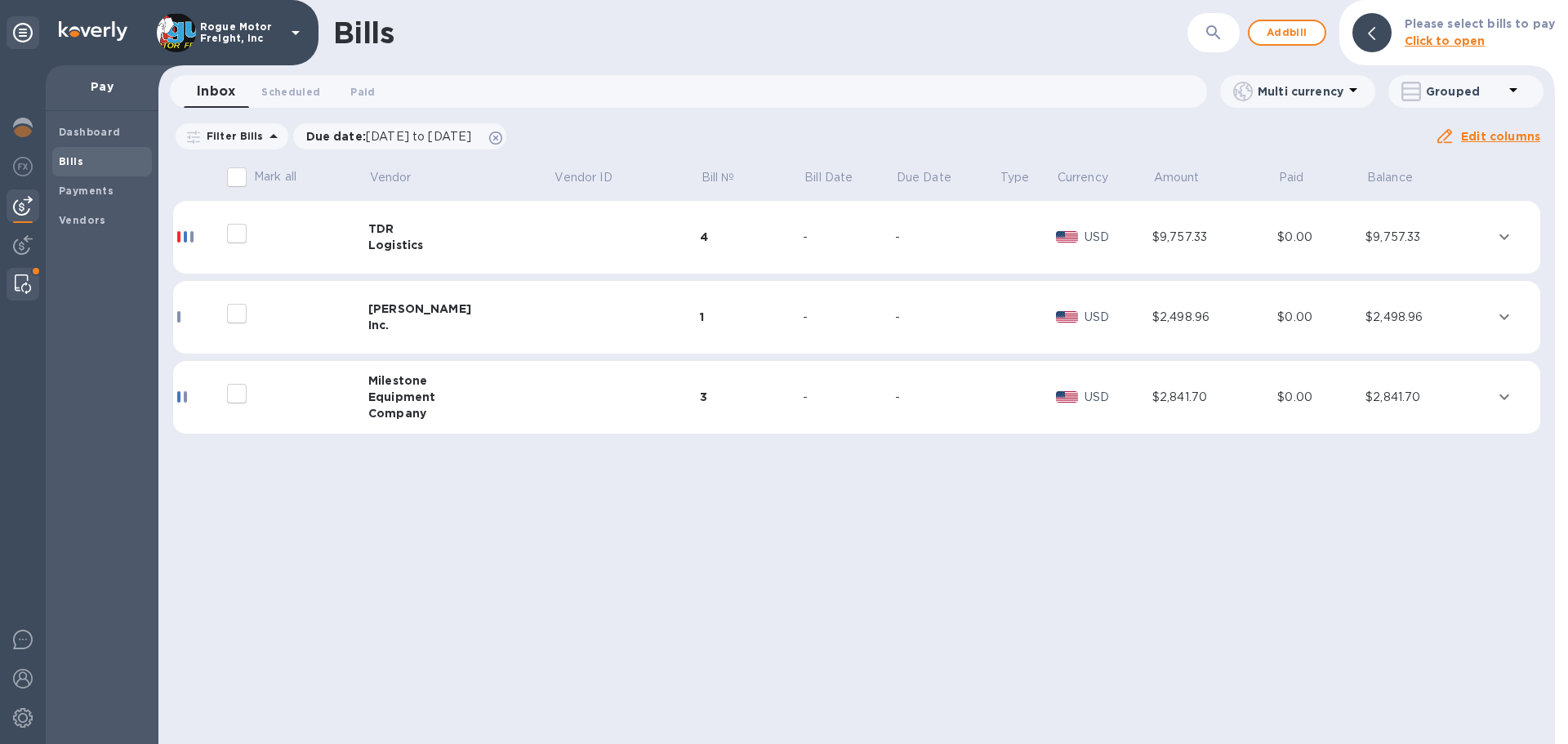
click at [17, 284] on img at bounding box center [23, 284] width 17 height 19
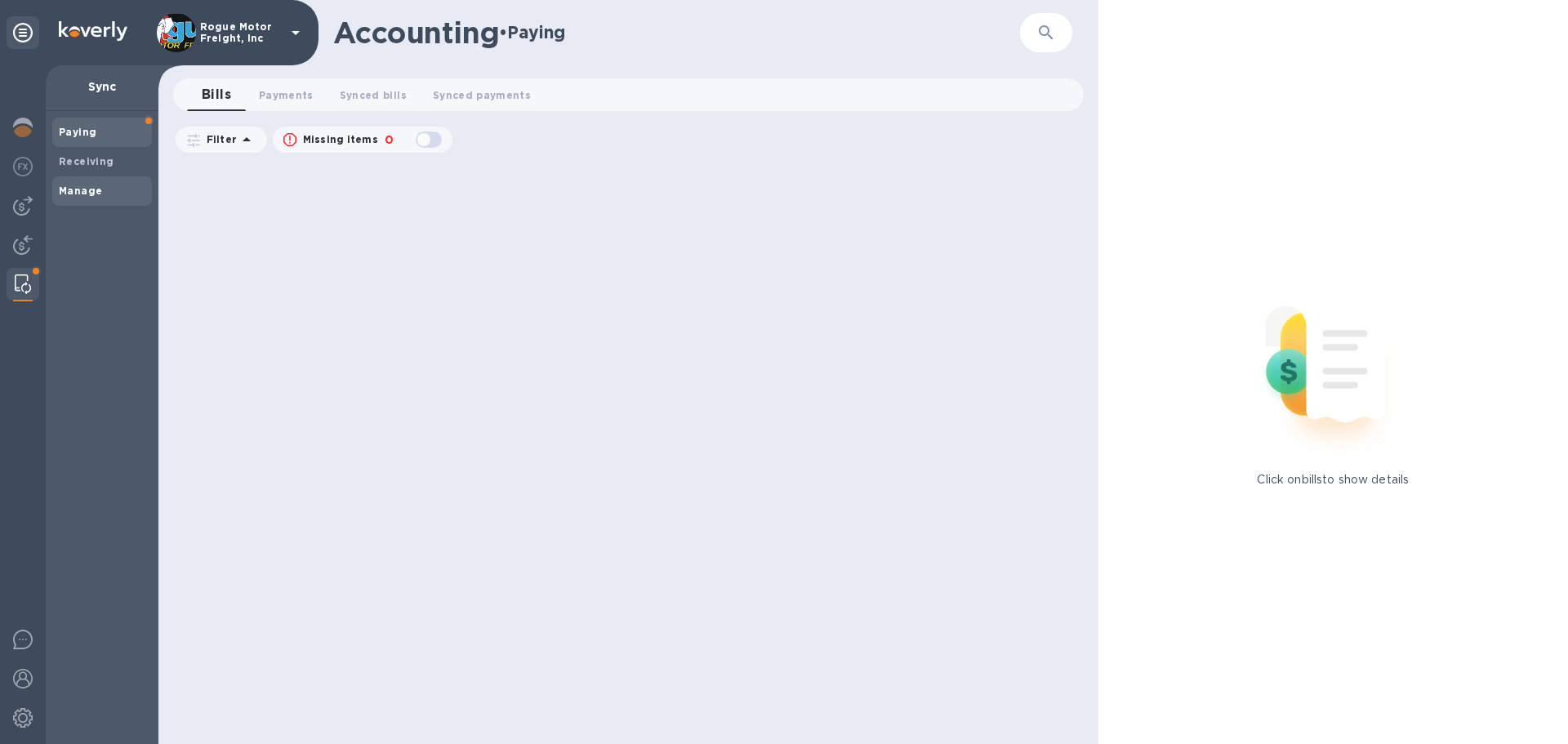
click at [79, 191] on b "Manage" at bounding box center [80, 190] width 43 height 12
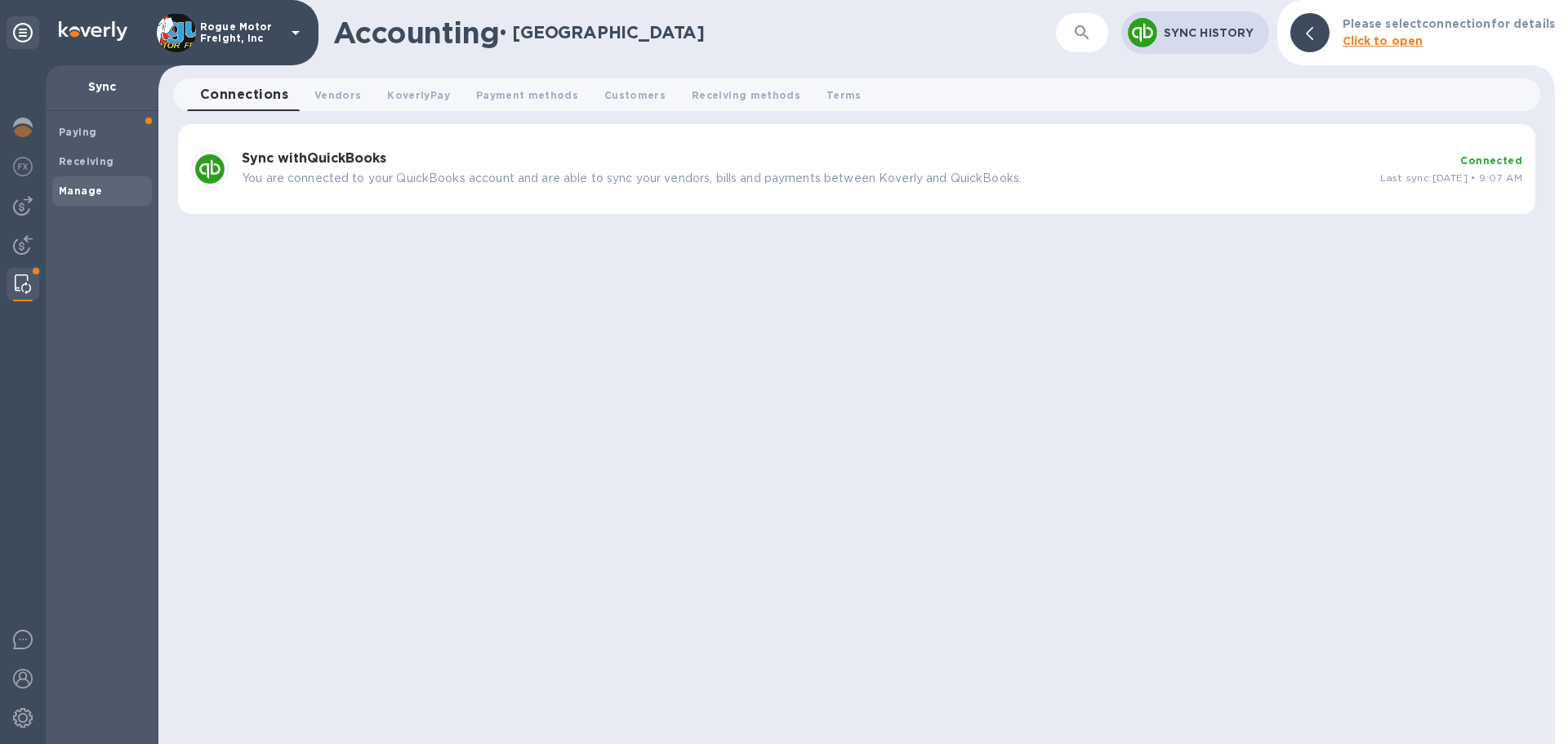
click at [423, 165] on h3 "Sync with QuickBooks" at bounding box center [804, 158] width 1125 height 16
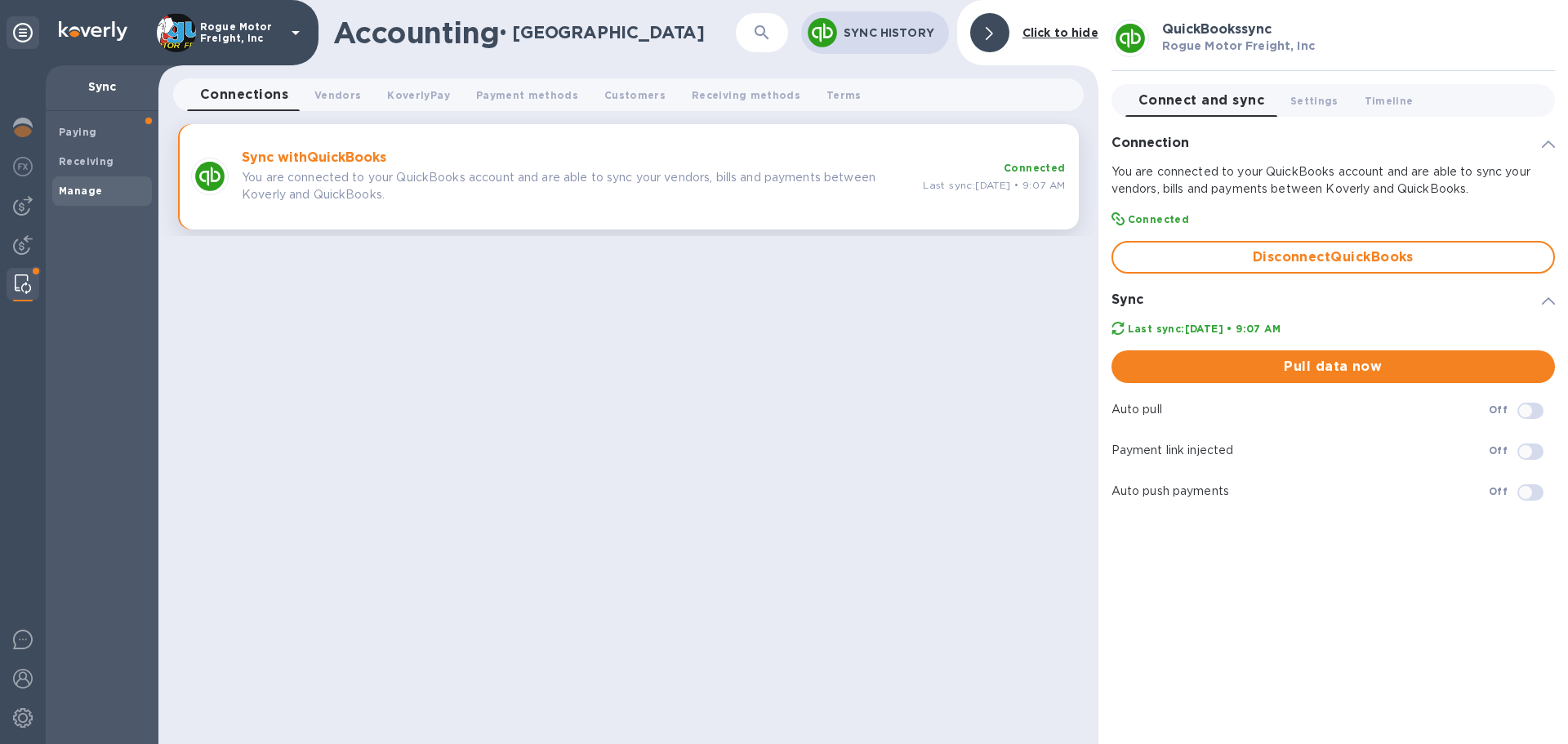
checkbox input "true"
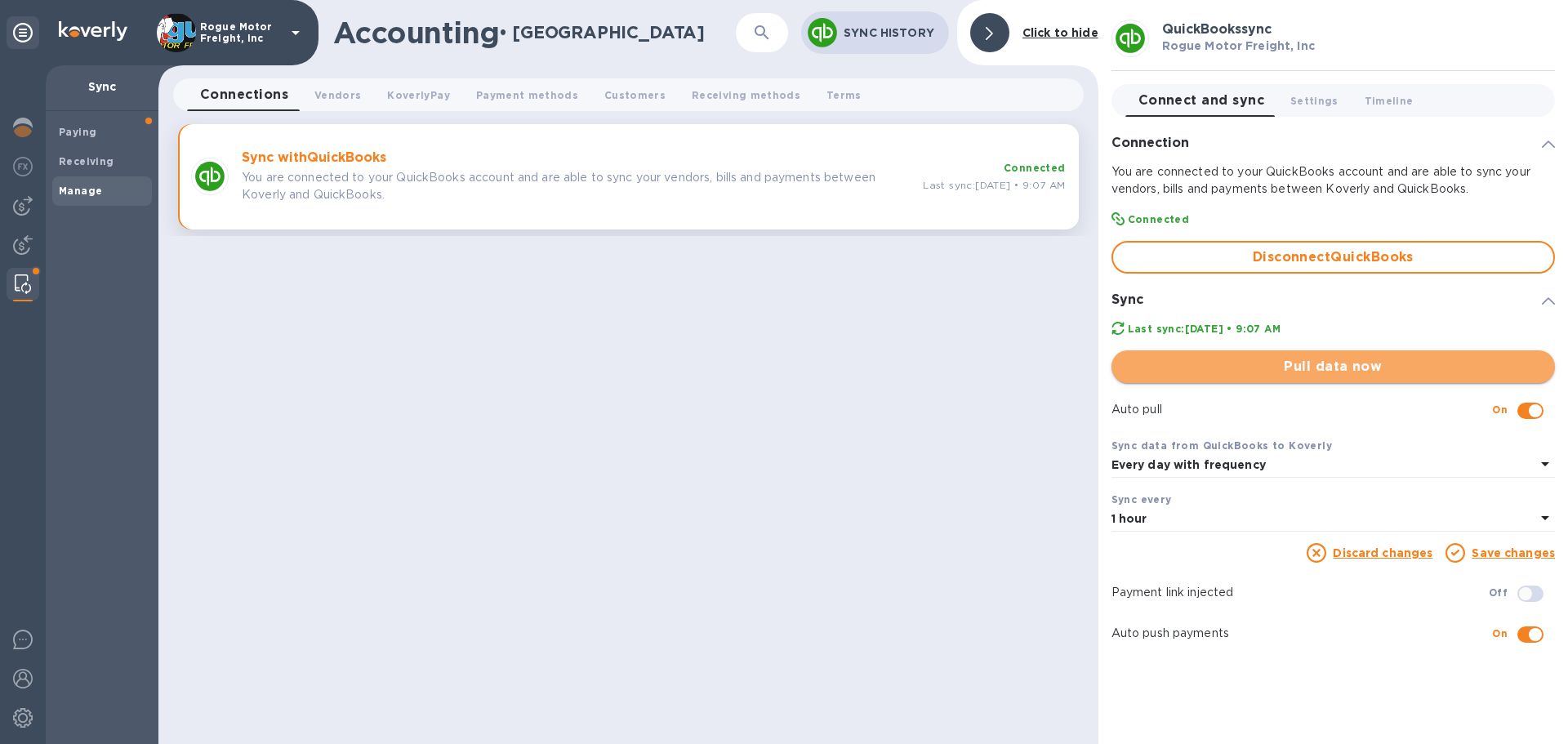
click at [1296, 365] on span "Pull data now" at bounding box center [1332, 366] width 417 height 19
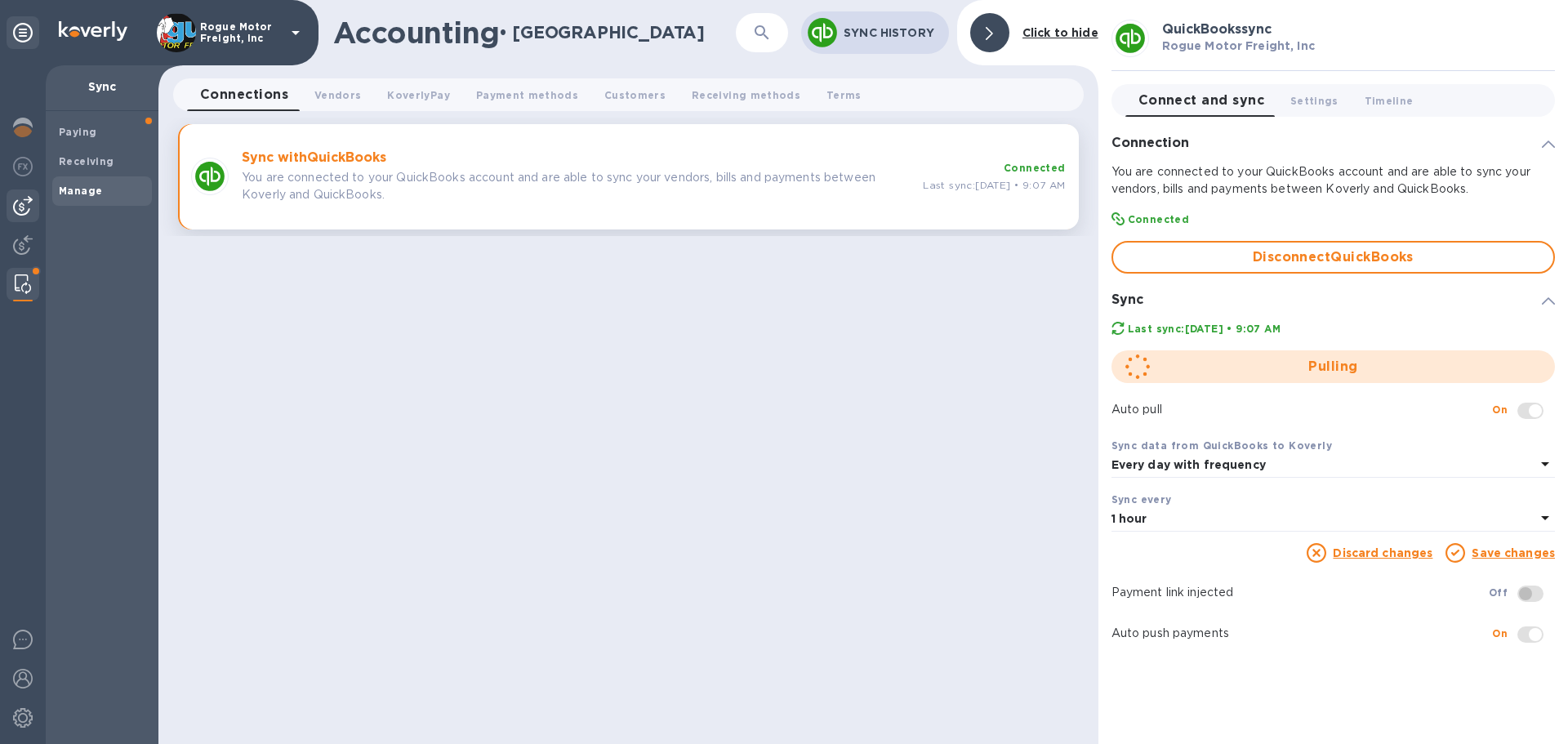
click at [22, 206] on img at bounding box center [22, 205] width 19 height 19
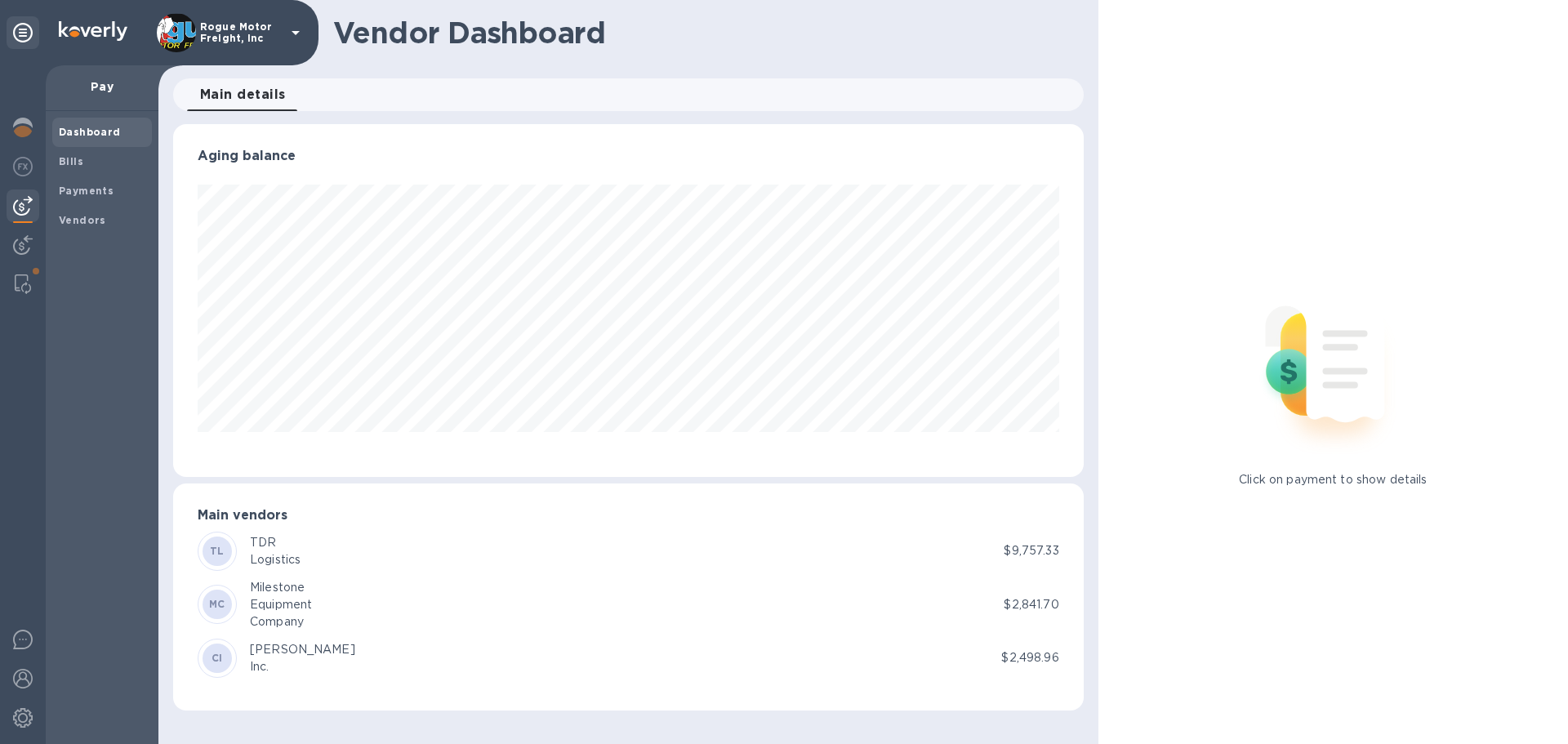
scroll to position [353, 909]
click at [77, 160] on b "Bills" at bounding box center [71, 161] width 24 height 12
